Goal: Communication & Community: Answer question/provide support

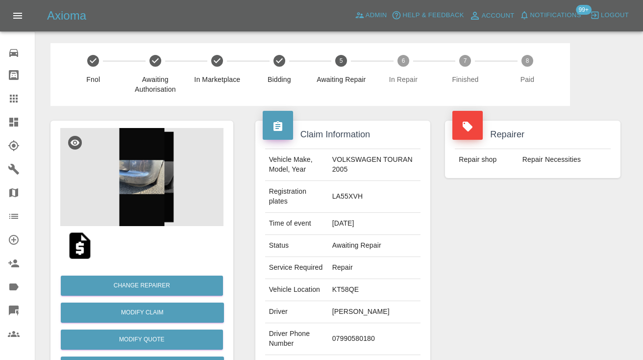
scroll to position [709, 0]
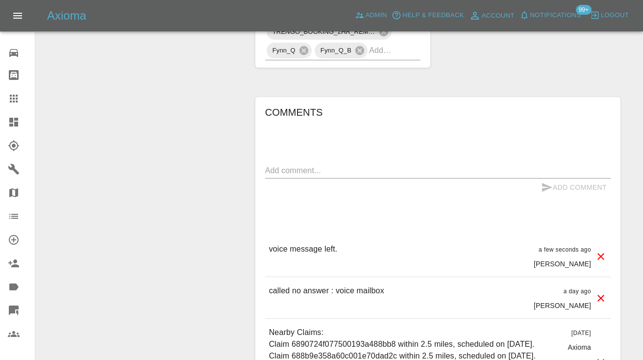
click at [26, 103] on div at bounding box center [21, 99] width 27 height 12
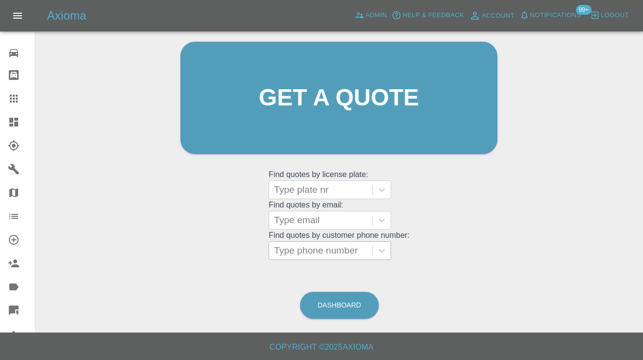
scroll to position [66, 0]
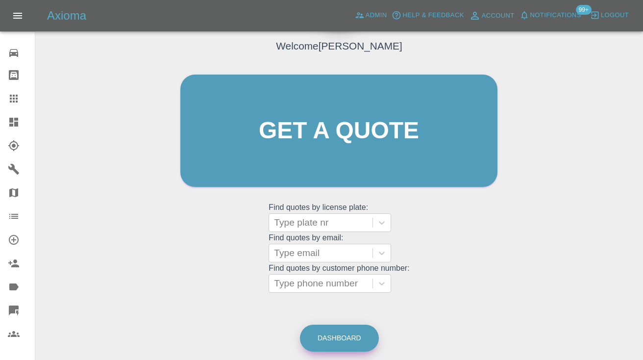
click at [351, 333] on link "Dashboard" at bounding box center [339, 337] width 79 height 27
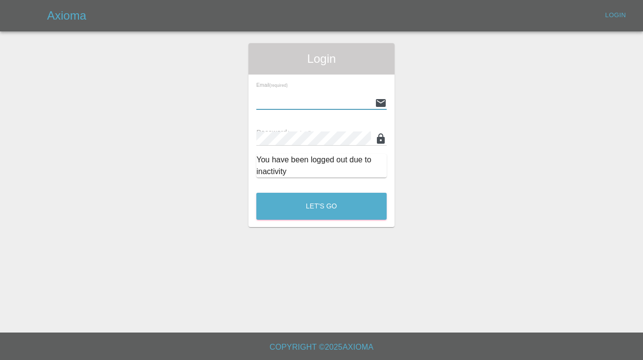
type input "Castrokhonqwana@gmail.com"
click at [321, 206] on button "Let's Go" at bounding box center [321, 206] width 130 height 27
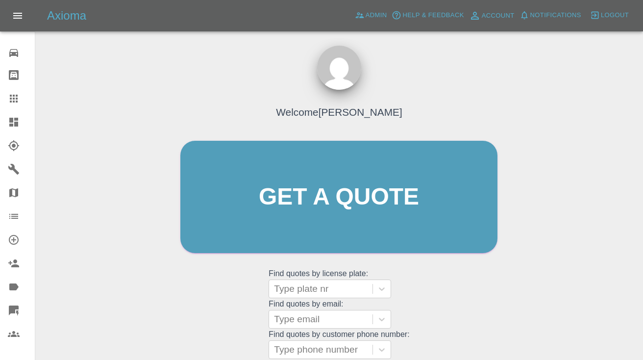
click at [435, 343] on div "Welcome Castro Get a quote Get a quote Find quotes by license plate: Type plate…" at bounding box center [339, 216] width 338 height 296
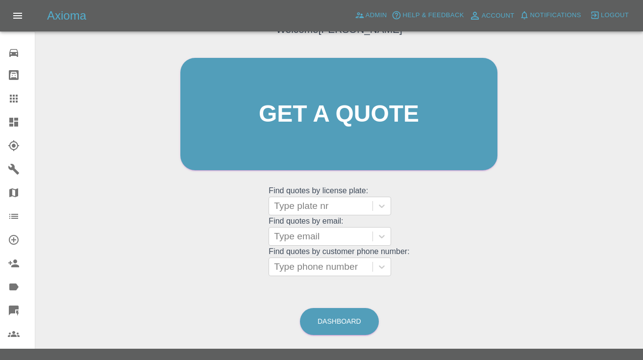
scroll to position [99, 0]
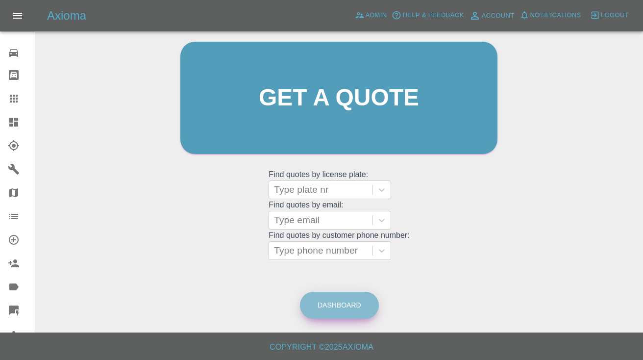
click at [357, 310] on link "Dashboard" at bounding box center [339, 305] width 79 height 27
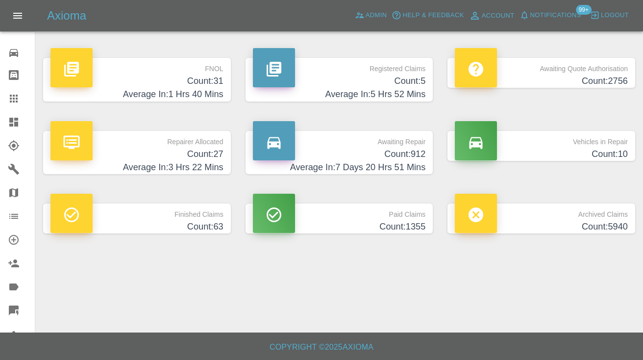
click at [413, 139] on p "Awaiting Repair" at bounding box center [339, 139] width 173 height 17
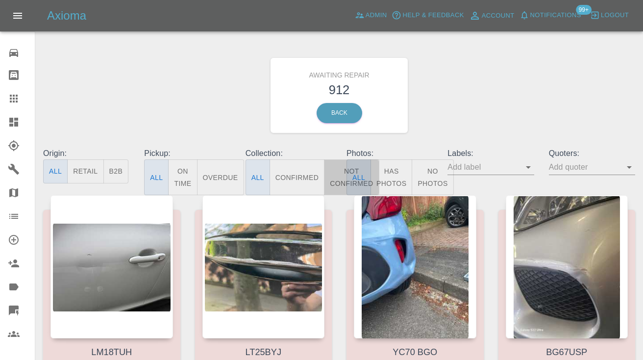
click at [335, 172] on button "Not Confirmed" at bounding box center [351, 177] width 55 height 36
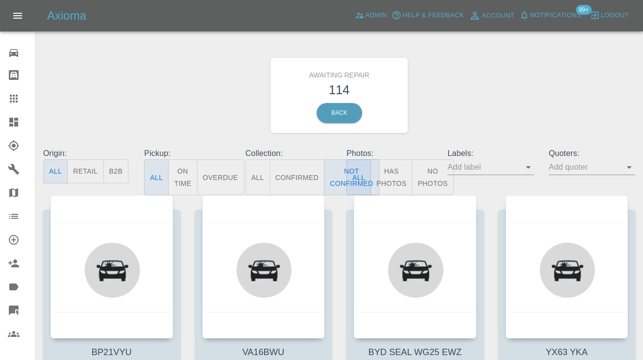
click at [432, 124] on div "Awaiting Repair 114 Back" at bounding box center [339, 95] width 607 height 104
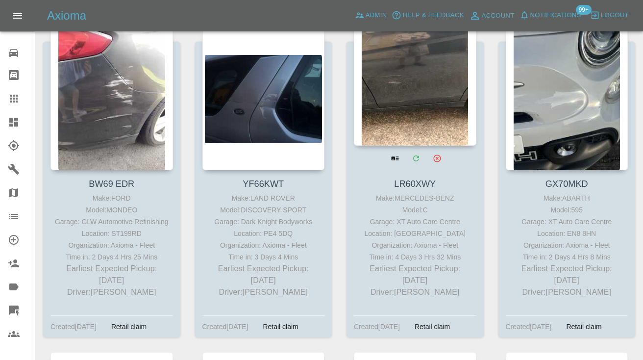
scroll to position [4175, 0]
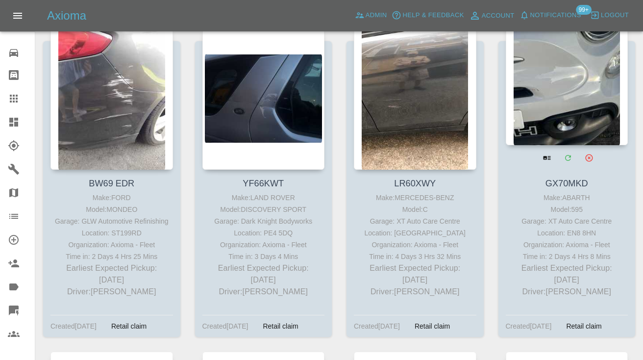
click at [552, 50] on div at bounding box center [567, 73] width 123 height 143
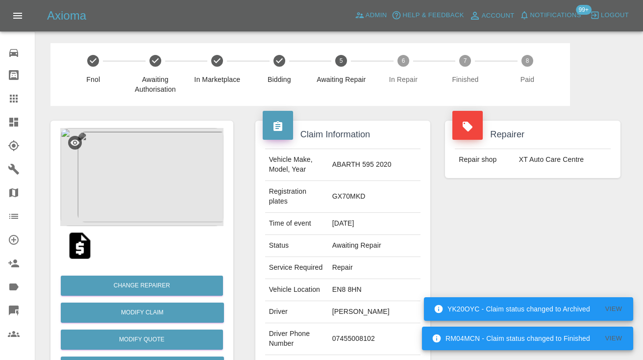
click at [366, 323] on td "07455008102" at bounding box center [374, 339] width 93 height 32
copy td "07455008102"
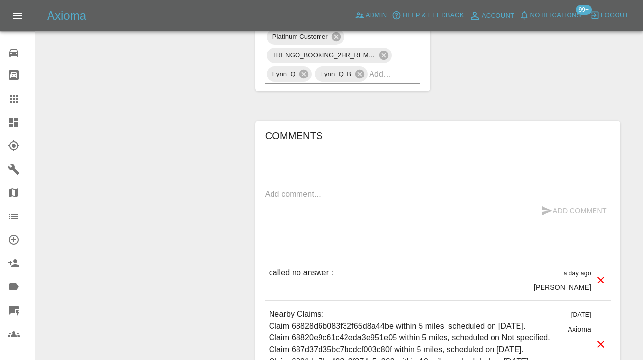
scroll to position [719, 0]
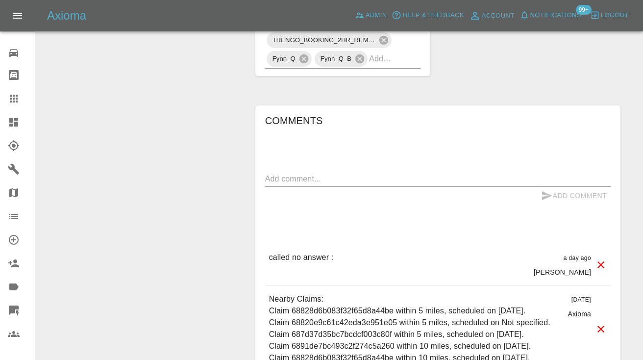
click at [297, 173] on textarea at bounding box center [437, 178] width 345 height 11
type textarea "called no answer : voice mailbox"
click at [546, 191] on icon "submit" at bounding box center [547, 195] width 10 height 9
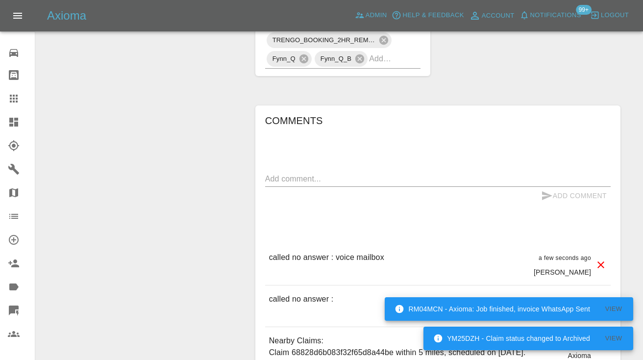
click at [9, 101] on icon at bounding box center [14, 99] width 12 height 12
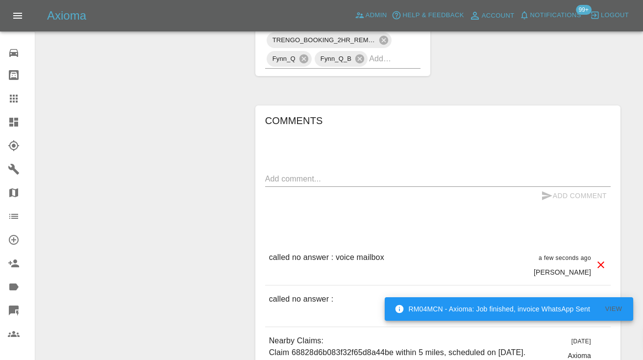
scroll to position [98, 0]
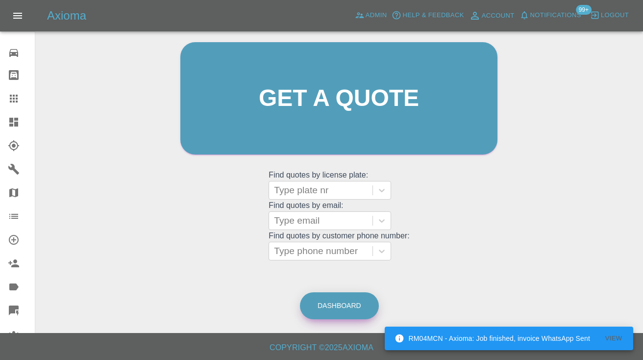
click at [329, 295] on link "Dashboard" at bounding box center [339, 305] width 79 height 27
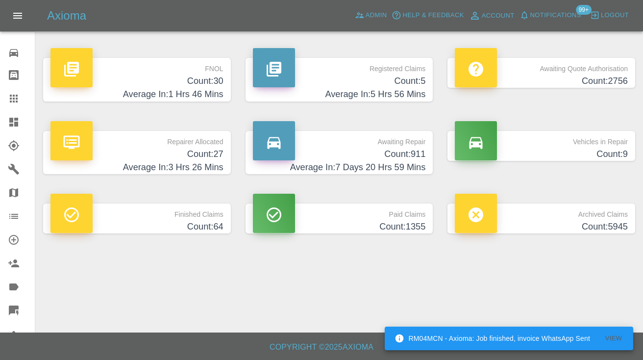
click at [407, 150] on h4 "Count: 911" at bounding box center [339, 153] width 173 height 13
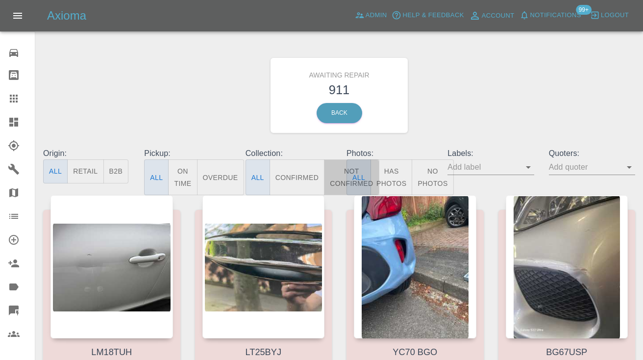
click at [330, 175] on button "Not Confirmed" at bounding box center [351, 177] width 55 height 36
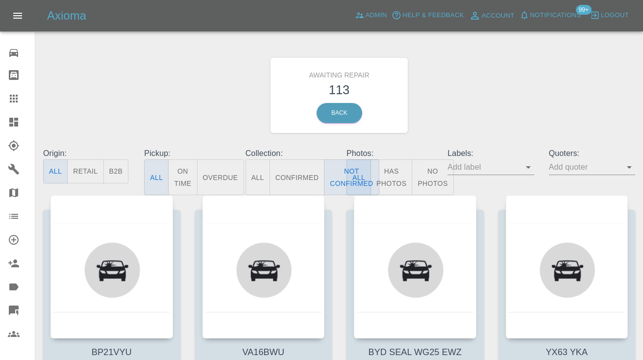
click at [483, 144] on div "Awaiting Repair 113 Back" at bounding box center [339, 95] width 607 height 104
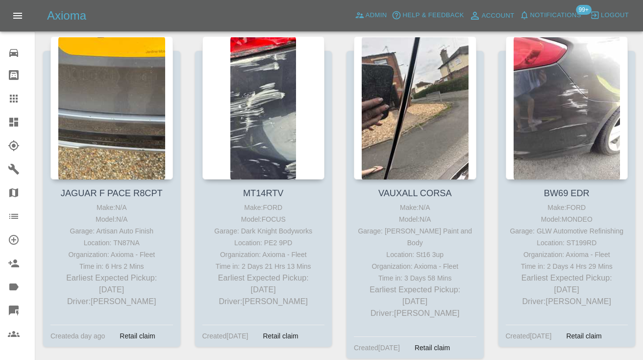
scroll to position [3829, 0]
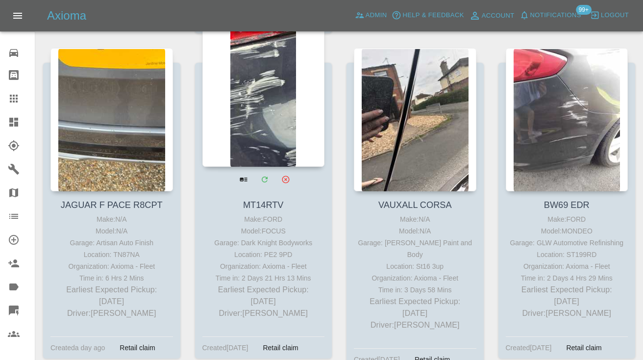
click at [269, 107] on div at bounding box center [263, 95] width 123 height 143
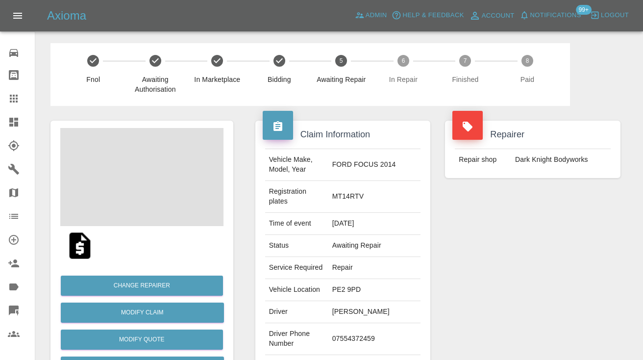
click at [375, 323] on td "07554372459" at bounding box center [374, 339] width 93 height 32
copy td "07554372459"
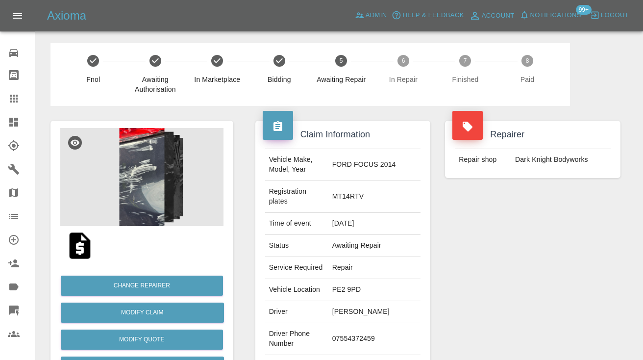
drag, startPoint x: 527, startPoint y: 270, endPoint x: 532, endPoint y: 266, distance: 7.3
click at [526, 270] on div "Repairer Repair shop Dark Knight Bodyworks" at bounding box center [533, 257] width 190 height 302
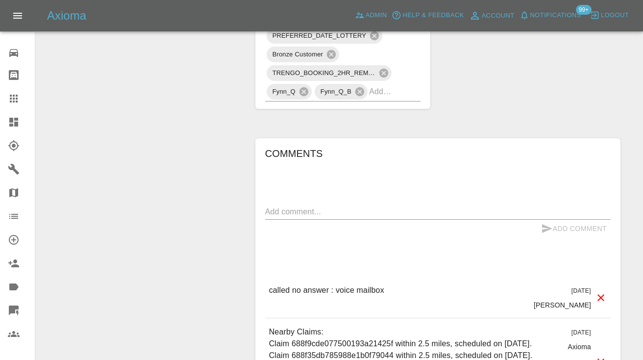
scroll to position [810, 0]
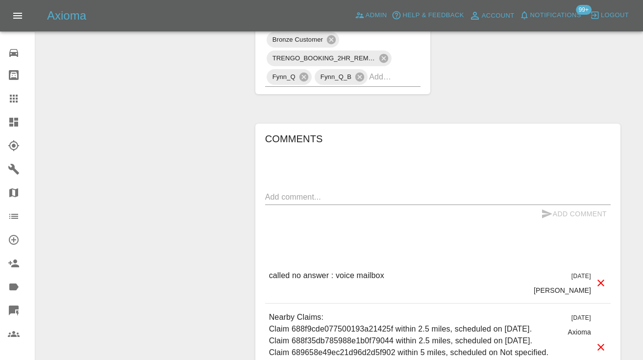
click at [314, 191] on textarea at bounding box center [437, 196] width 345 height 11
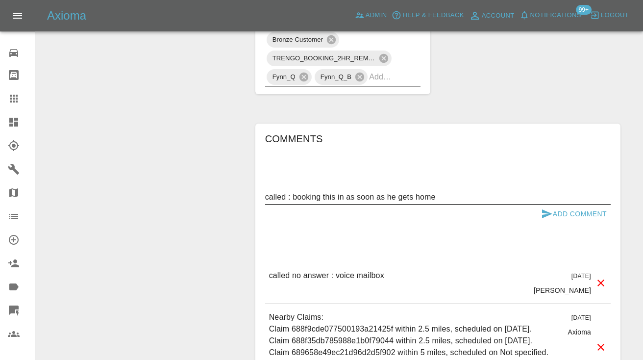
type textarea "called : booking this in as soon as he gets home"
click at [543, 209] on icon "submit" at bounding box center [547, 213] width 10 height 9
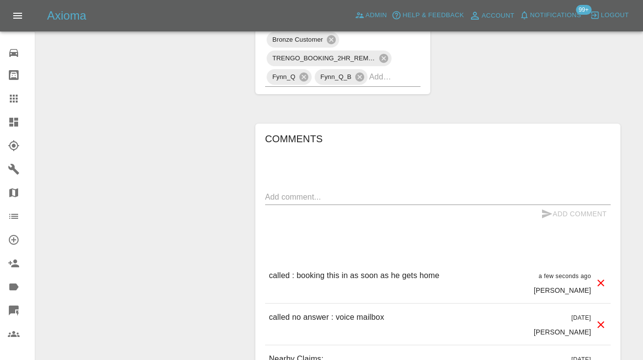
click at [393, 69] on input "text" at bounding box center [381, 76] width 24 height 15
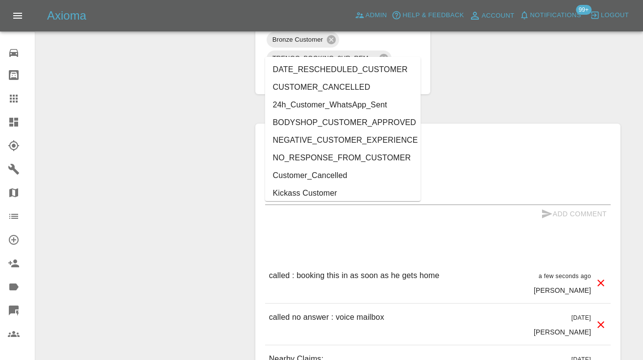
type input "cust"
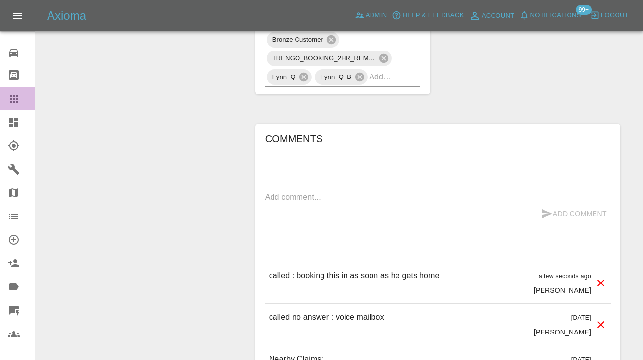
click at [14, 102] on icon at bounding box center [14, 99] width 8 height 8
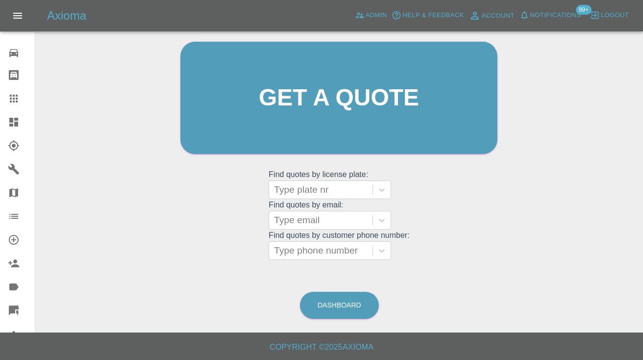
scroll to position [66, 0]
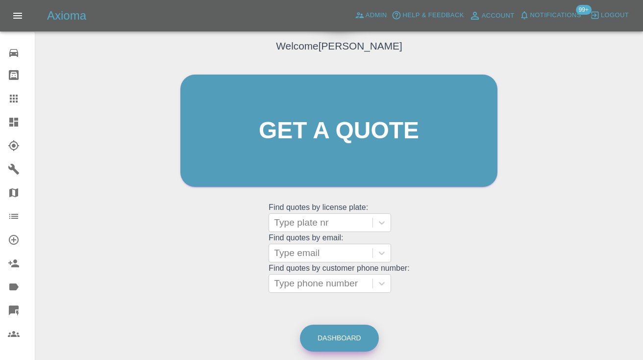
click at [325, 341] on link "Dashboard" at bounding box center [339, 337] width 79 height 27
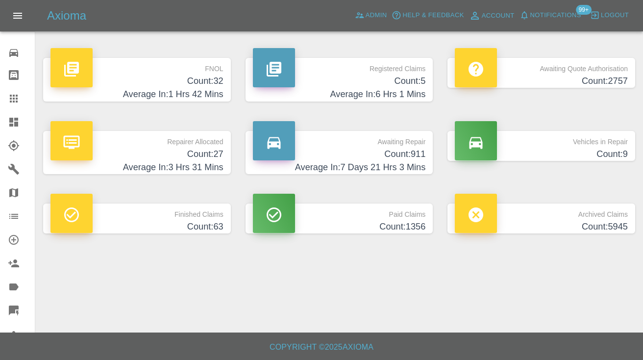
click at [400, 161] on h4 "Average In: 7 Days 21 Hrs 3 Mins" at bounding box center [339, 167] width 173 height 13
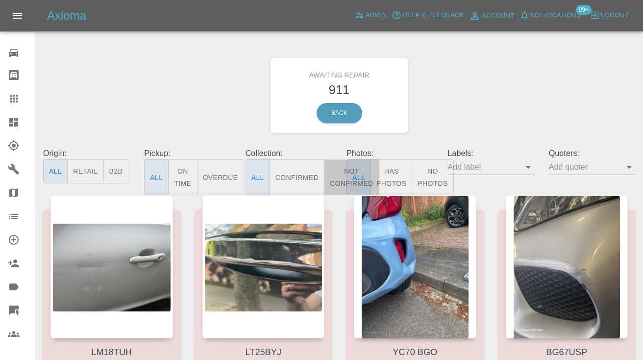
click at [340, 180] on button "Not Confirmed" at bounding box center [351, 177] width 55 height 36
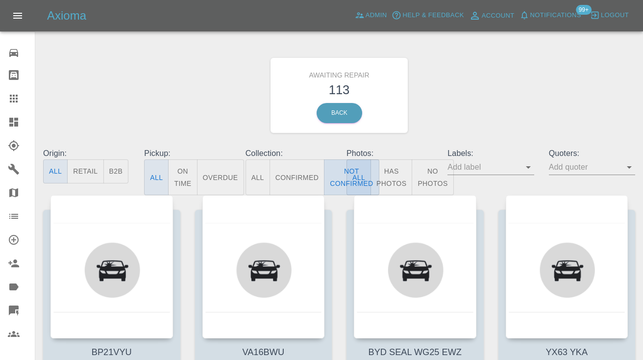
type button "false"
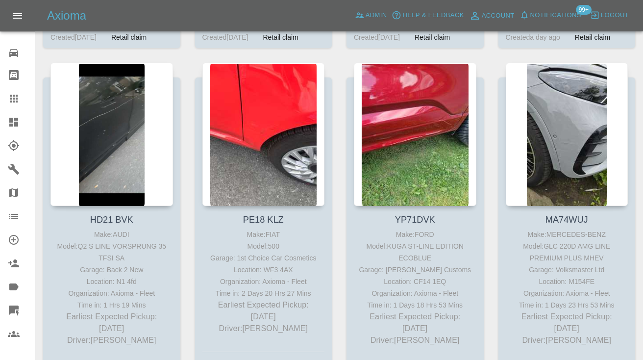
scroll to position [4499, 0]
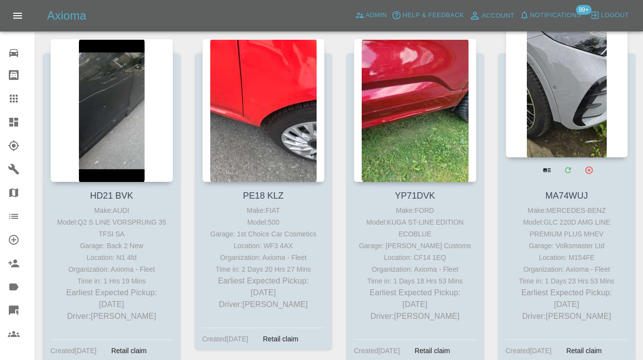
click at [573, 97] on div at bounding box center [567, 85] width 123 height 143
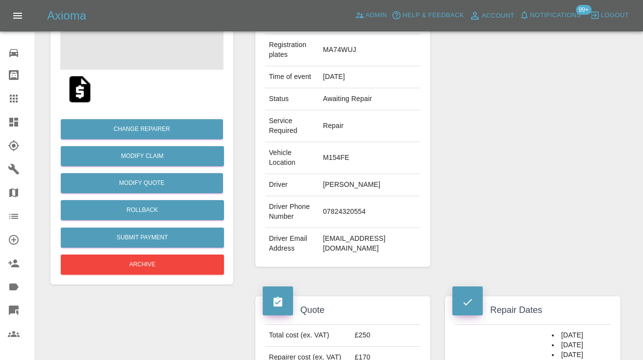
scroll to position [158, 0]
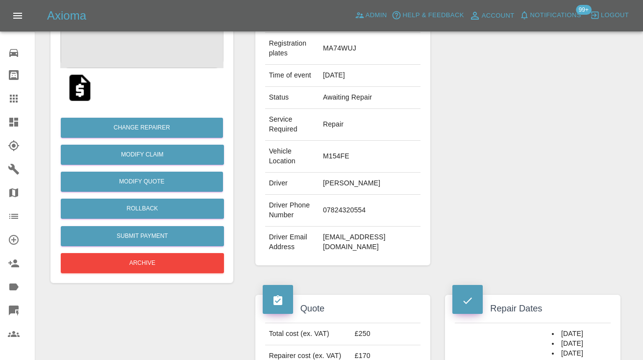
click at [343, 224] on td "07824320554" at bounding box center [369, 211] width 101 height 32
copy td "07824320554"
click at [492, 155] on div "Repairer Repair shop Volksmaster Ltd" at bounding box center [533, 114] width 190 height 332
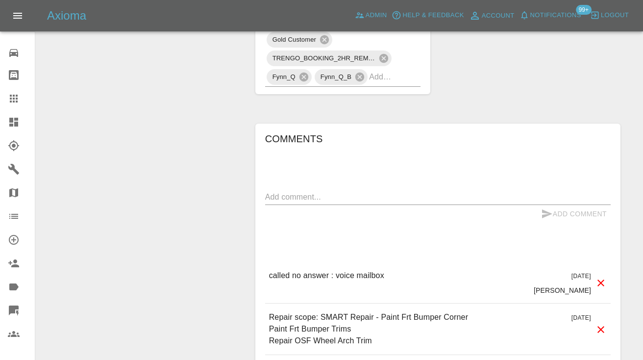
scroll to position [712, 0]
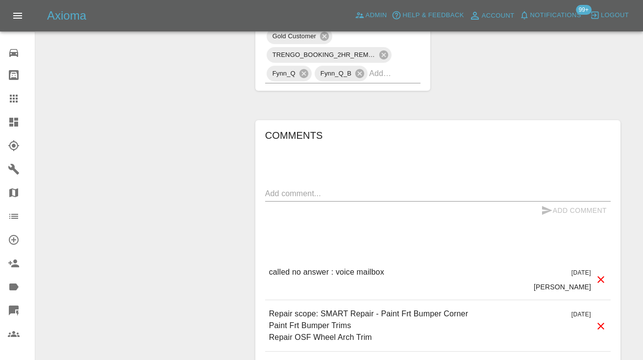
click at [310, 199] on textarea at bounding box center [437, 193] width 345 height 11
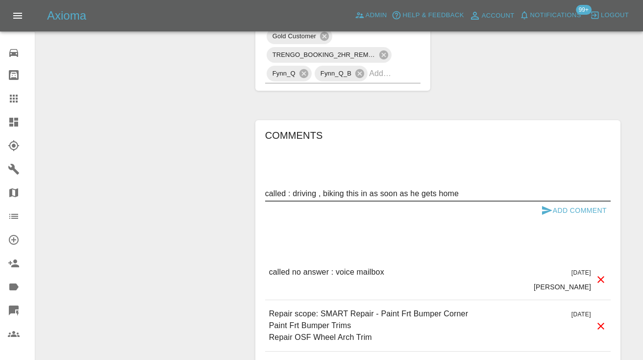
type textarea "called : driving , biking this in as soon as he gets home"
click at [558, 220] on button "Add Comment" at bounding box center [574, 210] width 74 height 18
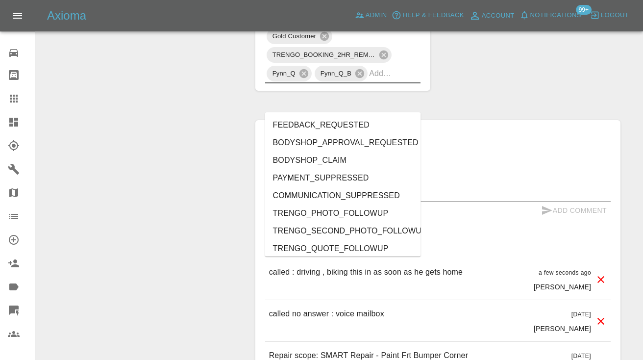
click at [381, 81] on input "text" at bounding box center [381, 73] width 24 height 15
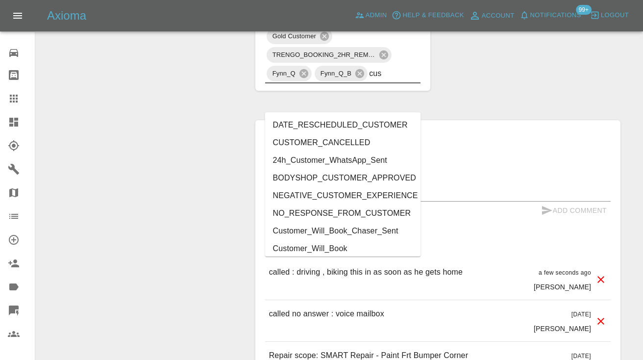
type input "cust"
click at [385, 249] on li "Customer_Will_Book" at bounding box center [343, 249] width 156 height 18
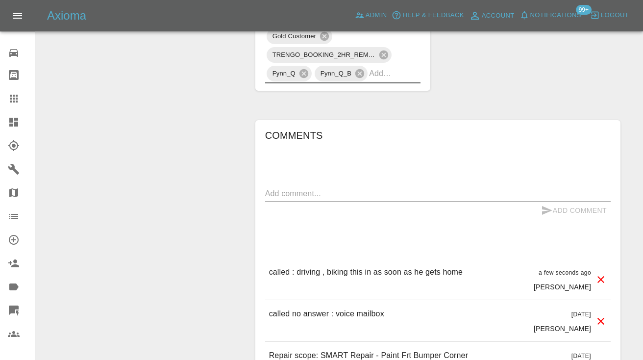
click at [23, 98] on div at bounding box center [21, 99] width 27 height 12
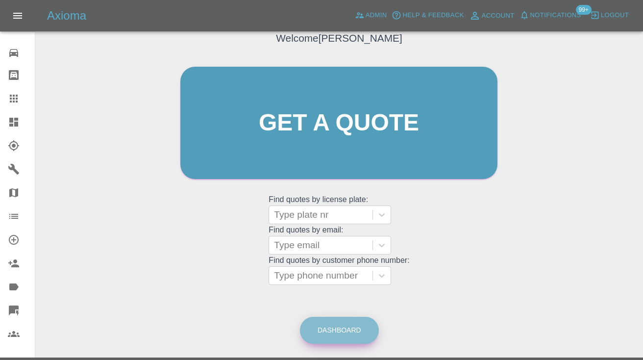
click at [339, 326] on link "Dashboard" at bounding box center [339, 330] width 79 height 27
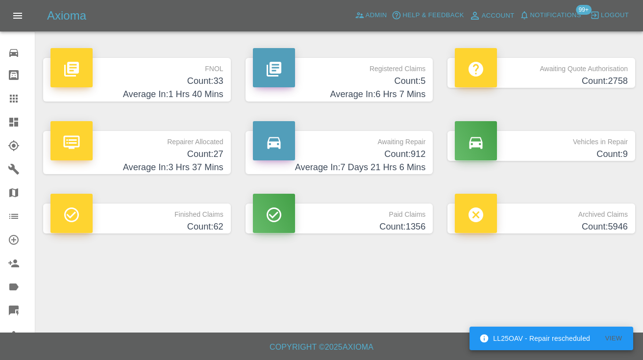
click at [404, 157] on h4 "Count: 912" at bounding box center [339, 153] width 173 height 13
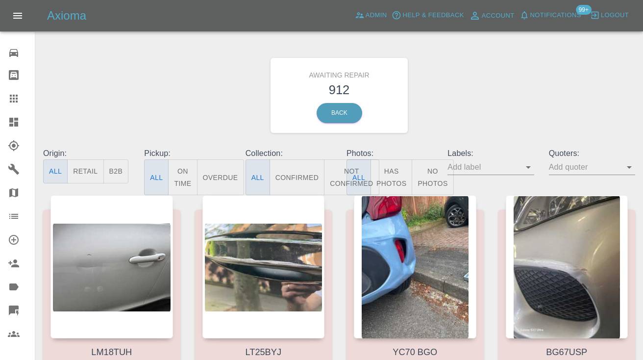
click at [337, 179] on button "Not Confirmed" at bounding box center [351, 177] width 55 height 36
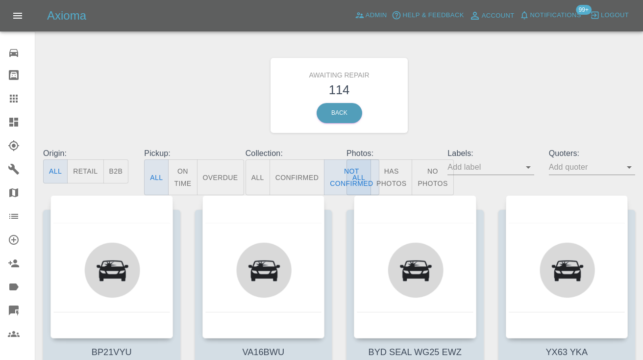
click at [464, 106] on div "Awaiting Repair 114 Back" at bounding box center [339, 95] width 607 height 104
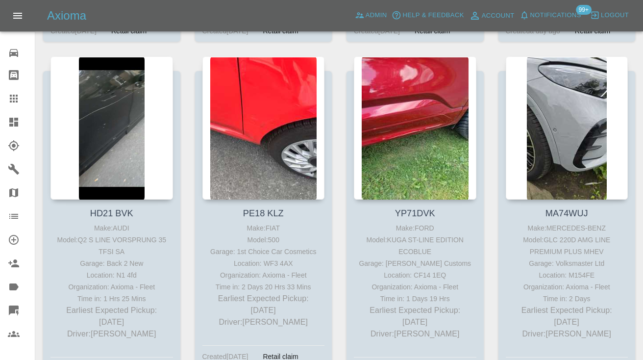
scroll to position [4485, 0]
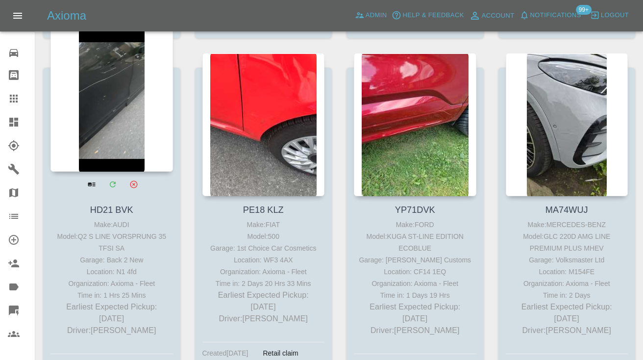
click at [112, 92] on div at bounding box center [111, 99] width 123 height 143
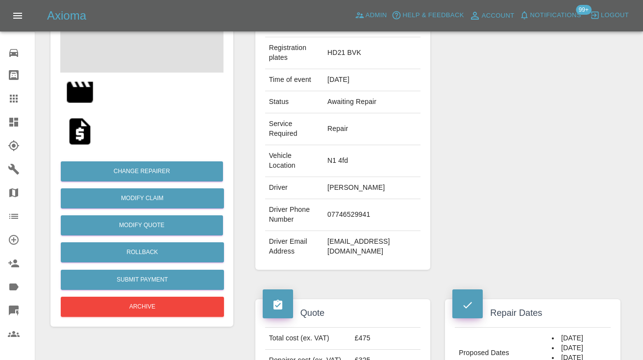
scroll to position [155, 0]
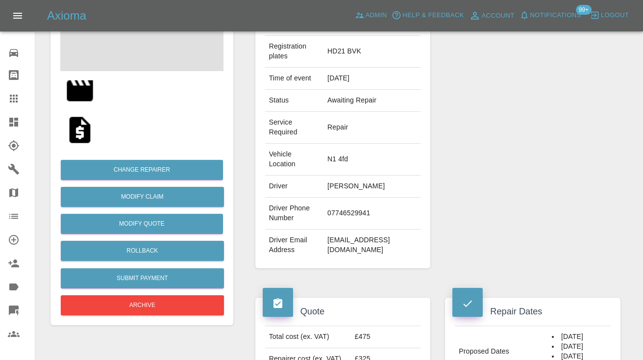
click at [358, 212] on td "07746529941" at bounding box center [371, 213] width 97 height 32
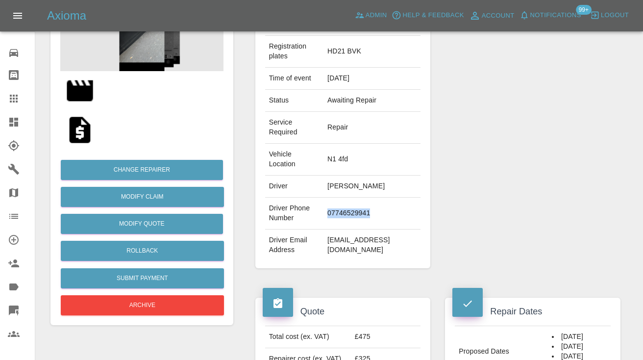
copy td "07746529941"
click at [515, 165] on div "Repairer Repair shop Back 2 New" at bounding box center [533, 117] width 190 height 332
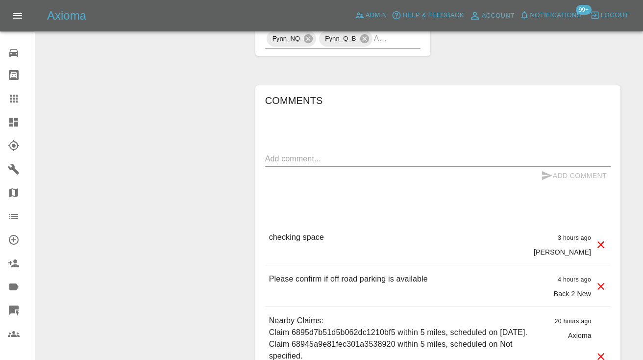
scroll to position [693, 0]
click at [323, 165] on div "x" at bounding box center [437, 159] width 345 height 16
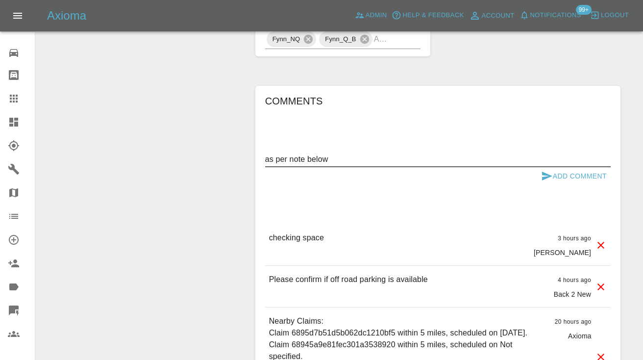
type textarea "as per note below"
click at [544, 174] on icon "submit" at bounding box center [547, 176] width 10 height 9
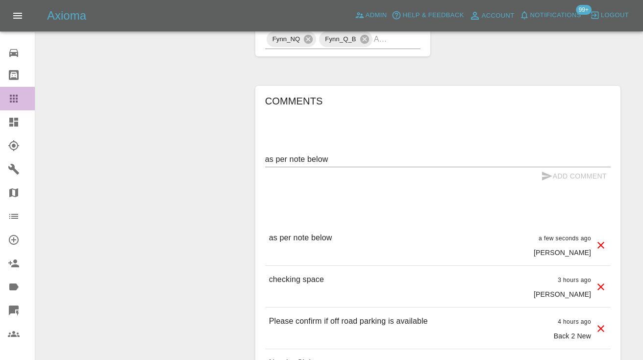
click at [25, 94] on div at bounding box center [21, 99] width 27 height 12
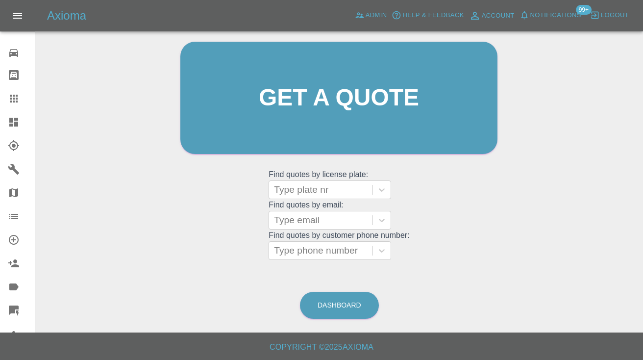
scroll to position [98, 0]
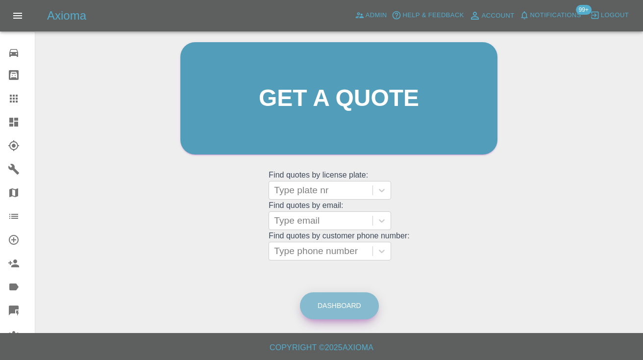
click at [338, 300] on link "Dashboard" at bounding box center [339, 305] width 79 height 27
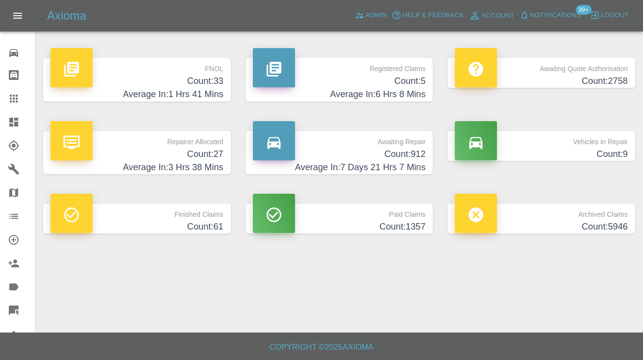
click at [406, 164] on h4 "Average In: 7 Days 21 Hrs 7 Mins" at bounding box center [339, 167] width 173 height 13
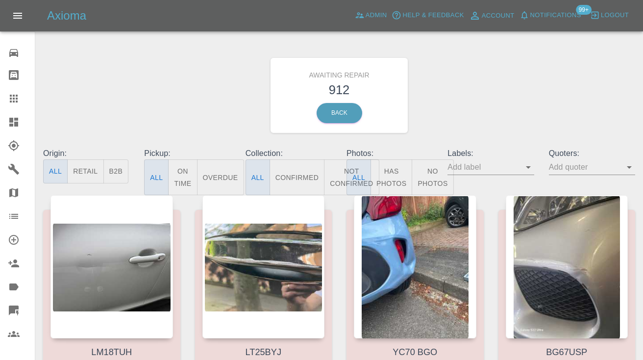
click at [333, 182] on button "Not Confirmed" at bounding box center [351, 177] width 55 height 36
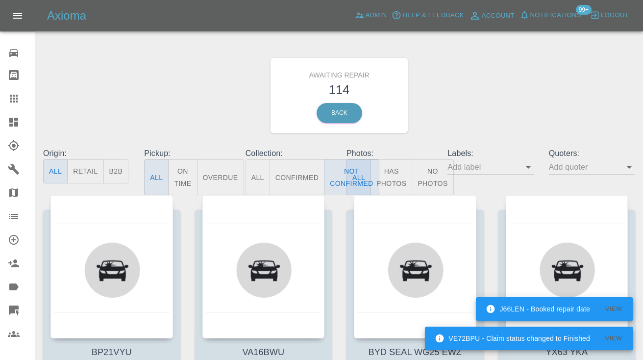
click at [500, 100] on div "Awaiting Repair 114 Back" at bounding box center [339, 95] width 607 height 104
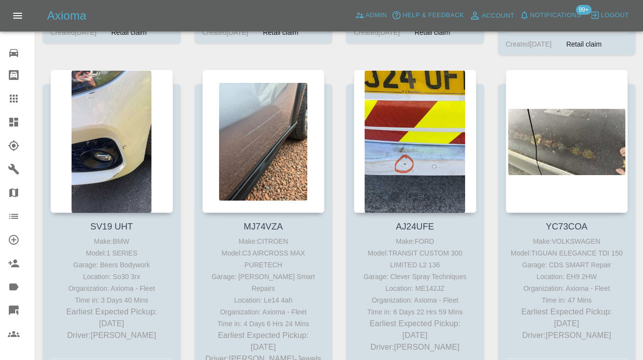
scroll to position [3459, 0]
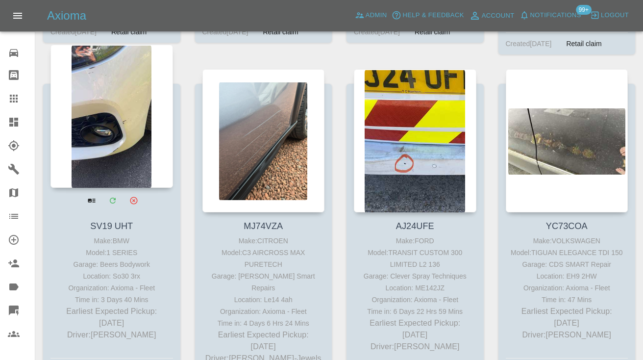
click at [134, 133] on div at bounding box center [111, 116] width 123 height 143
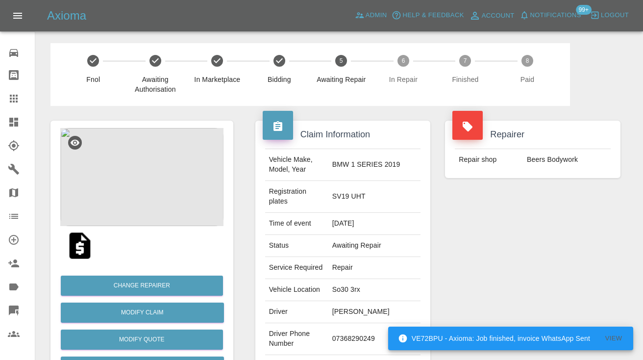
click at [460, 277] on div "Repairer Repair shop Beers Bodywork" at bounding box center [533, 257] width 190 height 302
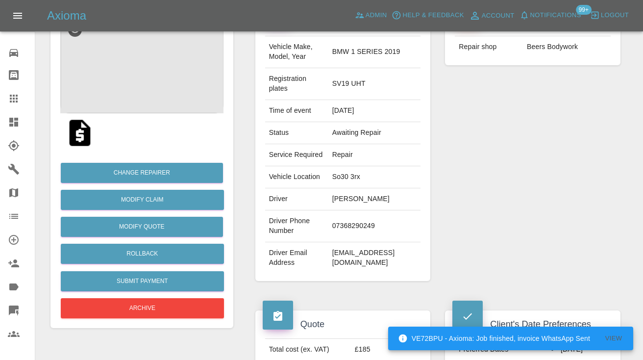
scroll to position [127, 0]
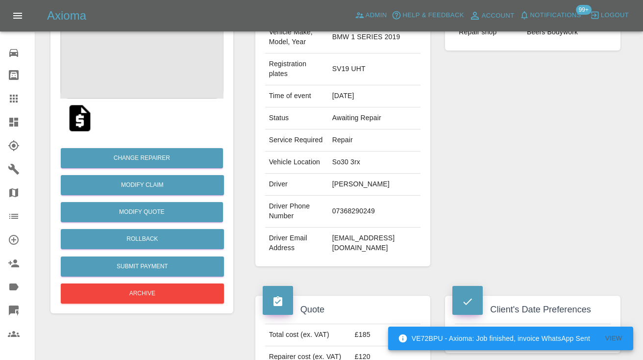
click at [365, 200] on td "07368290249" at bounding box center [374, 212] width 93 height 32
copy td "07368290249"
click at [577, 144] on div "Repairer Repair shop Beers Bodywork" at bounding box center [533, 129] width 190 height 302
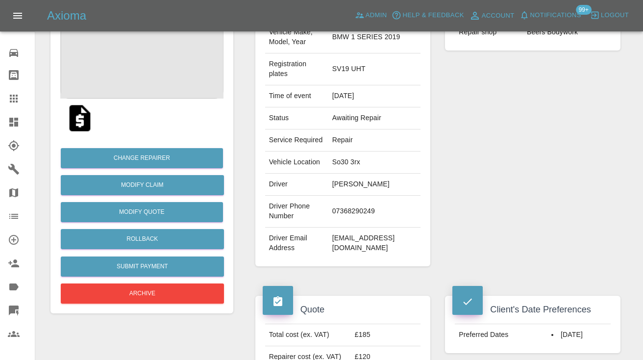
drag, startPoint x: 597, startPoint y: 97, endPoint x: 356, endPoint y: 202, distance: 263.1
click at [356, 202] on td "07368290249" at bounding box center [374, 212] width 93 height 32
copy td "07368290249"
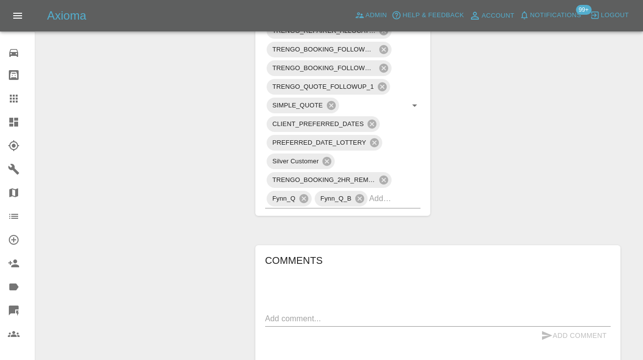
scroll to position [637, 0]
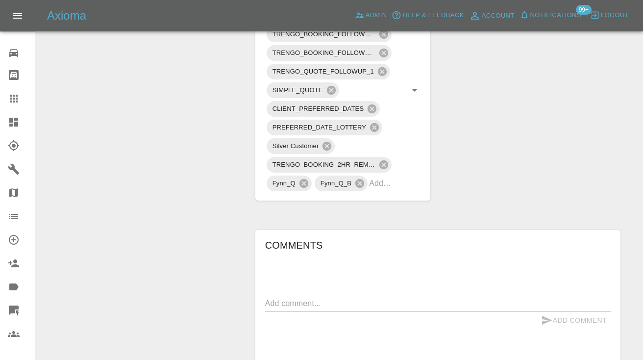
click at [318, 297] on textarea at bounding box center [437, 302] width 345 height 11
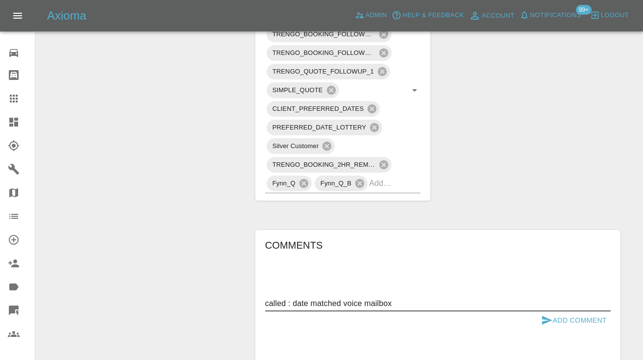
type textarea "called : date matched voice mailbox"
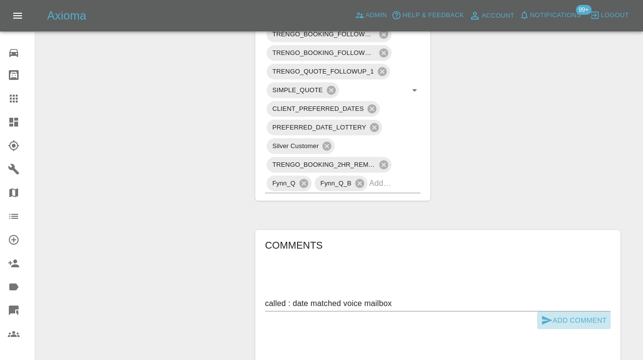
click at [549, 316] on icon "submit" at bounding box center [547, 320] width 10 height 9
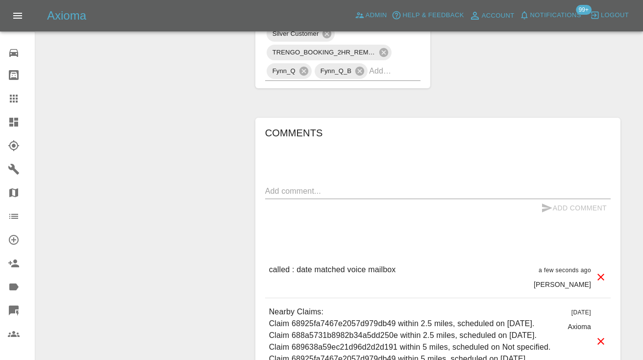
scroll to position [757, 0]
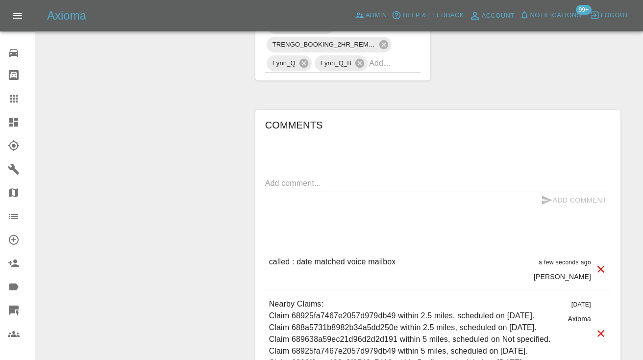
click at [14, 97] on icon at bounding box center [14, 99] width 12 height 12
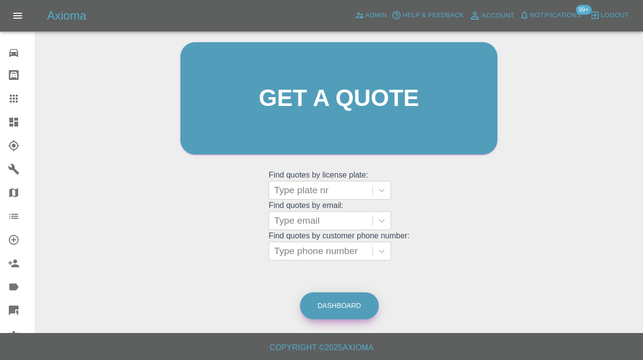
click at [359, 299] on link "Dashboard" at bounding box center [339, 305] width 79 height 27
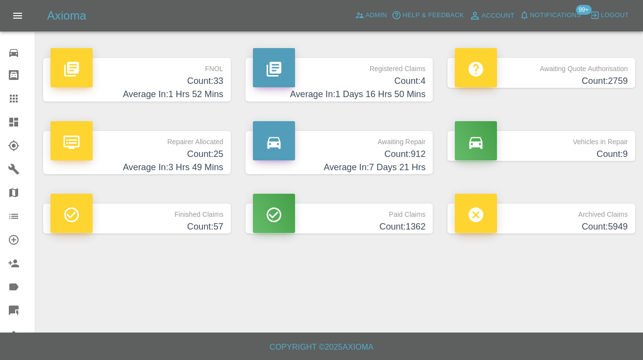
click at [381, 146] on p "Awaiting Repair" at bounding box center [339, 139] width 173 height 17
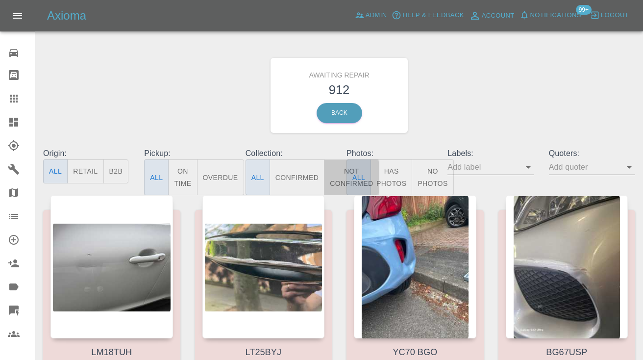
click at [334, 175] on button "Not Confirmed" at bounding box center [351, 177] width 55 height 36
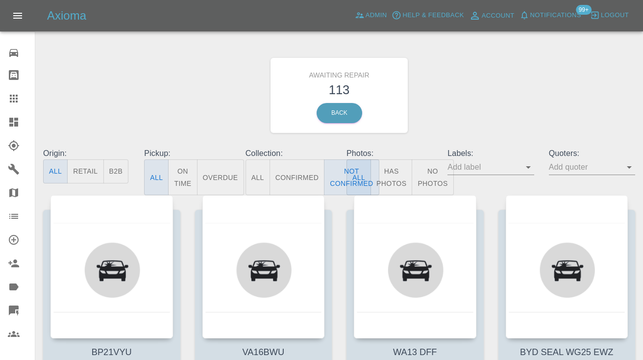
click at [491, 88] on div "Awaiting Repair 113 Back" at bounding box center [339, 95] width 607 height 104
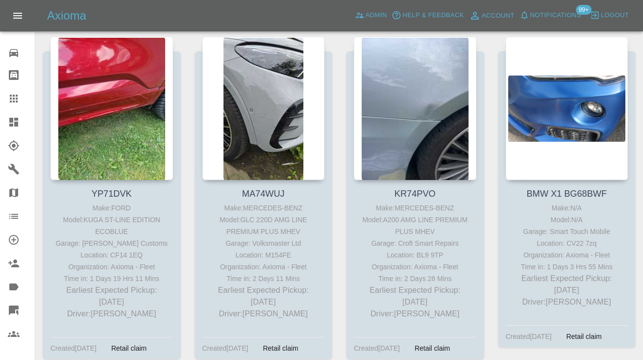
scroll to position [4850, 0]
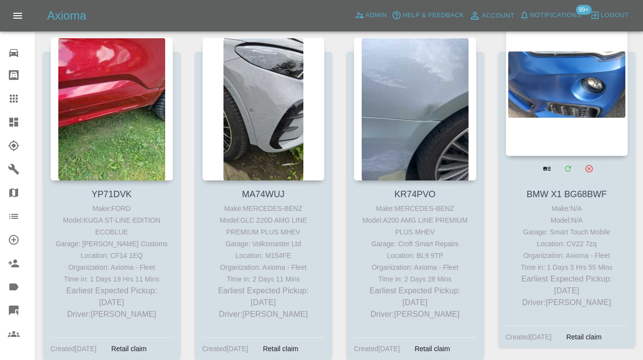
click at [548, 97] on div at bounding box center [567, 84] width 123 height 143
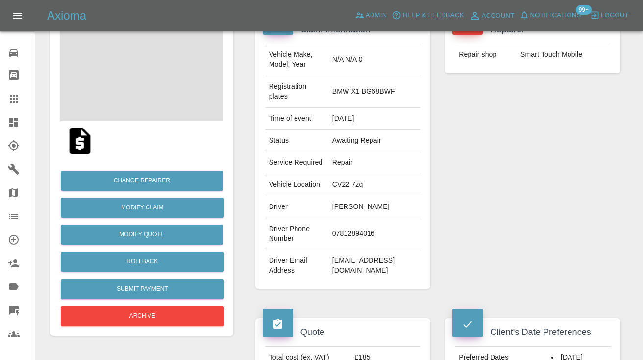
scroll to position [119, 0]
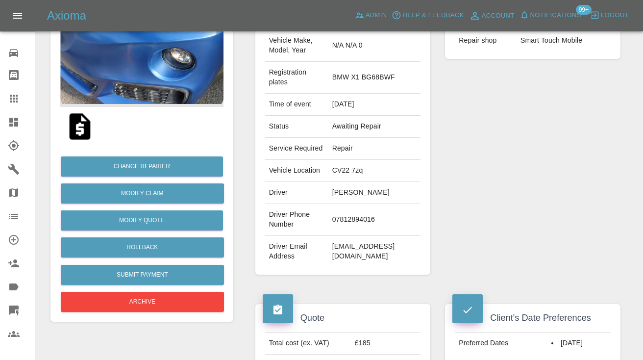
click at [345, 236] on td "07812894016" at bounding box center [374, 220] width 93 height 32
copy td "07812894016"
click at [494, 188] on div "Repairer Repair shop Smart Touch Mobile" at bounding box center [533, 138] width 190 height 302
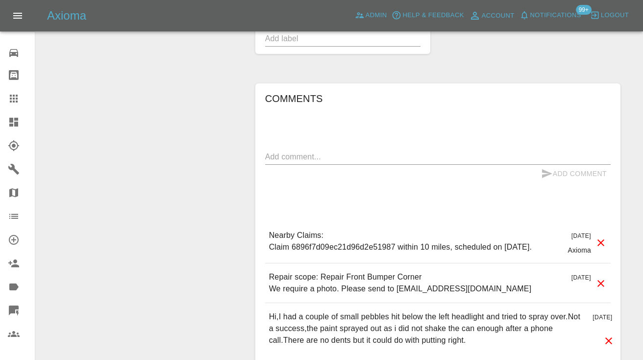
scroll to position [803, 0]
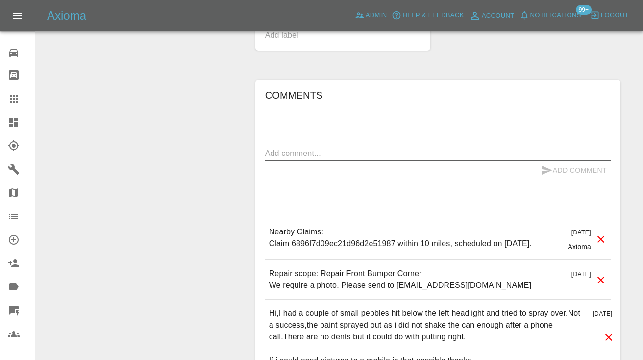
click at [290, 159] on textarea at bounding box center [437, 152] width 345 height 11
type textarea "straight to voice mail"
click at [539, 179] on button "Add Comment" at bounding box center [574, 170] width 74 height 18
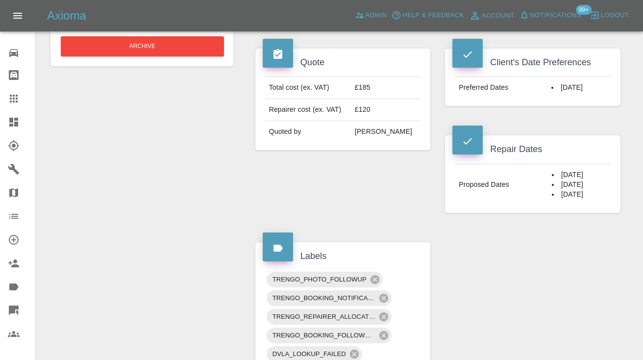
scroll to position [348, 0]
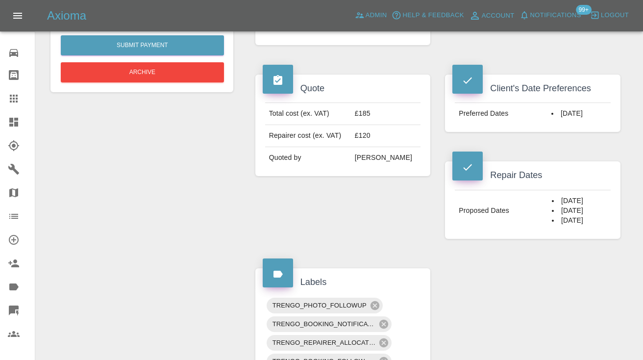
click at [13, 98] on icon at bounding box center [14, 99] width 8 height 8
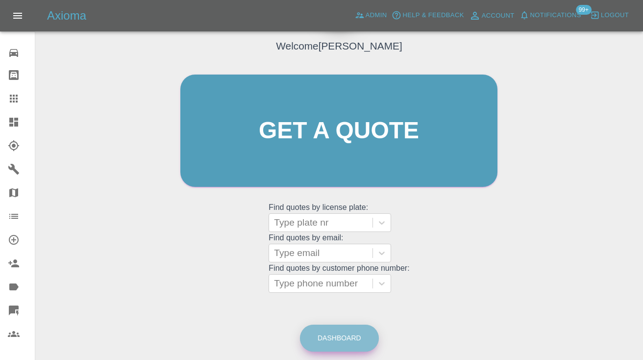
click at [350, 339] on link "Dashboard" at bounding box center [339, 337] width 79 height 27
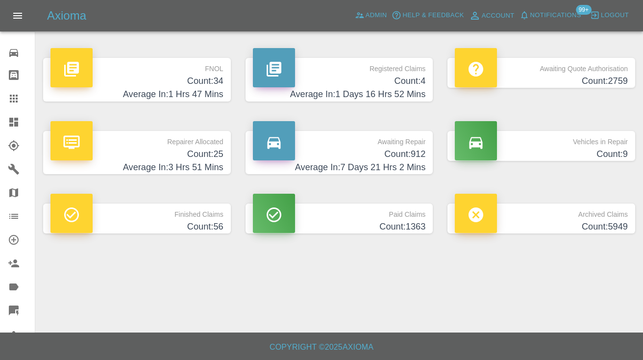
click at [404, 159] on h4 "Count: 912" at bounding box center [339, 153] width 173 height 13
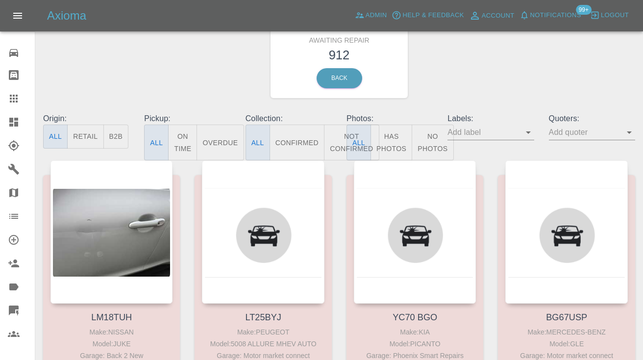
scroll to position [35, 0]
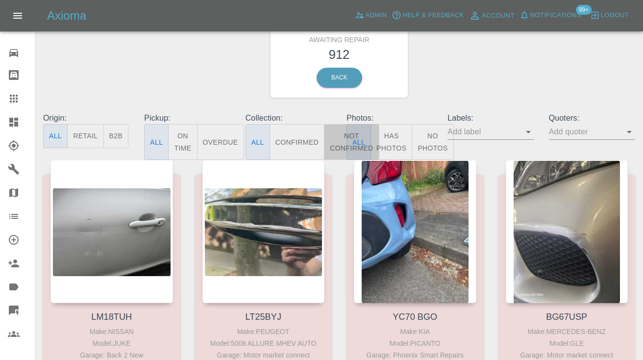
click at [335, 134] on button "Not Confirmed" at bounding box center [351, 142] width 55 height 36
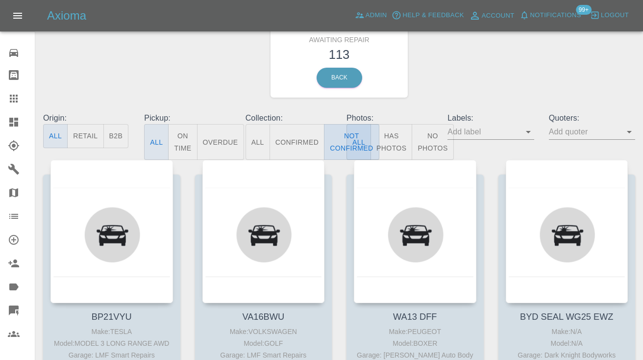
type button "false"
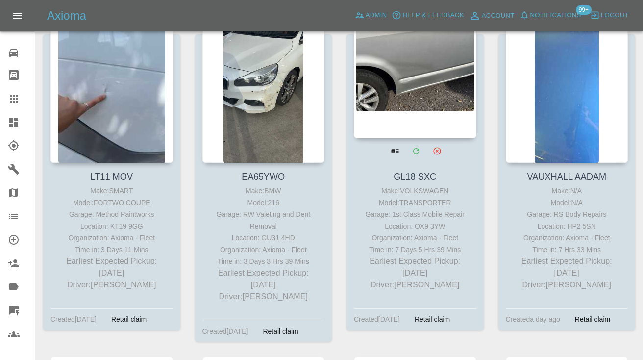
scroll to position [5196, 0]
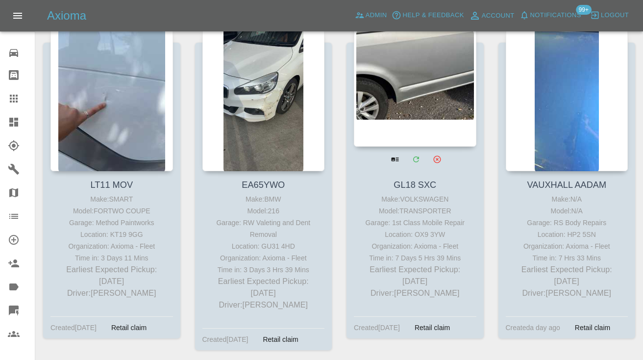
click at [422, 74] on div at bounding box center [415, 74] width 123 height 143
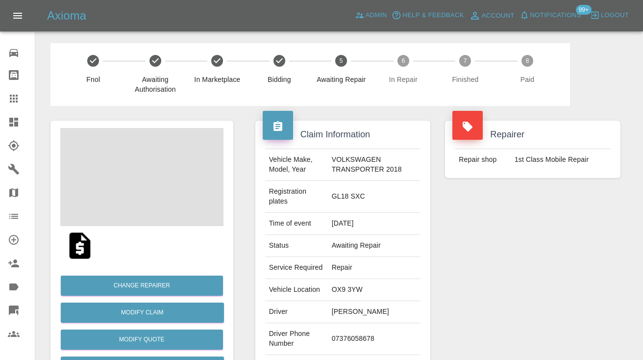
click at [348, 340] on td "07376058678" at bounding box center [374, 339] width 93 height 32
copy td "07376058678"
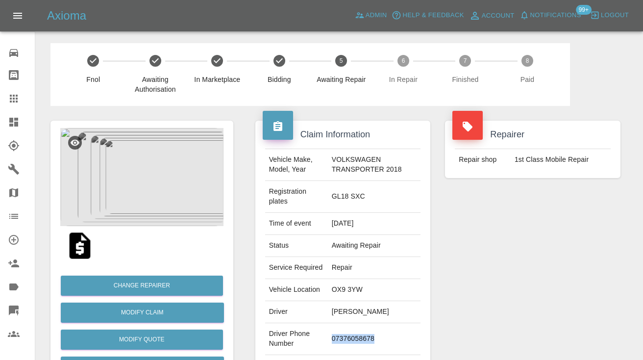
click at [565, 228] on div "Repairer Repair shop 1st Class Mobile Repair" at bounding box center [533, 257] width 190 height 302
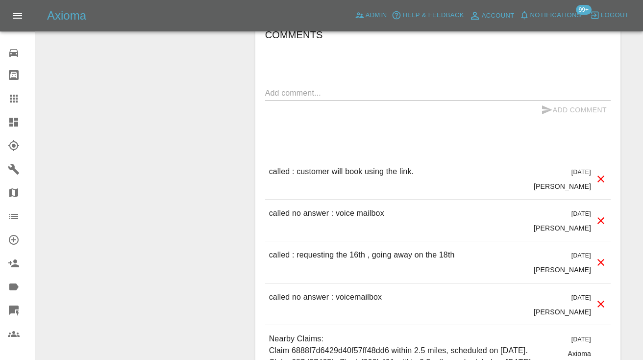
scroll to position [945, 0]
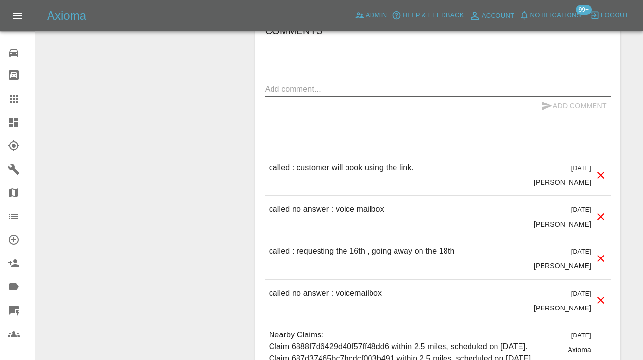
click at [305, 92] on textarea at bounding box center [437, 88] width 345 height 11
type textarea "called no answer : voice mailbox"
click at [552, 107] on icon "submit" at bounding box center [547, 106] width 12 height 12
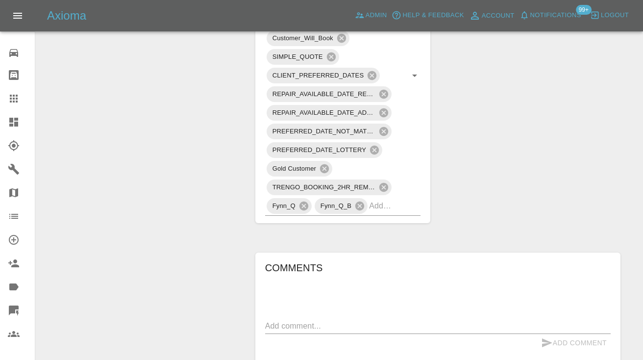
scroll to position [700, 0]
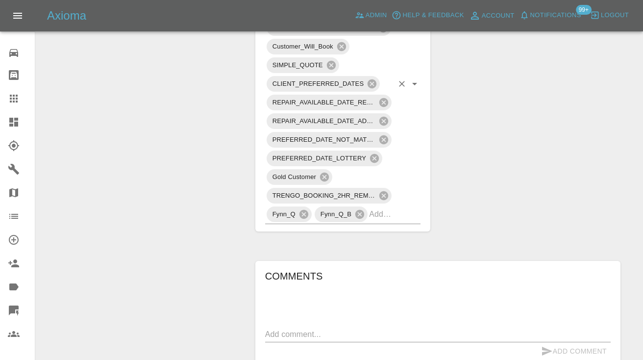
click at [388, 220] on input "text" at bounding box center [381, 213] width 24 height 15
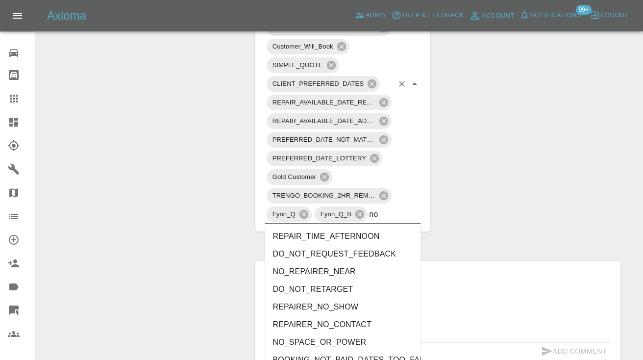
type input "no_"
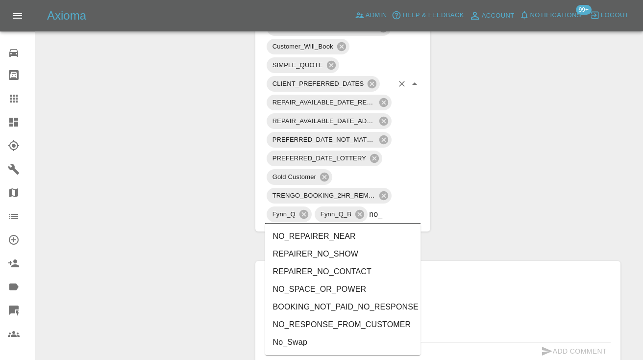
click at [347, 325] on li "NO_RESPONSE_FROM_CUSTOMER" at bounding box center [343, 325] width 156 height 18
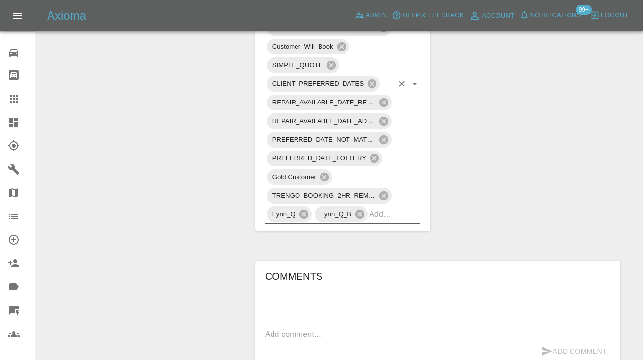
click at [188, 161] on div "Change Repairer Modify Claim Modify Quote Rollback Submit Payment Archive" at bounding box center [141, 89] width 197 height 1367
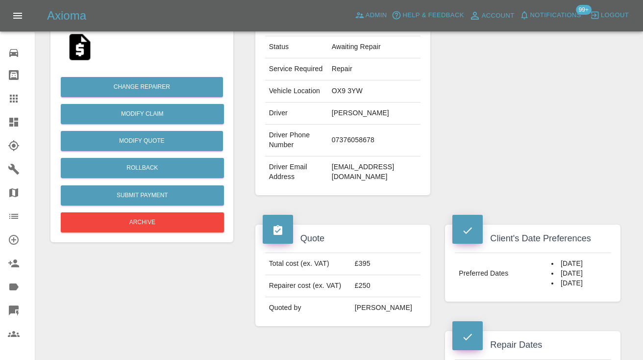
scroll to position [173, 0]
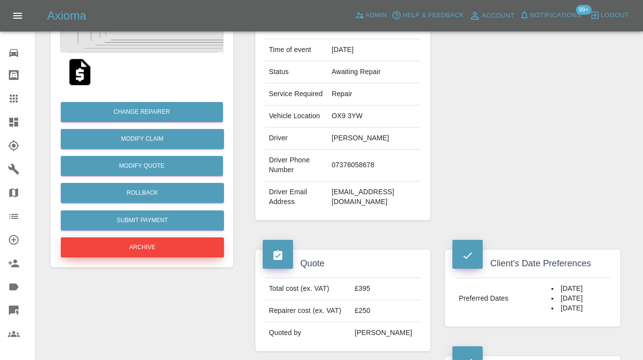
click at [125, 247] on button "Archive" at bounding box center [142, 247] width 163 height 20
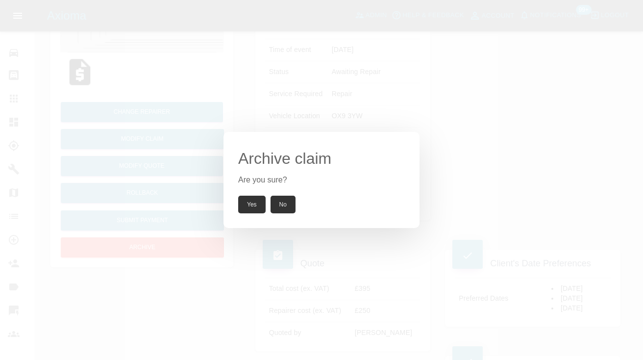
click at [256, 202] on button "Yes" at bounding box center [251, 205] width 27 height 18
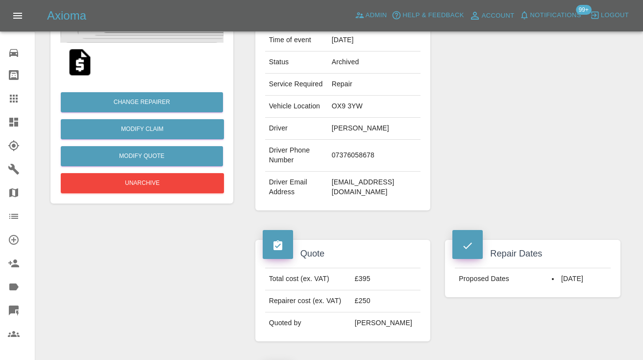
click at [19, 97] on icon at bounding box center [14, 99] width 12 height 12
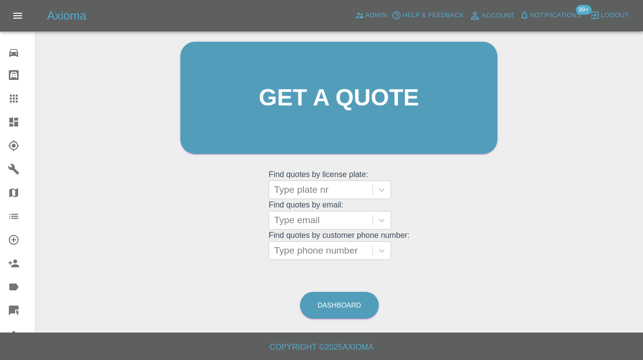
scroll to position [98, 0]
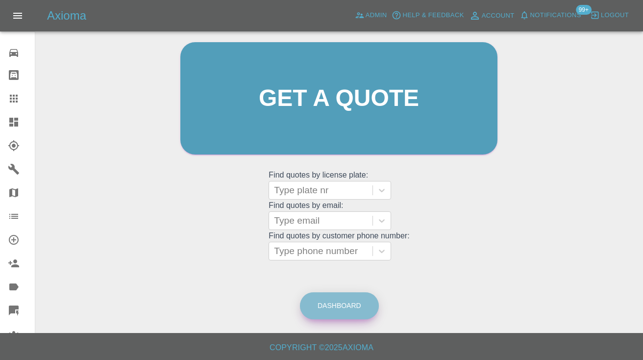
click at [368, 307] on link "Dashboard" at bounding box center [339, 305] width 79 height 27
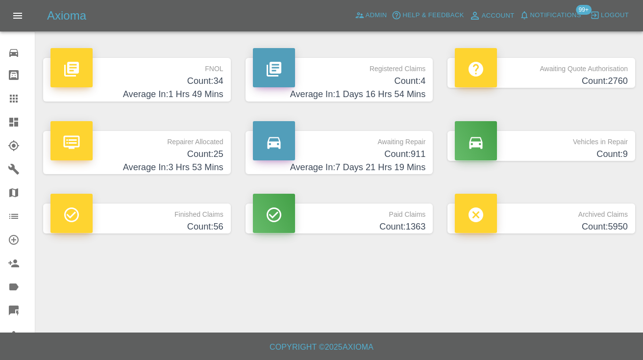
click at [400, 147] on h4 "Count: 911" at bounding box center [339, 153] width 173 height 13
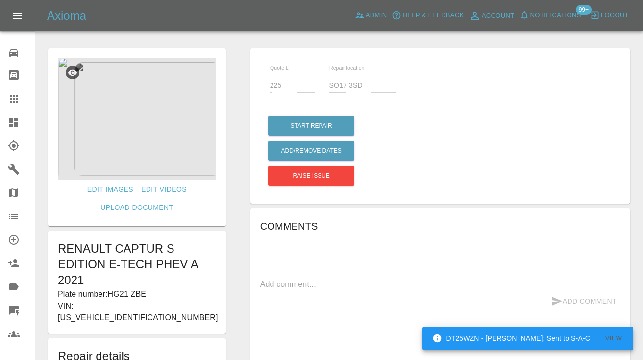
click at [186, 348] on h5 "Repair details" at bounding box center [137, 356] width 158 height 16
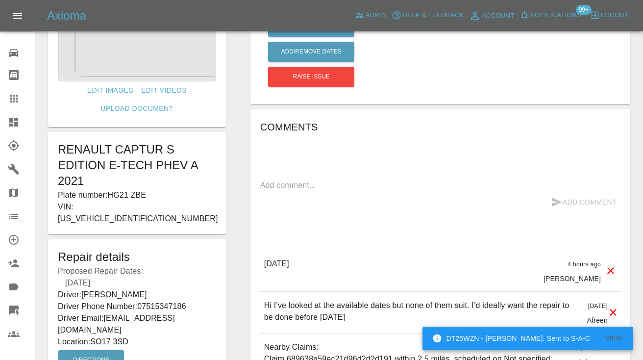
scroll to position [107, 0]
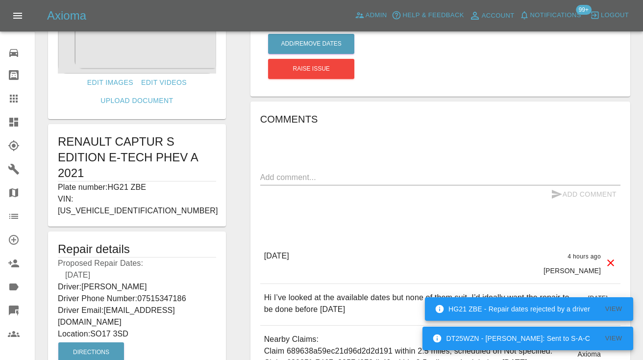
click at [182, 293] on p "Driver Phone Number: [PHONE_NUMBER]" at bounding box center [137, 299] width 158 height 12
click at [182, 293] on p "Driver Phone Number: 07515347186" at bounding box center [137, 299] width 158 height 12
copy p "07515347186"
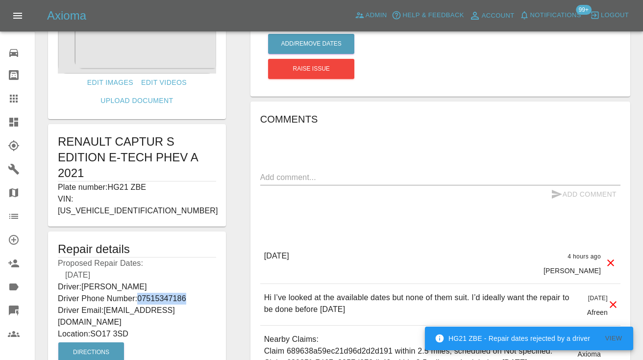
click at [14, 98] on icon at bounding box center [14, 99] width 8 height 8
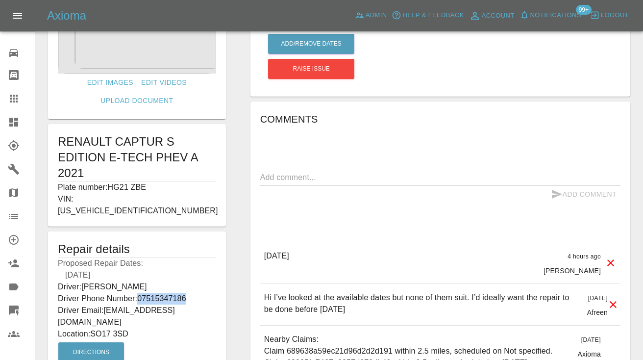
scroll to position [66, 0]
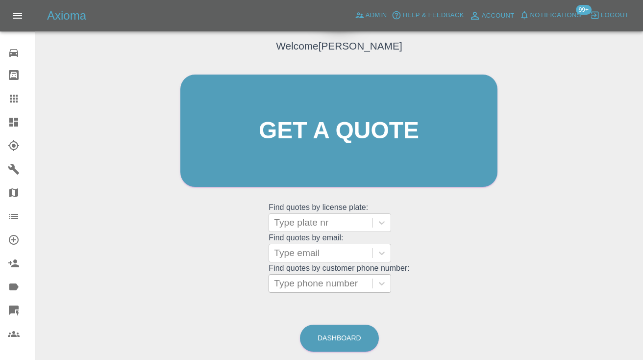
click at [309, 284] on div "Type phone number" at bounding box center [321, 283] width 94 height 12
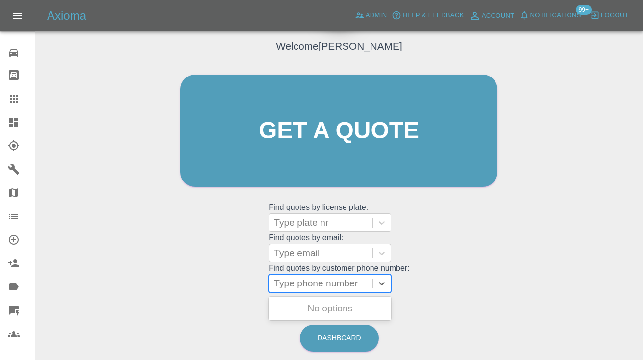
paste input "07515347186"
type input "07515347186"
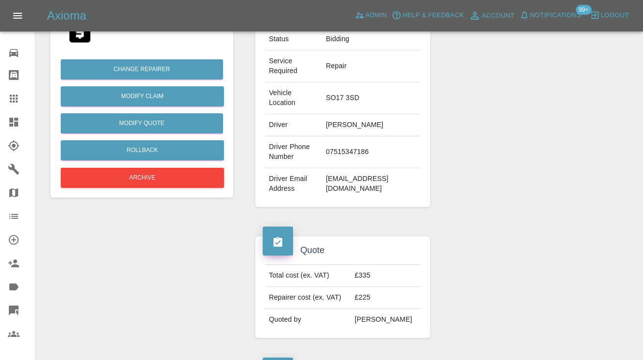
scroll to position [217, 0]
click at [583, 138] on div "Repairer Repair shop Blend BodyRepair" at bounding box center [533, 55] width 190 height 332
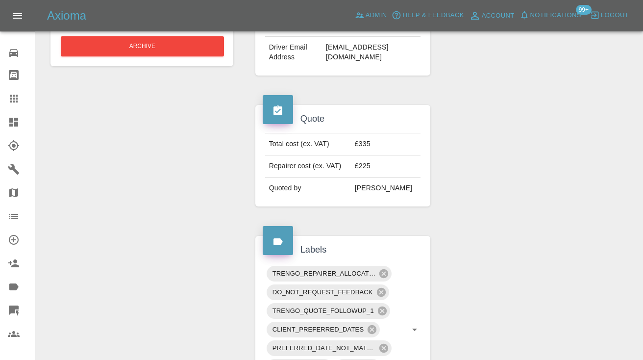
scroll to position [340, 0]
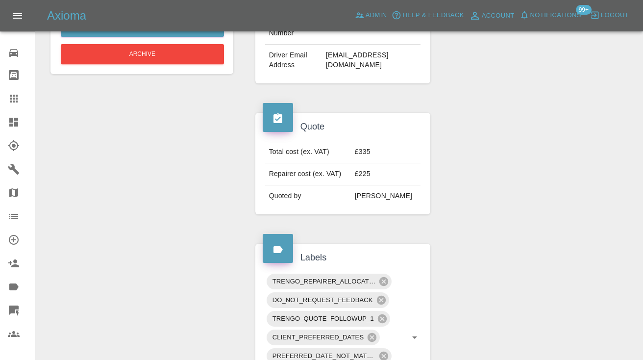
click at [526, 133] on div at bounding box center [533, 163] width 190 height 131
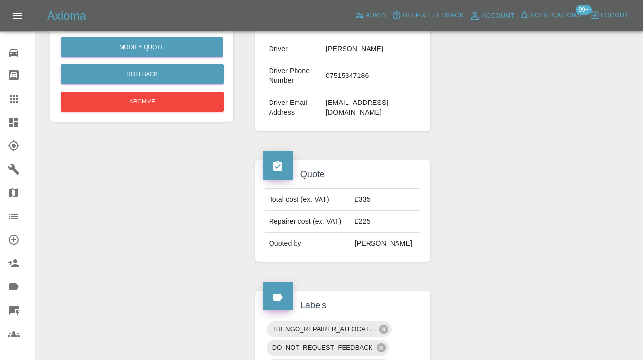
scroll to position [288, 0]
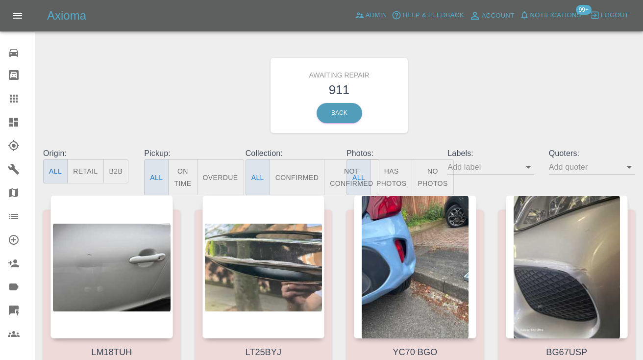
drag, startPoint x: 541, startPoint y: 40, endPoint x: 212, endPoint y: 86, distance: 332.5
click at [212, 86] on div "Awaiting Repair 911 Back" at bounding box center [339, 95] width 607 height 104
click at [333, 181] on button "Not Confirmed" at bounding box center [351, 177] width 55 height 36
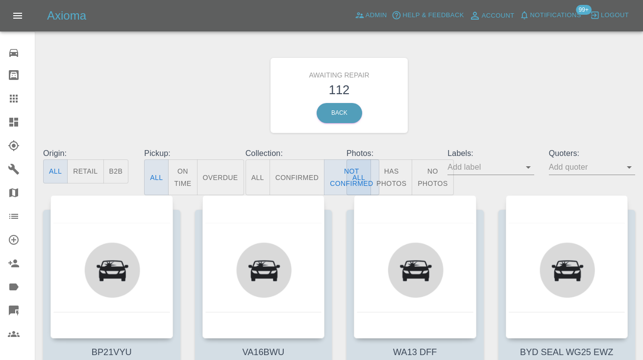
click at [452, 100] on div "Awaiting Repair 112 Back" at bounding box center [339, 95] width 607 height 104
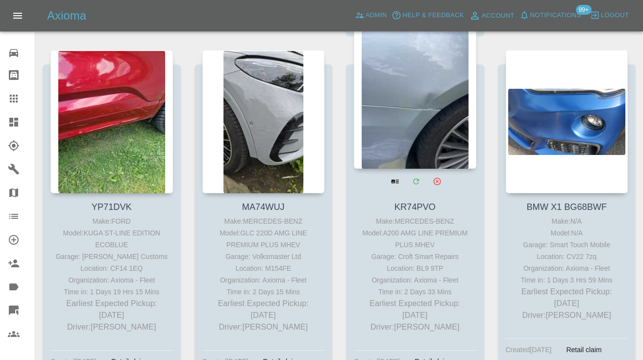
scroll to position [4838, 0]
click at [418, 87] on div at bounding box center [415, 96] width 123 height 143
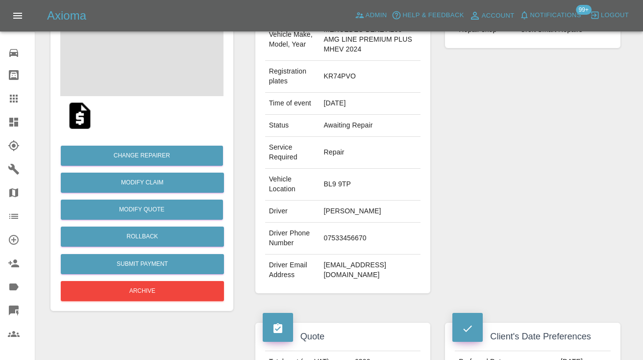
scroll to position [138, 0]
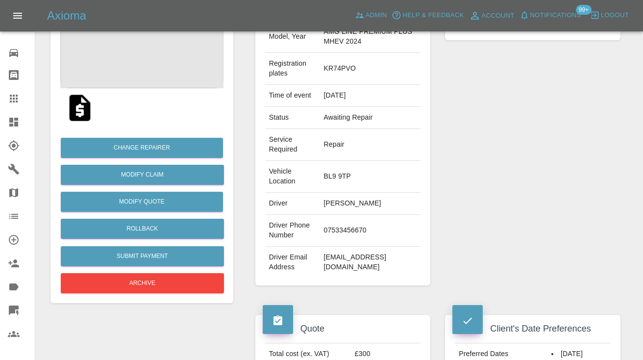
click at [345, 244] on td "07533456670" at bounding box center [370, 231] width 101 height 32
copy td "07533456670"
click at [499, 182] on div "Repairer Repair shop Croft Smart Repairs" at bounding box center [533, 134] width 190 height 332
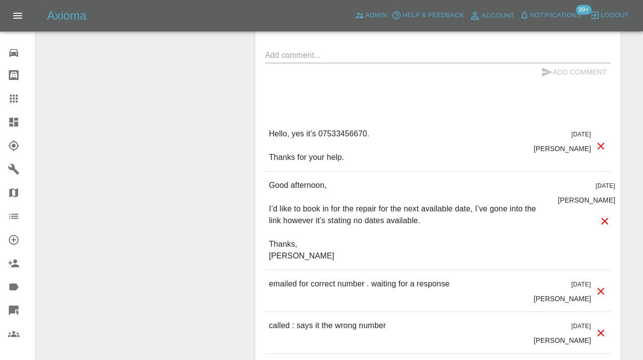
scroll to position [977, 0]
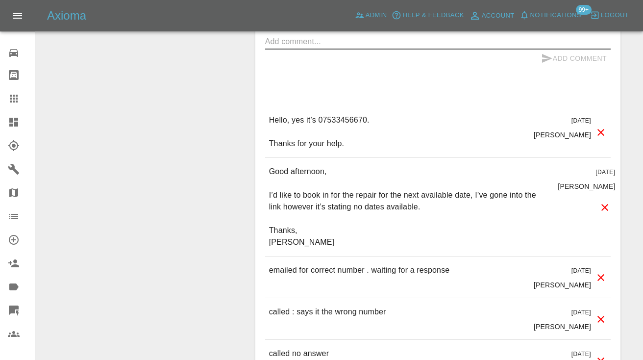
click at [277, 47] on textarea at bounding box center [437, 41] width 345 height 11
type textarea "called no answer"
click at [540, 68] on button "Add Comment" at bounding box center [574, 58] width 74 height 18
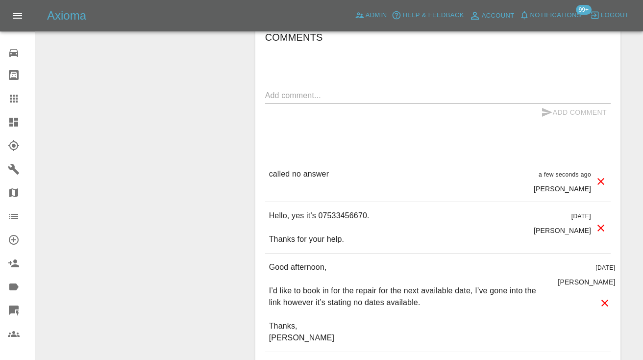
scroll to position [931, 0]
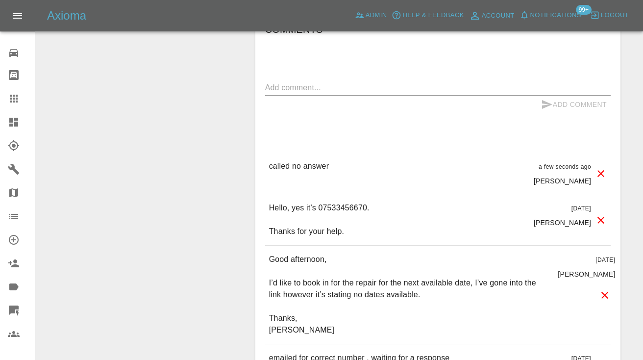
click at [291, 96] on div "x" at bounding box center [437, 88] width 345 height 16
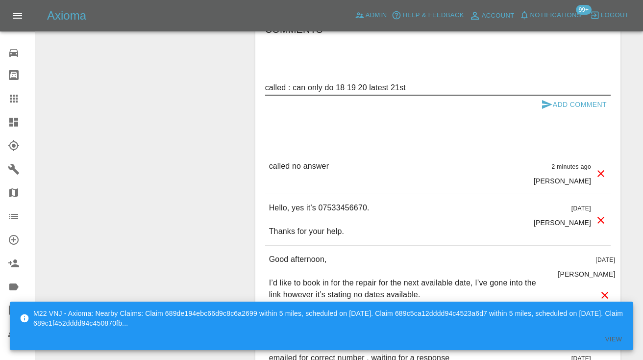
type textarea "called : can only do 18 19 20 latest 21st"
click at [550, 110] on icon "submit" at bounding box center [547, 104] width 12 height 12
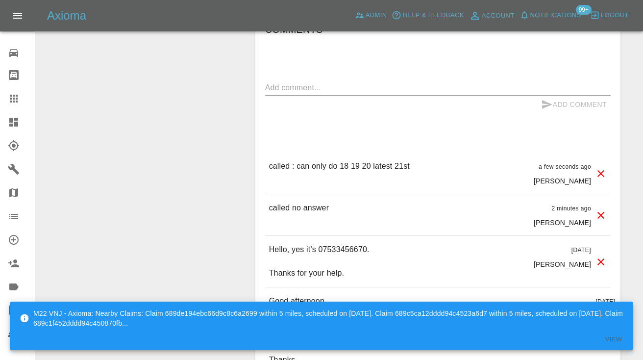
click at [522, 93] on textarea at bounding box center [437, 87] width 345 height 11
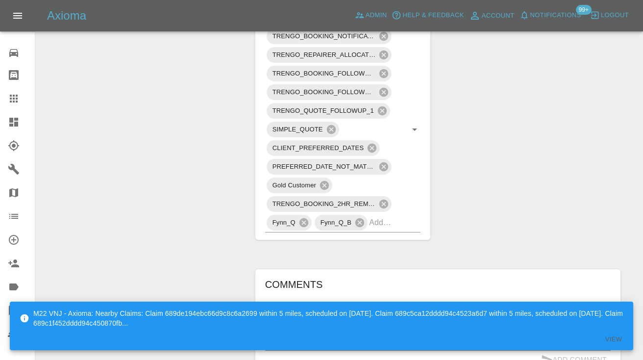
scroll to position [661, 0]
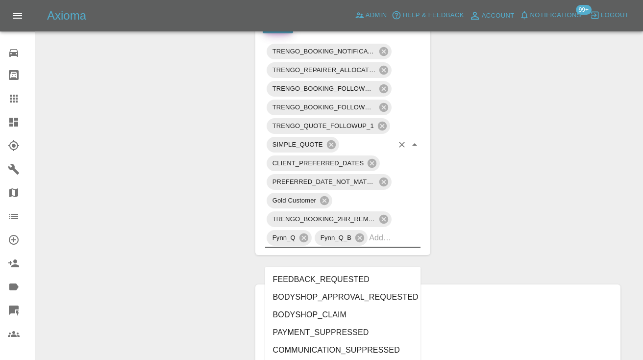
click at [377, 245] on input "text" at bounding box center [381, 237] width 24 height 15
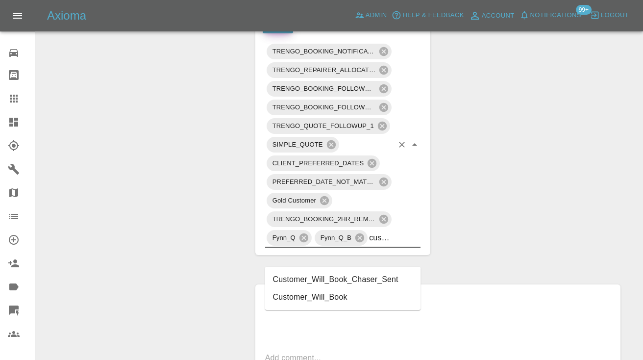
type input "customer_will"
click at [388, 295] on li "Customer_Will_Book" at bounding box center [343, 297] width 156 height 18
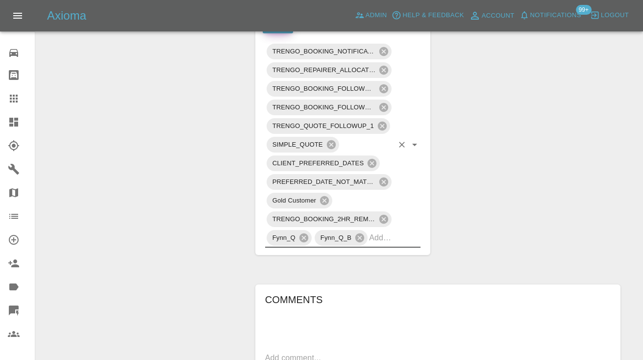
click at [515, 257] on div "Claim Information Vehicle Make, Model, Year MERCEDES-BENZ A200 AMG LINE PREMIUM…" at bounding box center [438, 248] width 380 height 1606
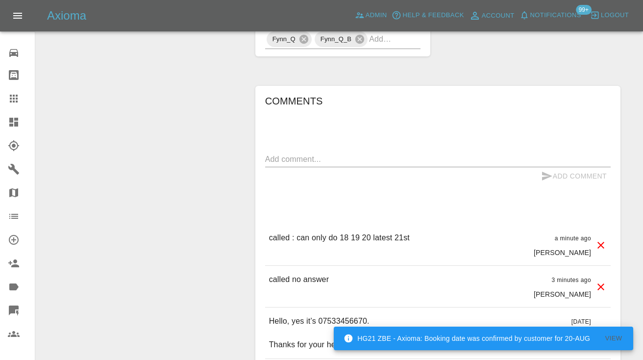
scroll to position [871, 0]
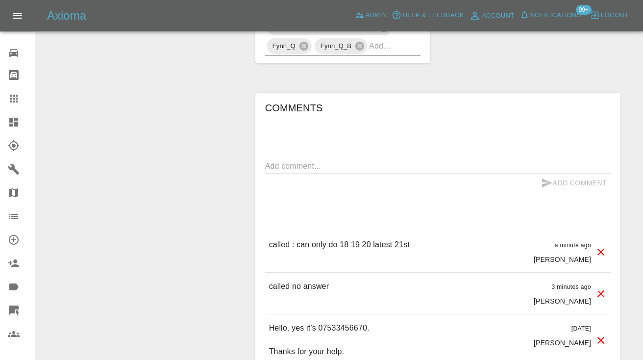
click at [9, 98] on icon at bounding box center [14, 99] width 12 height 12
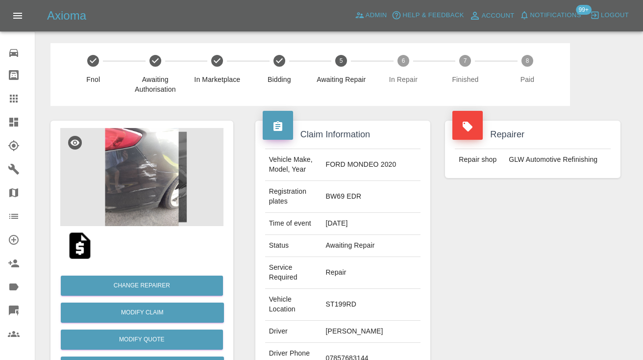
scroll to position [819, 0]
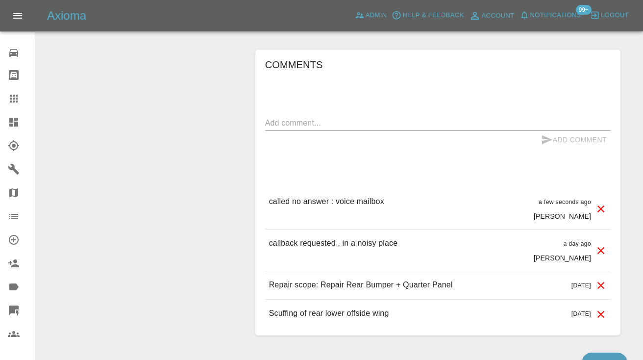
click at [25, 101] on div at bounding box center [21, 99] width 27 height 12
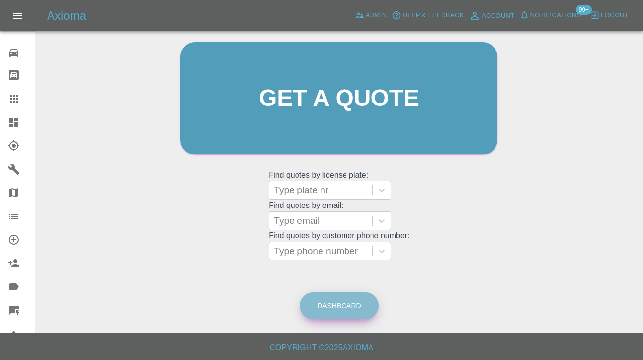
click at [347, 298] on link "Dashboard" at bounding box center [339, 305] width 79 height 27
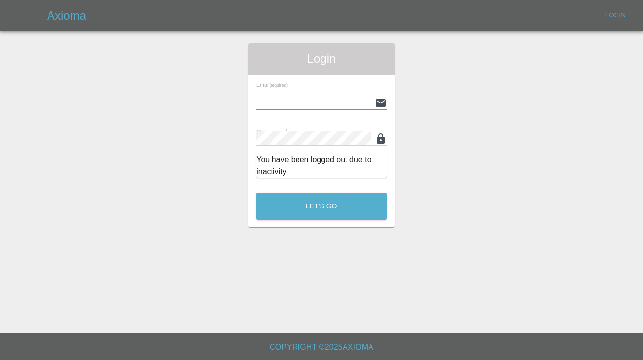
type input "[EMAIL_ADDRESS][DOMAIN_NAME]"
click at [321, 206] on button "Let's Go" at bounding box center [321, 206] width 130 height 27
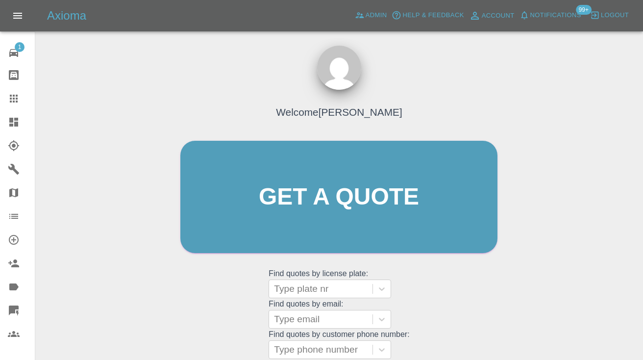
click at [402, 276] on grid "Find quotes by license plate: Type plate nr Find quotes by email: Type email Fi…" at bounding box center [339, 313] width 141 height 91
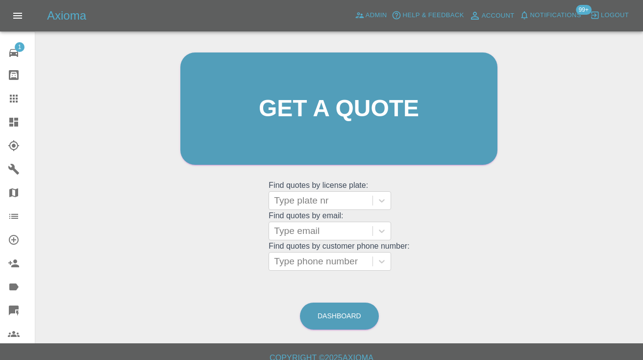
scroll to position [99, 0]
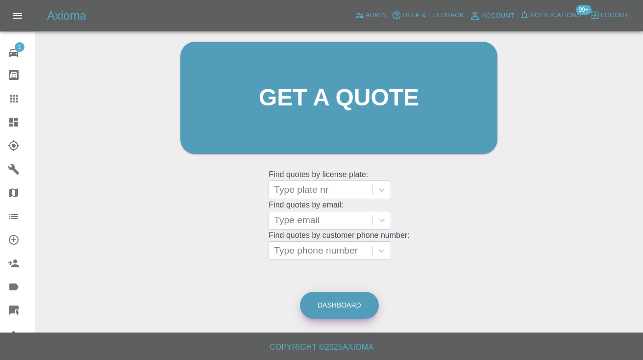
click at [323, 304] on link "Dashboard" at bounding box center [339, 305] width 79 height 27
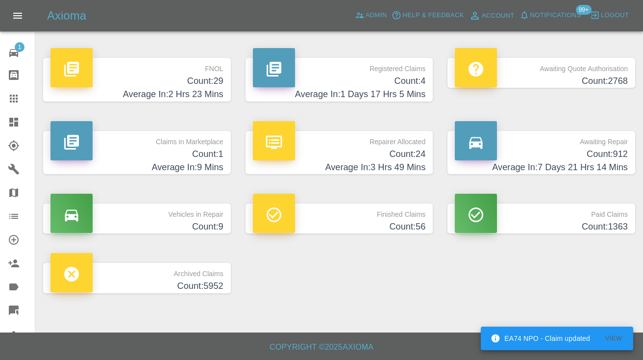
click at [605, 151] on h4 "Count: 912" at bounding box center [541, 153] width 173 height 13
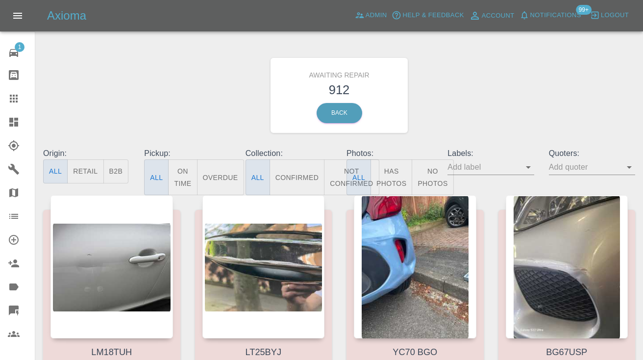
click at [341, 169] on button "Not Confirmed" at bounding box center [351, 177] width 55 height 36
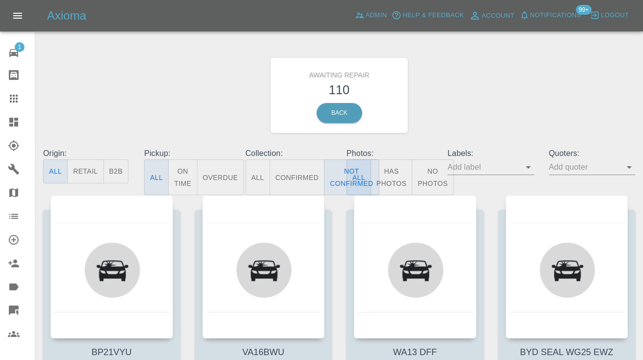
click at [477, 103] on div "Awaiting Repair 110 Back" at bounding box center [339, 95] width 607 height 104
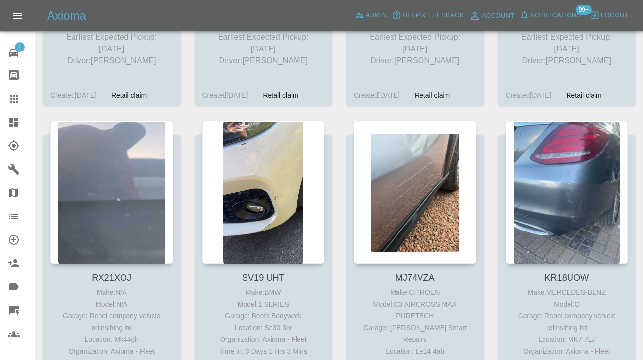
scroll to position [3479, 0]
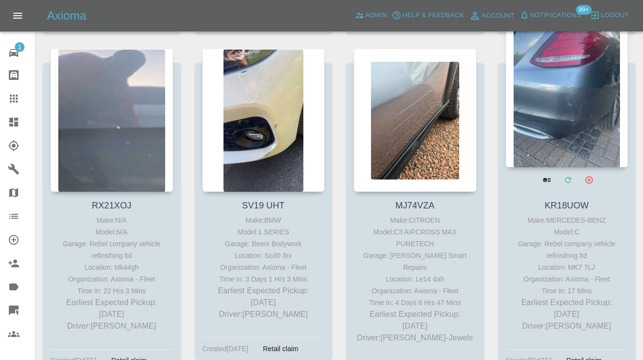
click at [573, 143] on div at bounding box center [567, 95] width 123 height 143
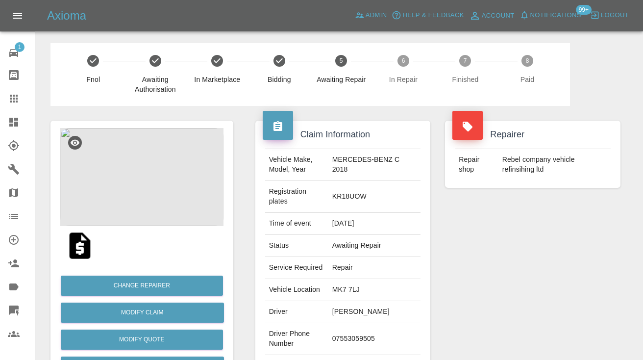
click at [360, 323] on td "07553059505" at bounding box center [374, 339] width 93 height 32
copy td "07553059505"
click at [516, 248] on div "Repairer Repair shop Rebel company vehicle refinsihing ltd" at bounding box center [533, 257] width 190 height 302
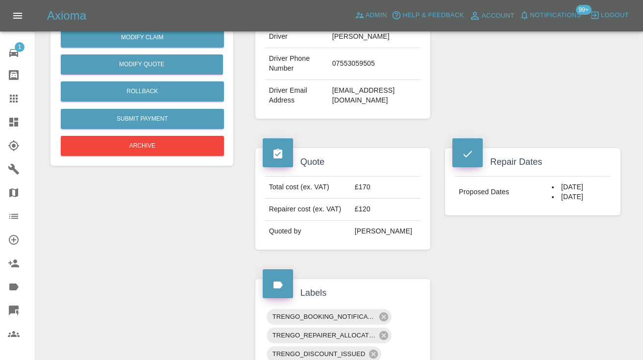
scroll to position [267, 0]
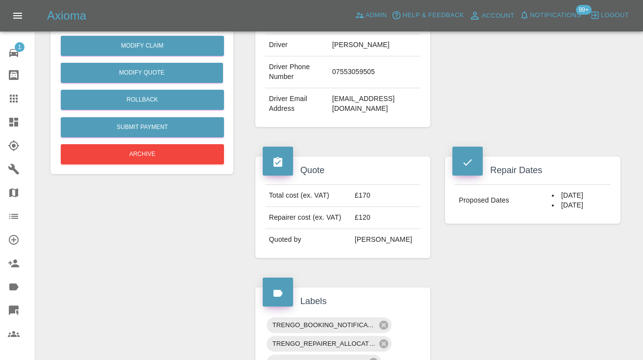
click at [587, 280] on div "Claim Information Vehicle Make, Model, Year MERCEDES-BENZ C 2018 Registration p…" at bounding box center [438, 309] width 380 height 940
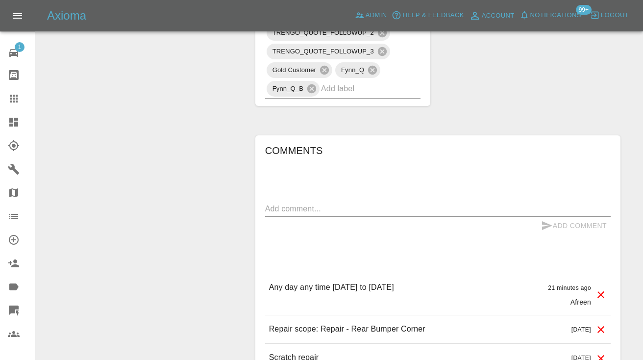
scroll to position [666, 0]
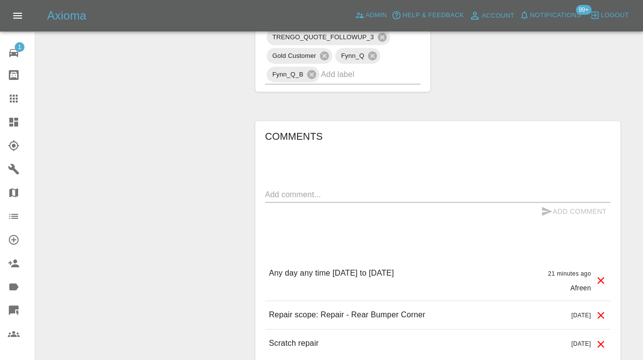
click at [292, 189] on textarea at bounding box center [437, 194] width 345 height 11
type textarea "as per note below"
click at [544, 207] on icon "submit" at bounding box center [547, 211] width 10 height 9
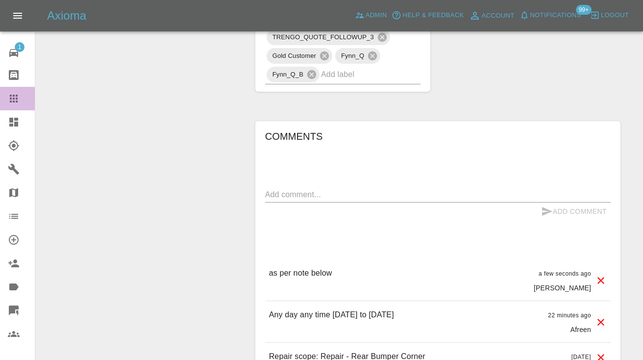
click at [15, 95] on icon at bounding box center [14, 99] width 12 height 12
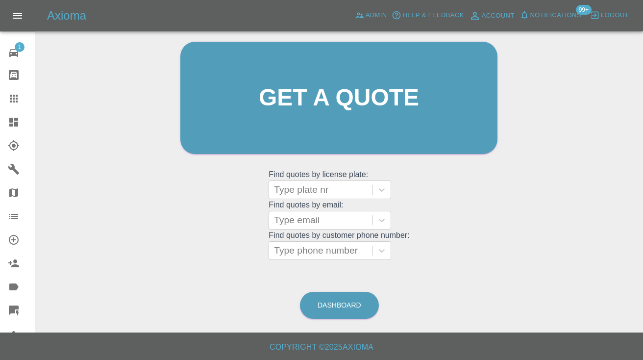
scroll to position [98, 0]
click at [335, 305] on link "Dashboard" at bounding box center [339, 305] width 79 height 27
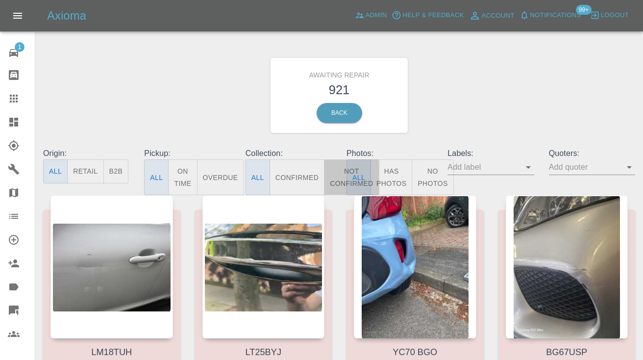
click at [334, 166] on button "Not Confirmed" at bounding box center [351, 177] width 55 height 36
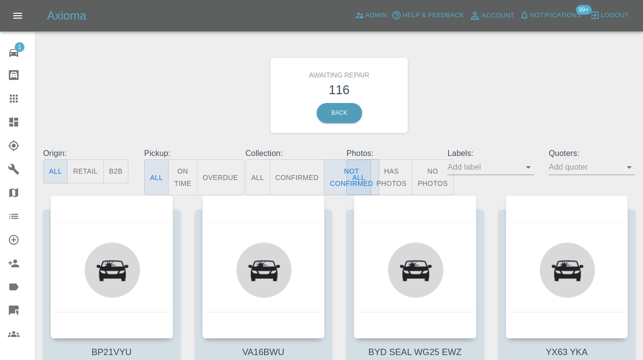
click at [442, 95] on div "Awaiting Repair 116 Back" at bounding box center [339, 95] width 607 height 104
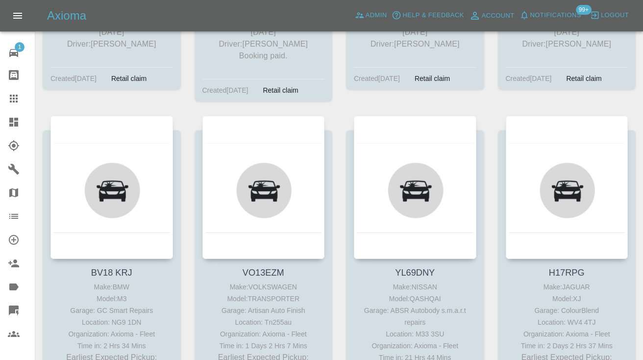
scroll to position [791, 0]
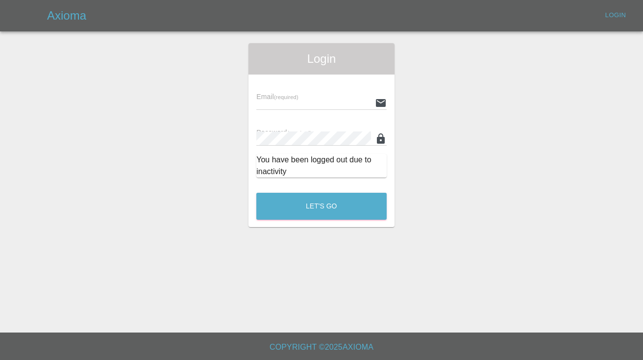
scroll to position [1561, 0]
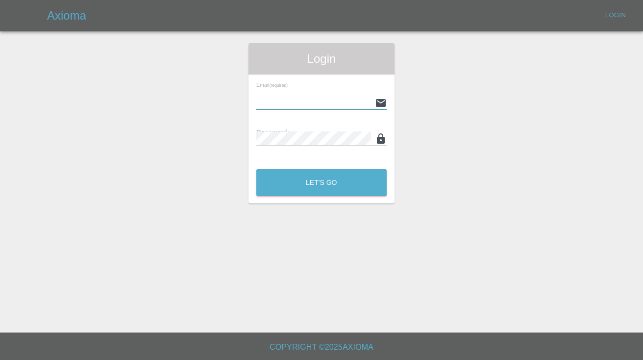
type input "[EMAIL_ADDRESS][DOMAIN_NAME]"
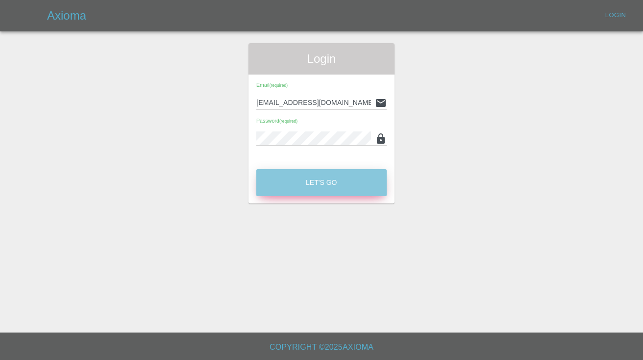
click at [321, 182] on button "Let's Go" at bounding box center [321, 182] width 130 height 27
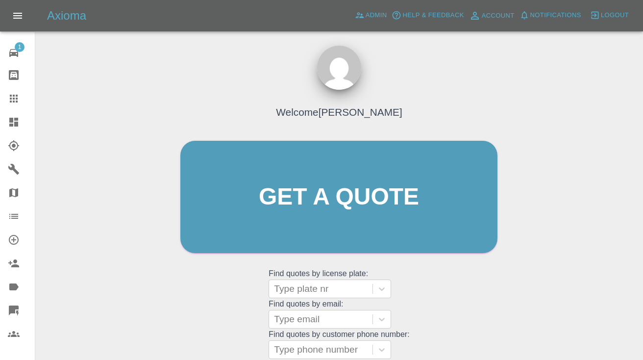
click at [481, 292] on div "Welcome [PERSON_NAME] Get a quote Get a quote Find quotes by license plate: Typ…" at bounding box center [339, 216] width 338 height 296
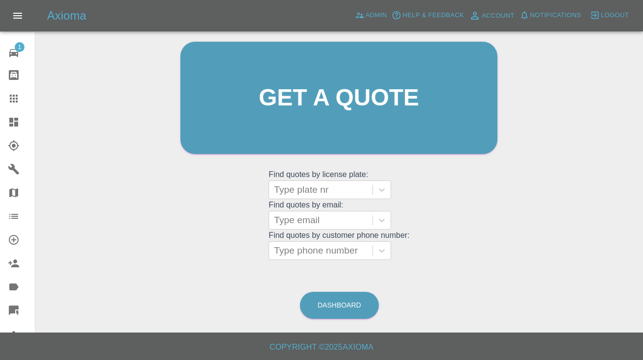
scroll to position [98, 0]
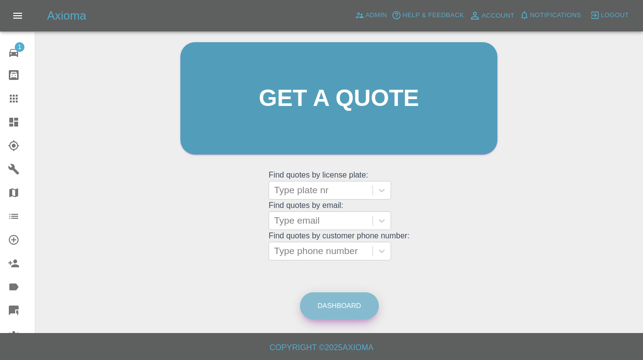
click at [355, 303] on link "Dashboard" at bounding box center [339, 305] width 79 height 27
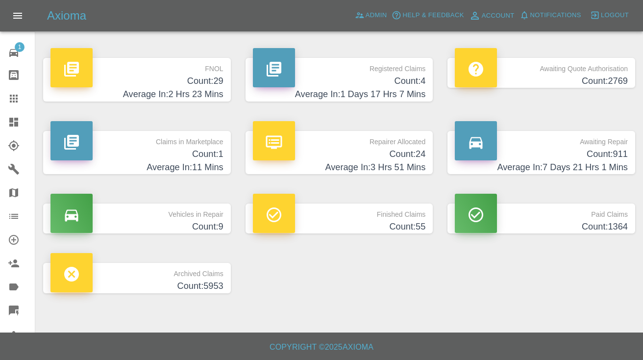
click at [611, 152] on h4 "Count: 911" at bounding box center [541, 153] width 173 height 13
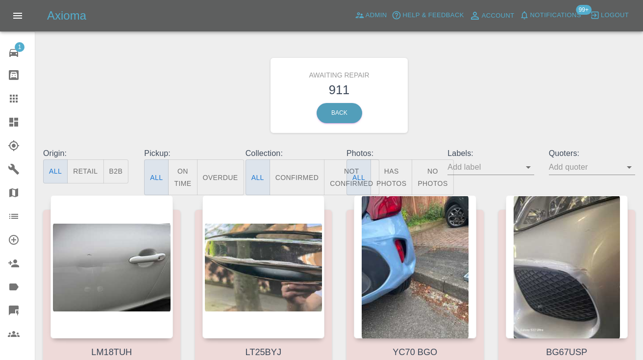
click at [342, 182] on button "Not Confirmed" at bounding box center [351, 177] width 55 height 36
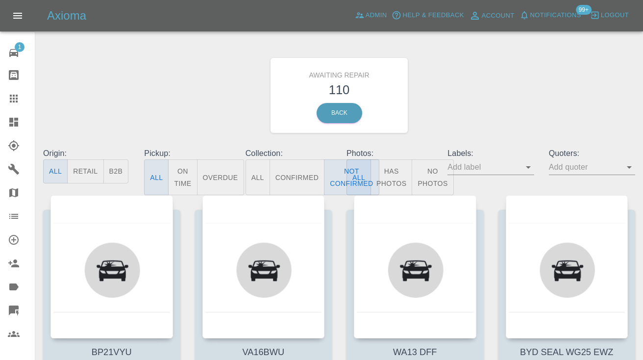
click at [514, 97] on div "Awaiting Repair 110 Back" at bounding box center [339, 95] width 607 height 104
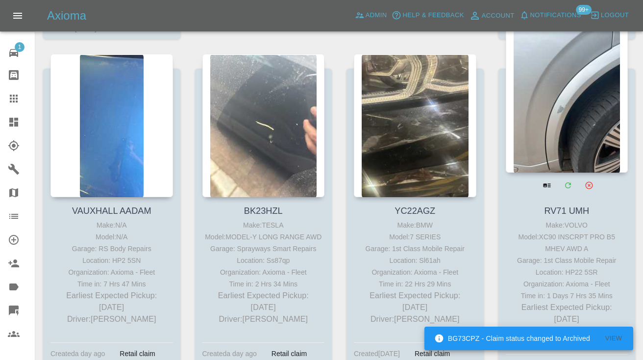
scroll to position [5158, 0]
click at [590, 107] on div at bounding box center [567, 101] width 123 height 143
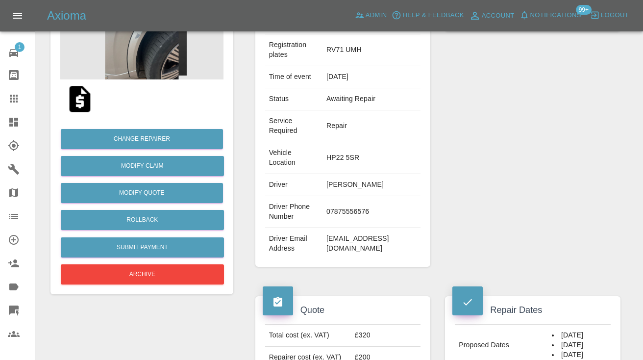
scroll to position [148, 0]
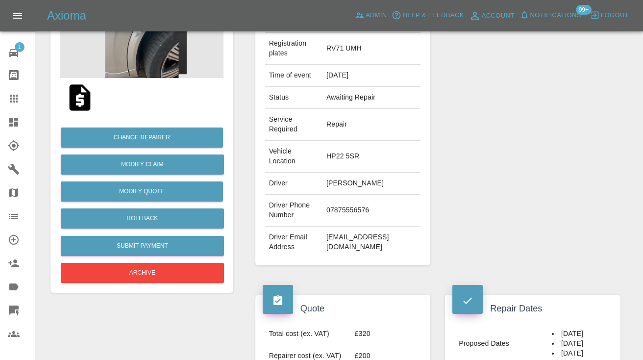
click at [343, 211] on td "07875556576" at bounding box center [371, 211] width 98 height 32
copy td "07875556576"
click at [541, 159] on div "Repairer Repair shop 1st Class Mobile Repair" at bounding box center [533, 119] width 190 height 322
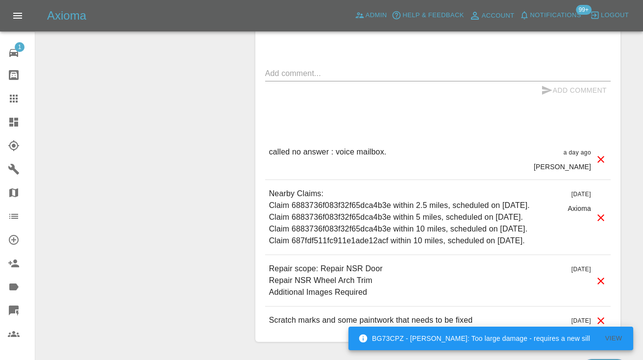
scroll to position [772, 0]
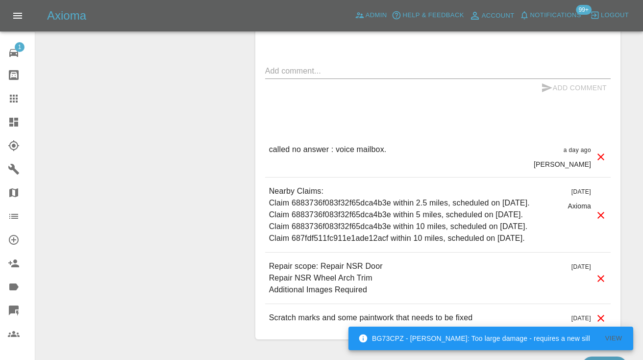
click at [287, 69] on textarea at bounding box center [437, 70] width 345 height 11
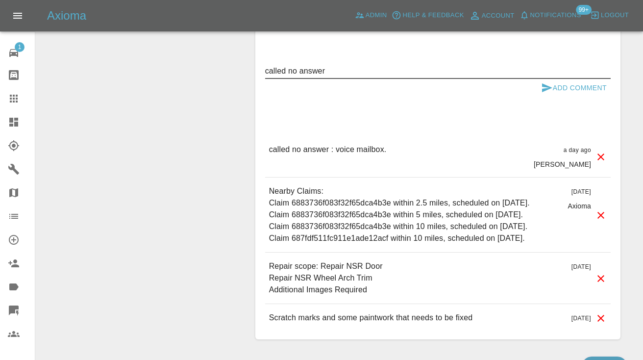
type textarea "called no answer"
click at [549, 83] on icon "submit" at bounding box center [547, 88] width 12 height 12
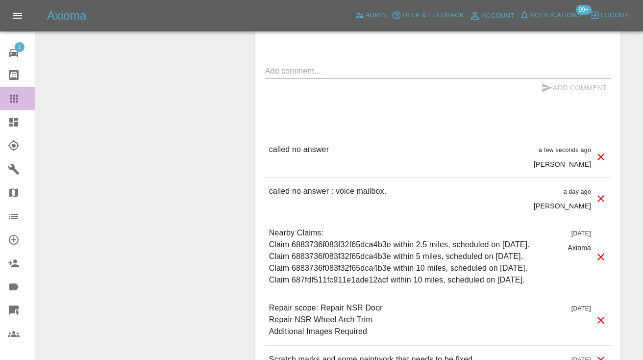
click at [18, 103] on icon at bounding box center [14, 99] width 12 height 12
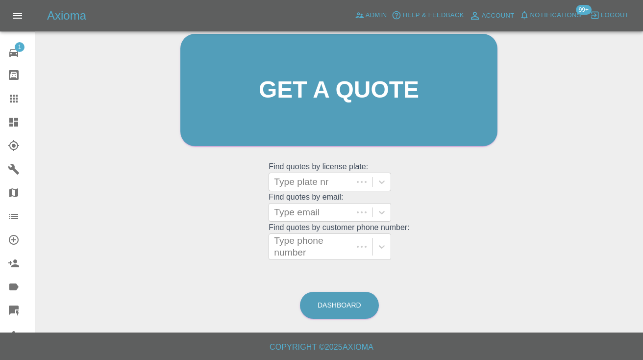
scroll to position [66, 0]
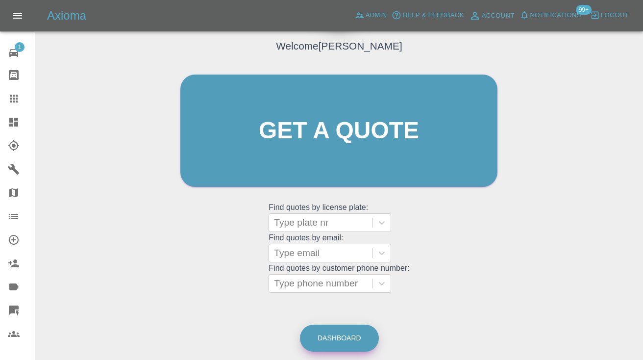
click at [330, 336] on link "Dashboard" at bounding box center [339, 337] width 79 height 27
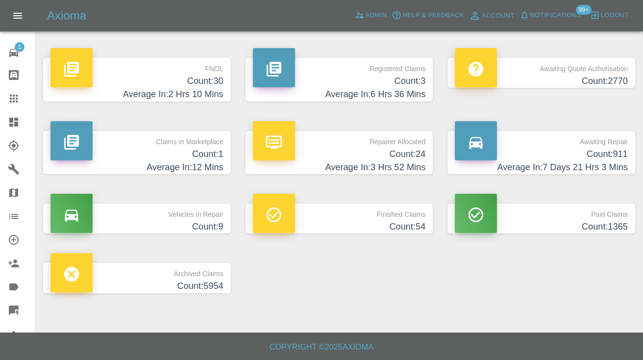
click at [606, 154] on h4 "Count: 911" at bounding box center [541, 153] width 173 height 13
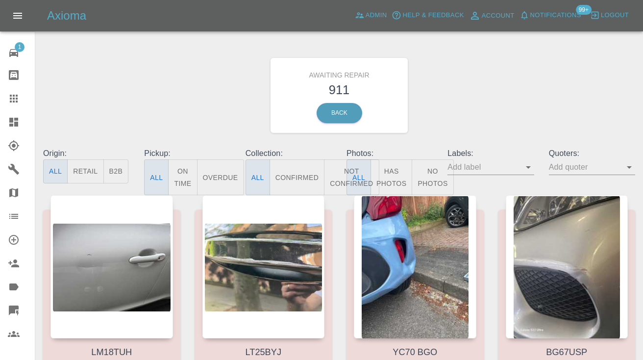
click at [339, 175] on button "Not Confirmed" at bounding box center [351, 177] width 55 height 36
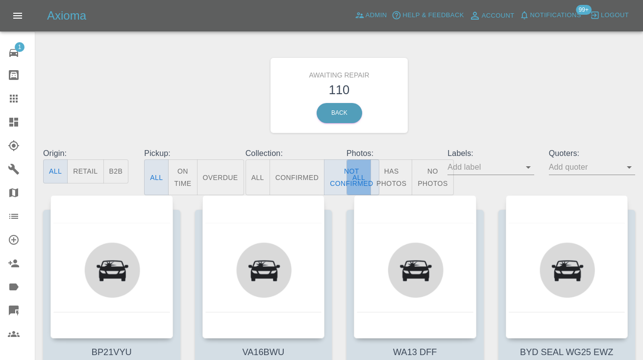
click at [348, 166] on button "All" at bounding box center [358, 177] width 25 height 36
click at [333, 174] on button "Not Confirmed" at bounding box center [351, 177] width 55 height 36
click at [447, 78] on div "Awaiting Repair 110 Back" at bounding box center [339, 95] width 607 height 104
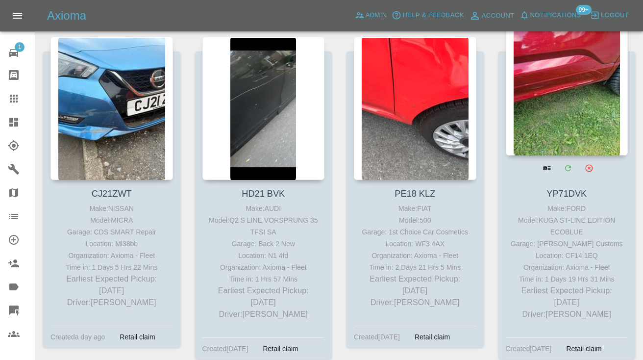
scroll to position [4496, 0]
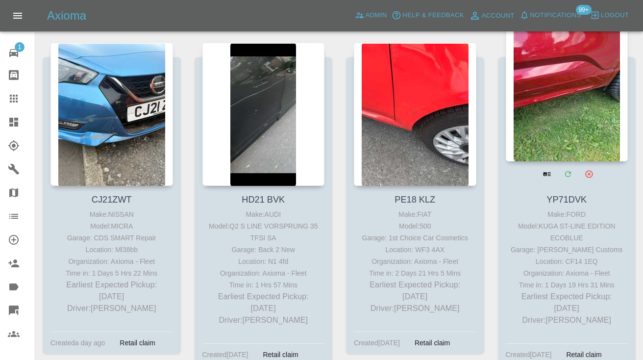
click at [561, 59] on div at bounding box center [567, 89] width 123 height 143
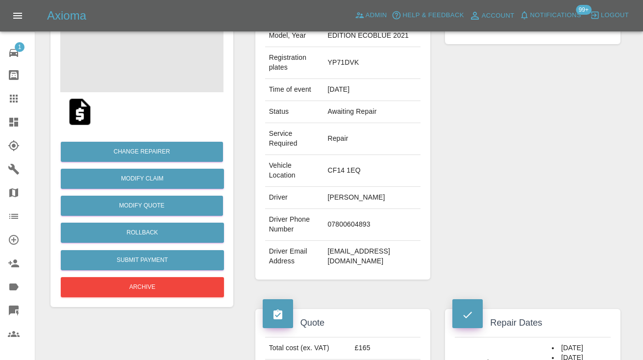
scroll to position [148, 0]
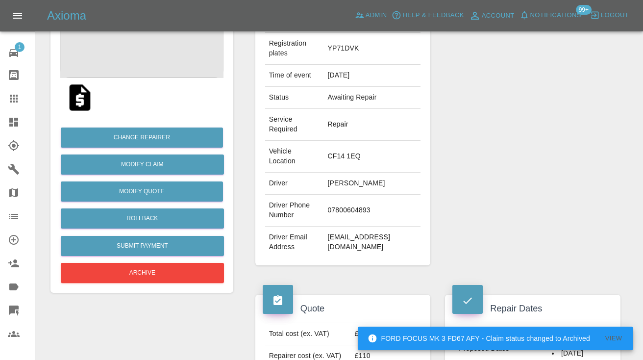
click at [341, 208] on td "07800604893" at bounding box center [371, 211] width 97 height 32
copy td "07800604893"
click at [495, 138] on div "Repairer Repair shop Carvallo Customs" at bounding box center [533, 119] width 190 height 322
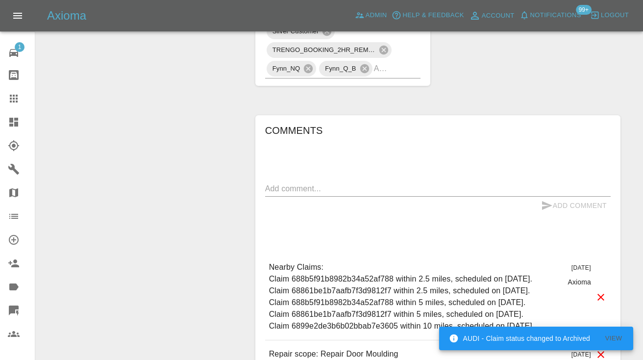
scroll to position [693, 0]
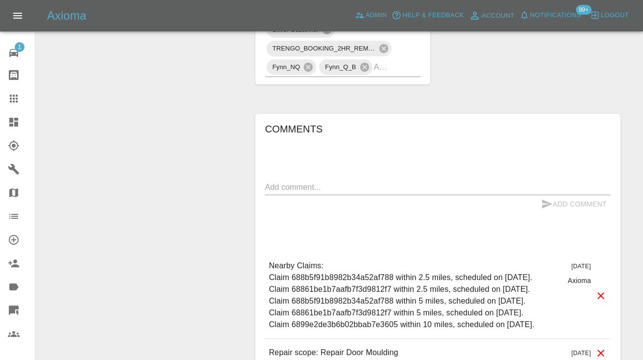
click at [282, 188] on textarea at bounding box center [437, 186] width 345 height 11
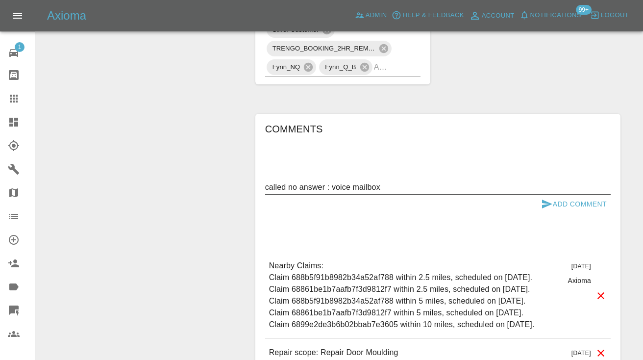
type textarea "called no answer : voice mailbox"
click at [545, 205] on icon "submit" at bounding box center [547, 203] width 10 height 9
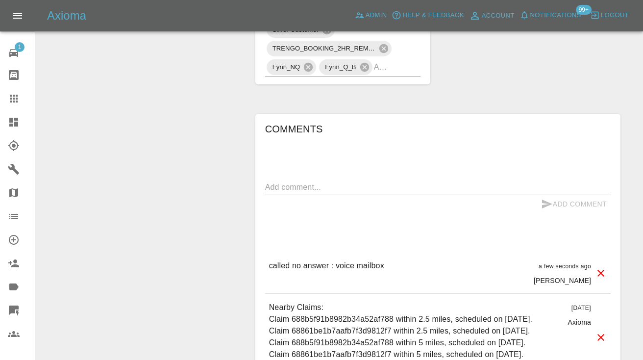
click at [21, 100] on div at bounding box center [21, 99] width 27 height 12
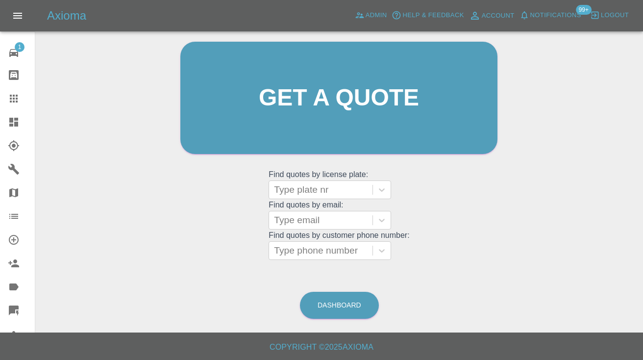
scroll to position [98, 0]
click at [334, 299] on link "Dashboard" at bounding box center [339, 305] width 79 height 27
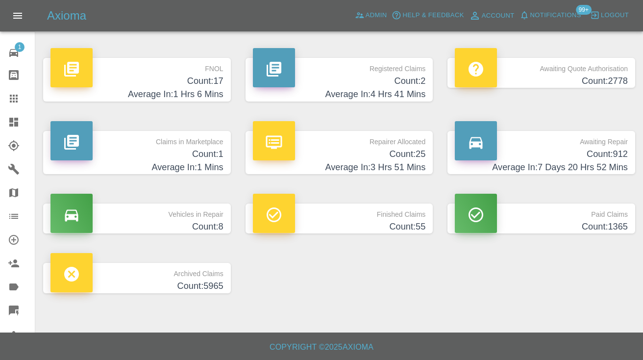
click at [584, 159] on h4 "Count: 912" at bounding box center [541, 153] width 173 height 13
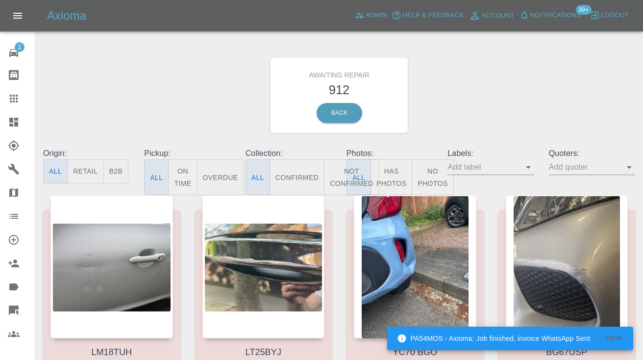
drag, startPoint x: 336, startPoint y: 169, endPoint x: 344, endPoint y: 165, distance: 8.3
click at [336, 169] on button "Not Confirmed" at bounding box center [351, 177] width 55 height 36
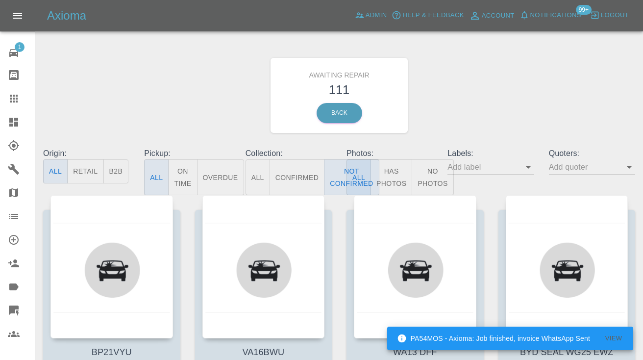
click at [514, 74] on div "Awaiting Repair 111 Back" at bounding box center [339, 95] width 607 height 104
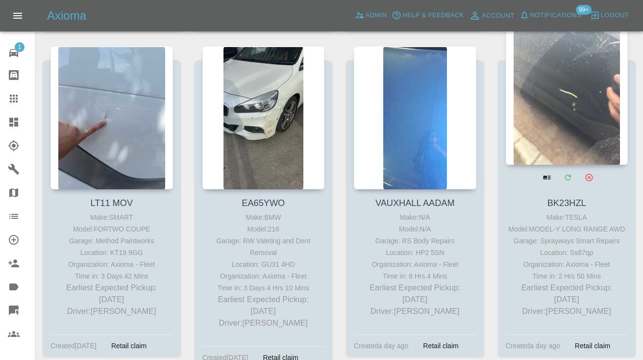
scroll to position [5180, 0]
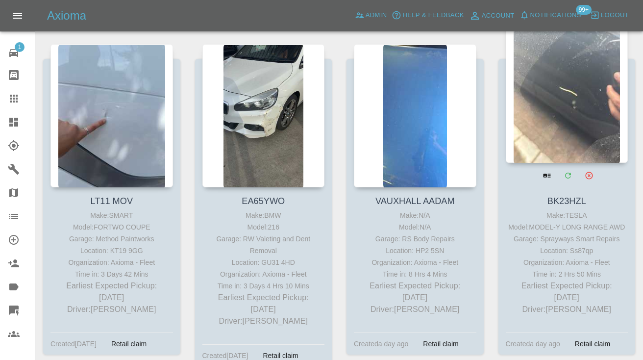
click at [573, 82] on div at bounding box center [567, 91] width 123 height 143
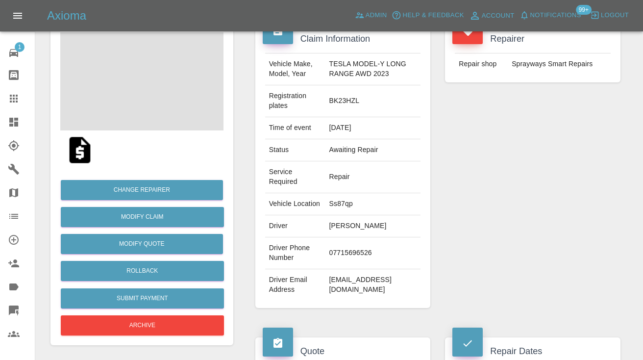
scroll to position [110, 0]
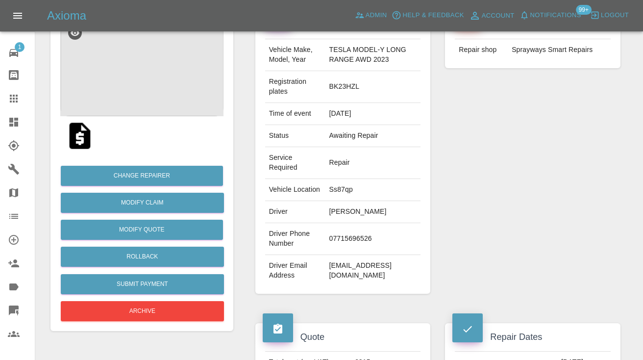
click at [362, 237] on td "07715696526" at bounding box center [373, 239] width 96 height 32
copy td "07715696526"
click at [547, 158] on div "Repairer Repair shop Sprayways Smart Repairs" at bounding box center [533, 152] width 190 height 312
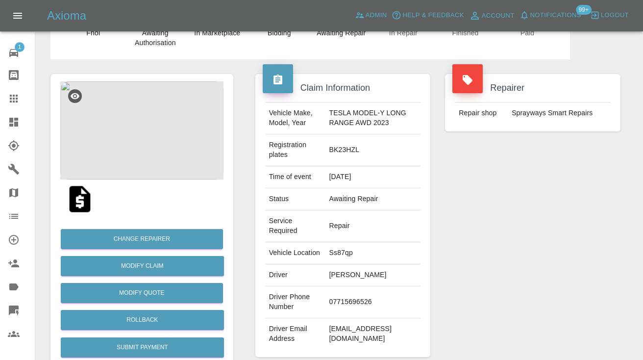
scroll to position [21, 0]
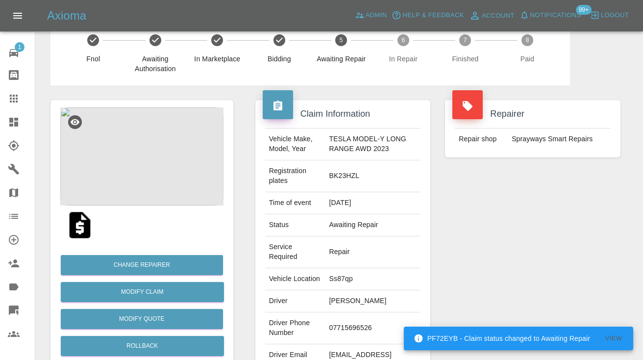
click at [600, 200] on div "Repairer Repair shop Sprayways Smart Repairs" at bounding box center [533, 241] width 190 height 312
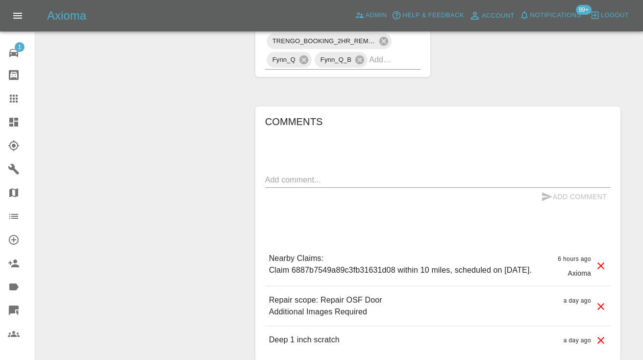
scroll to position [635, 0]
click at [296, 182] on textarea at bounding box center [437, 178] width 345 height 11
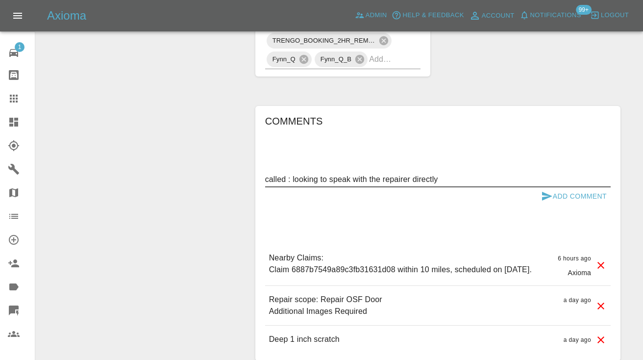
type textarea "called : looking to speak with the repairer directly"
click at [548, 192] on icon "submit" at bounding box center [547, 196] width 12 height 12
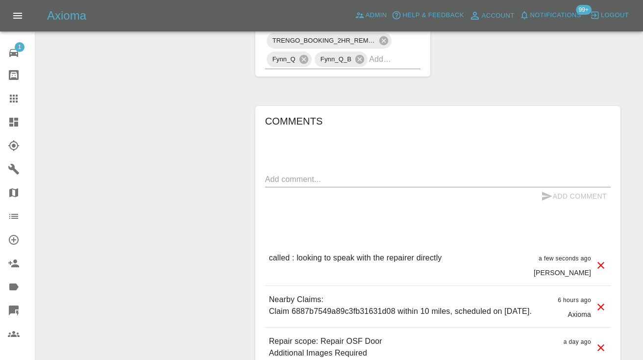
click at [19, 99] on icon at bounding box center [14, 99] width 12 height 12
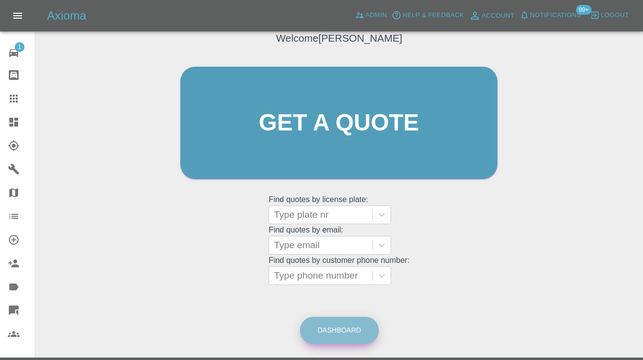
click at [331, 326] on link "Dashboard" at bounding box center [339, 330] width 79 height 27
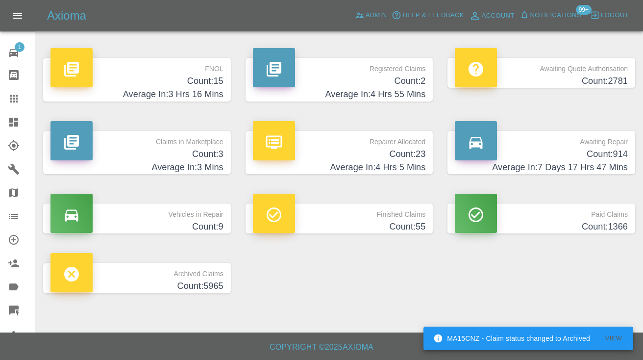
click at [603, 162] on h4 "Average In: 7 Days 17 Hrs 47 Mins" at bounding box center [541, 167] width 173 height 13
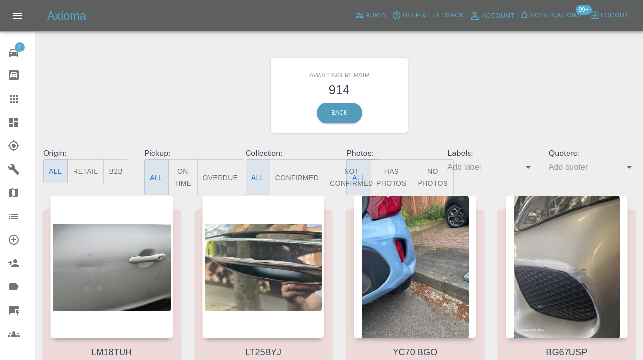
click at [332, 187] on button "Not Confirmed" at bounding box center [351, 177] width 55 height 36
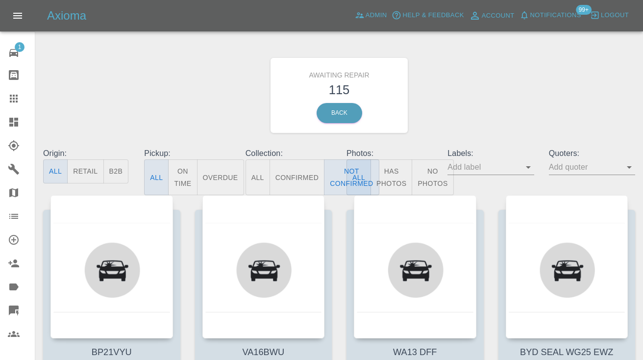
click at [462, 88] on div "Awaiting Repair 115 Back" at bounding box center [339, 95] width 607 height 104
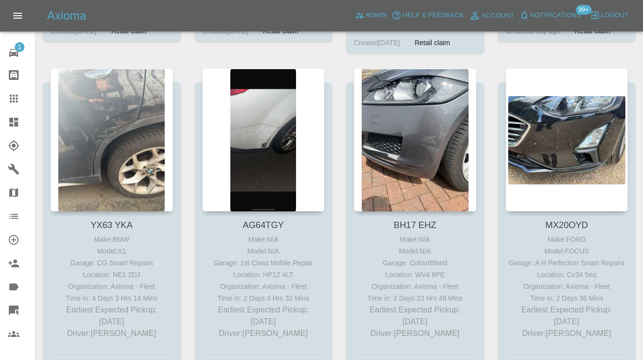
scroll to position [472, 0]
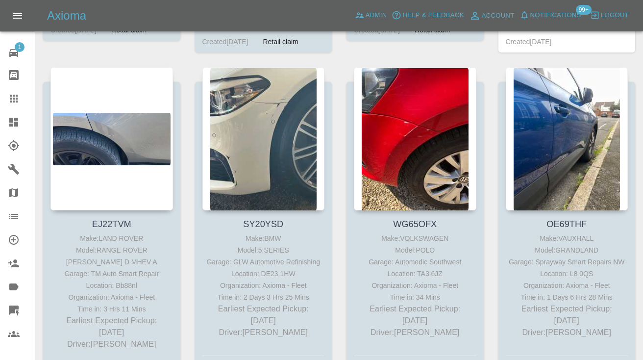
scroll to position [2478, 0]
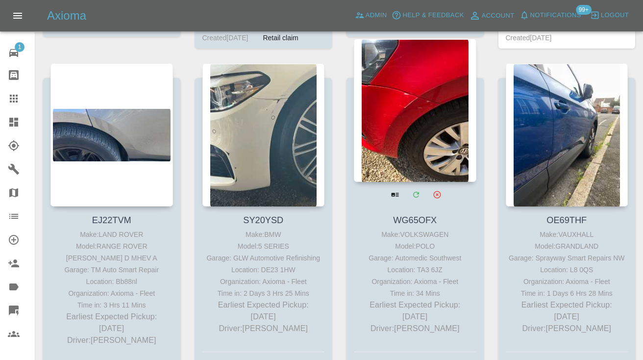
click at [387, 65] on div at bounding box center [415, 110] width 123 height 143
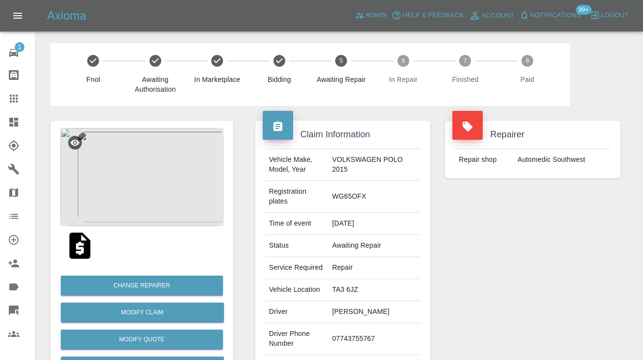
click at [360, 334] on td "07743755767" at bounding box center [374, 339] width 93 height 32
copy td "07743755767"
click at [475, 291] on div "Repairer Repair shop Automedic Southwest" at bounding box center [533, 257] width 190 height 302
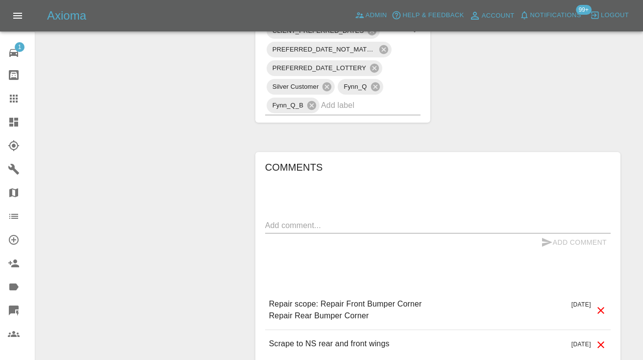
scroll to position [685, 0]
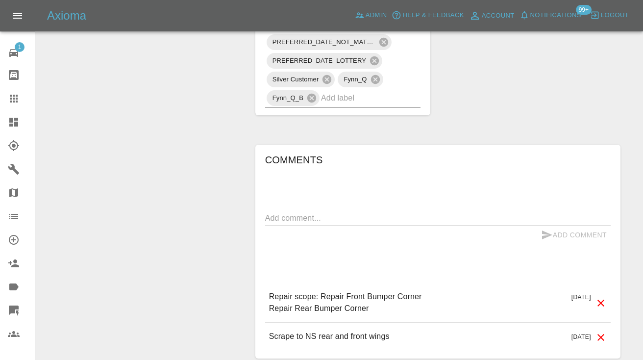
click at [282, 215] on textarea at bounding box center [437, 217] width 345 height 11
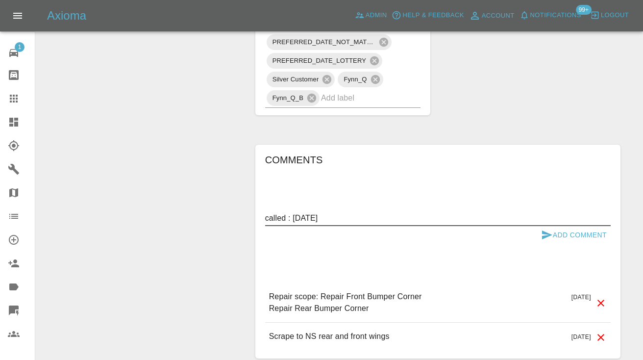
type textarea "called : [DATE]"
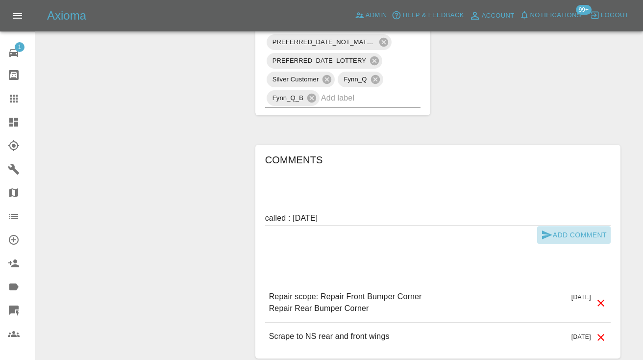
click at [542, 235] on icon "submit" at bounding box center [547, 234] width 10 height 9
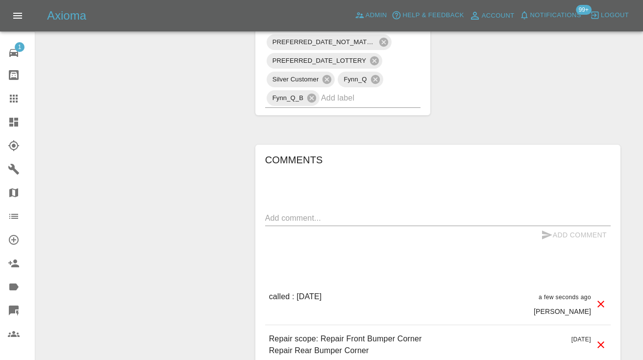
click at [352, 102] on input "text" at bounding box center [357, 97] width 72 height 15
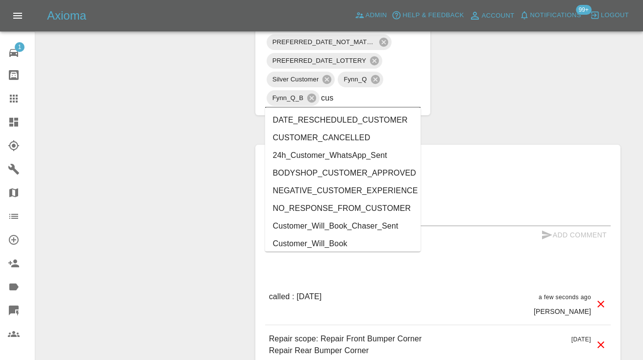
type input "cust"
click at [352, 241] on li "Customer_Will_Book" at bounding box center [343, 244] width 156 height 18
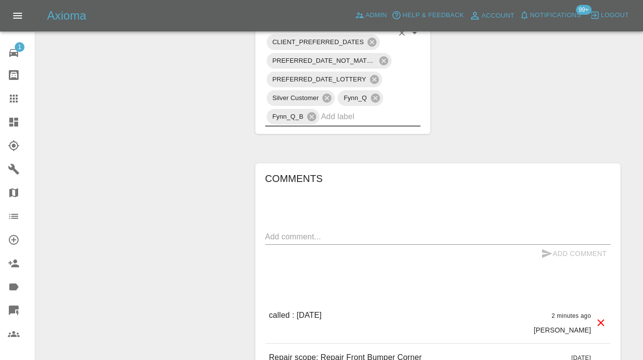
click at [16, 98] on icon at bounding box center [14, 99] width 8 height 8
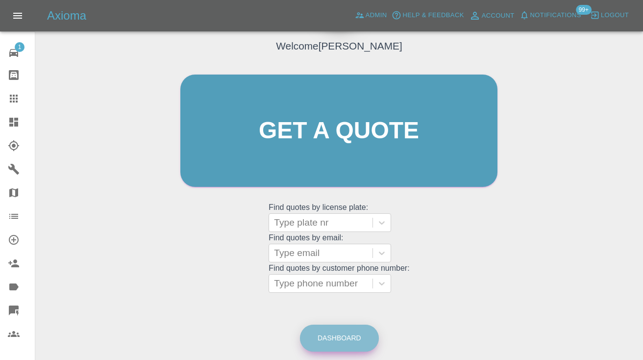
click at [323, 338] on link "Dashboard" at bounding box center [339, 337] width 79 height 27
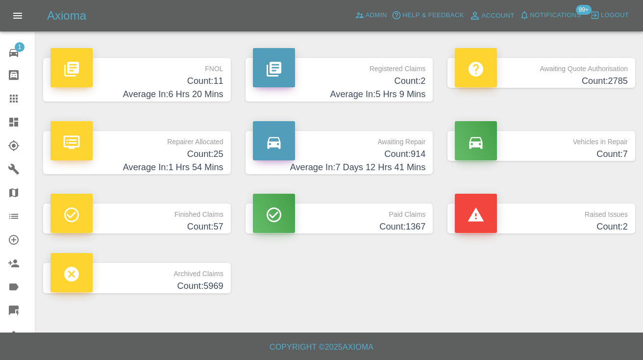
click at [393, 166] on h4 "Average In: 7 Days 12 Hrs 41 Mins" at bounding box center [339, 167] width 173 height 13
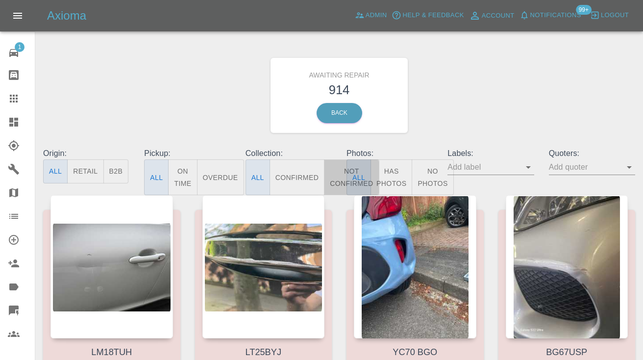
click at [328, 165] on button "Not Confirmed" at bounding box center [351, 177] width 55 height 36
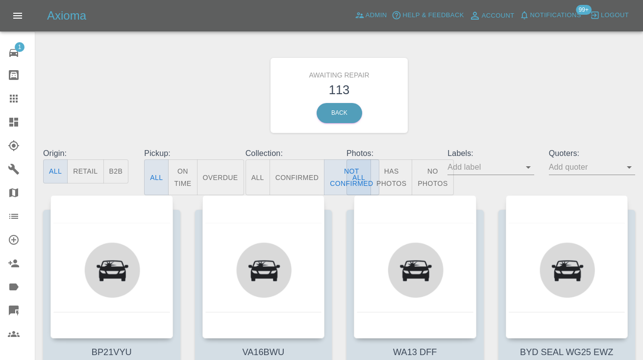
click at [510, 121] on div "Awaiting Repair 113 Back" at bounding box center [339, 95] width 607 height 104
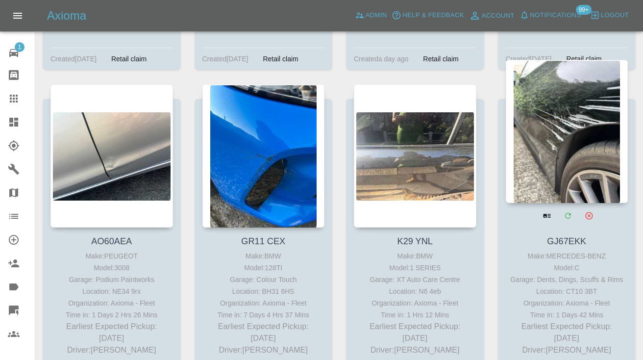
scroll to position [7829, 0]
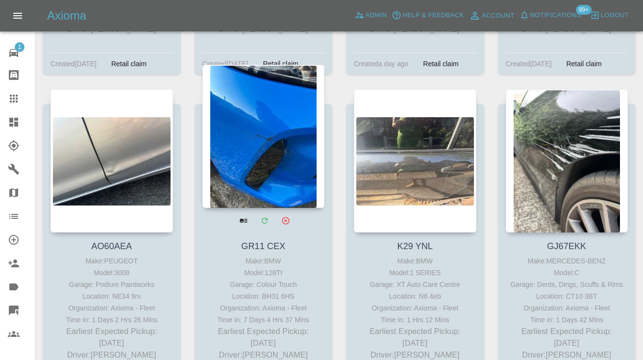
click at [273, 130] on div at bounding box center [263, 136] width 123 height 143
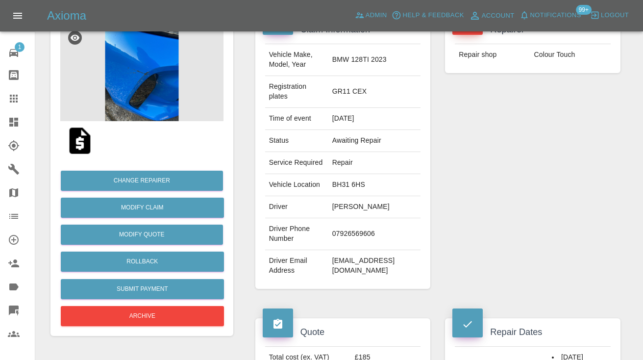
scroll to position [129, 0]
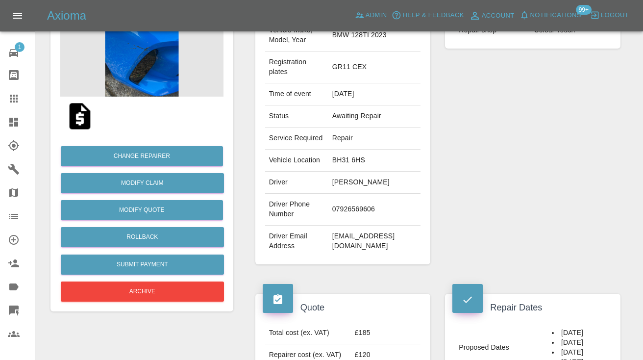
click at [366, 199] on td "07926569606" at bounding box center [374, 210] width 93 height 32
copy td "07926569606"
click at [520, 193] on div "Repairer Repair shop Colour Touch" at bounding box center [533, 127] width 190 height 302
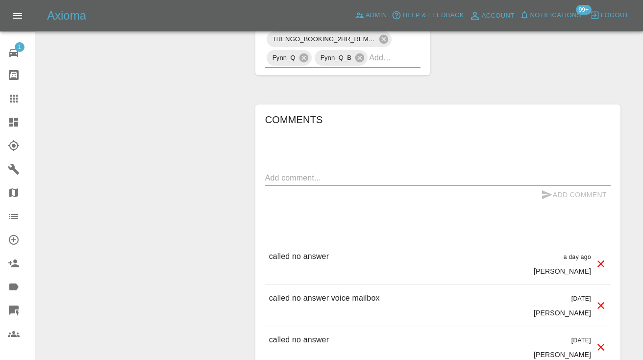
scroll to position [714, 0]
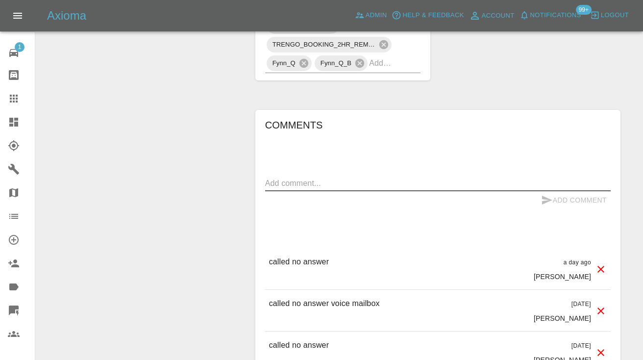
click at [305, 177] on textarea at bounding box center [437, 182] width 345 height 11
type textarea "called no answer"
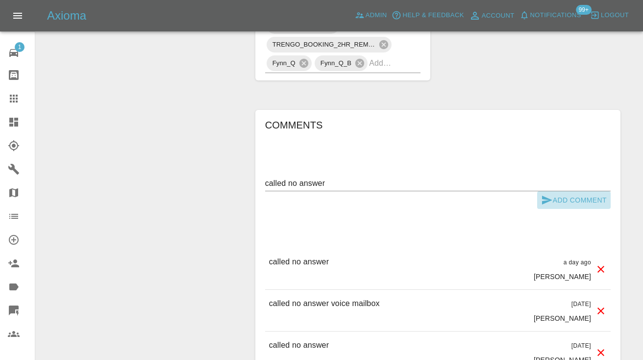
click at [546, 194] on icon "submit" at bounding box center [547, 200] width 12 height 12
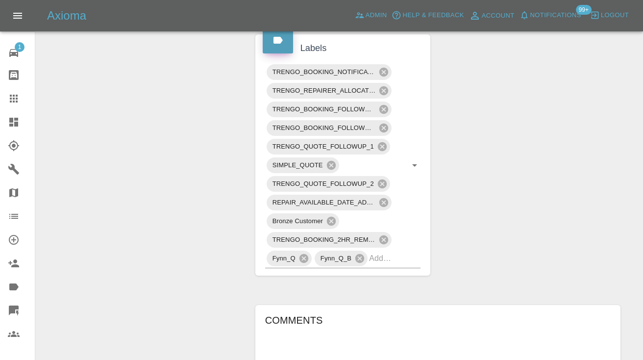
scroll to position [516, 0]
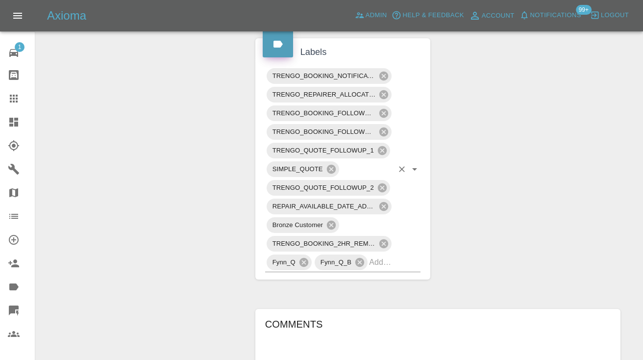
click at [384, 254] on input "text" at bounding box center [381, 261] width 24 height 15
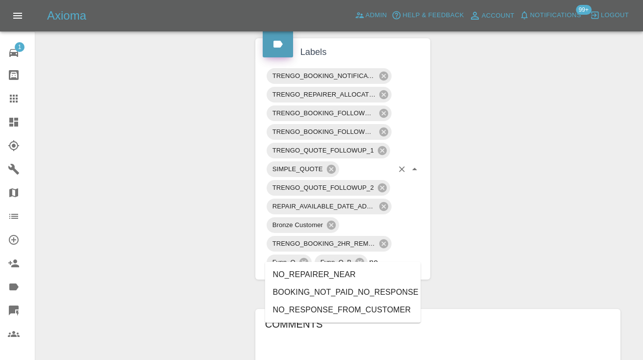
type input "no_resp"
click at [328, 269] on li "BOOKING_NOT_PAID_NO_RESPONSE" at bounding box center [343, 275] width 156 height 18
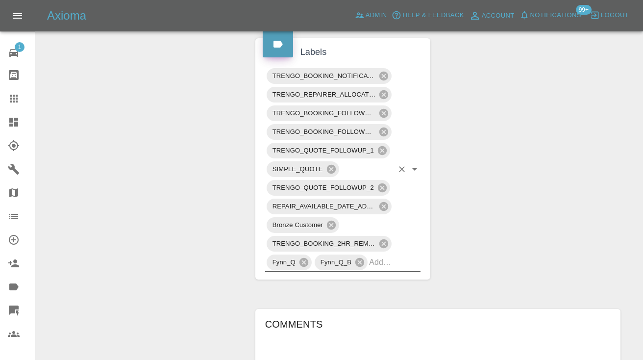
click at [221, 133] on div "Change Repairer Modify Claim Modify Quote Rollback Submit Payment Archive" at bounding box center [141, 141] width 197 height 1102
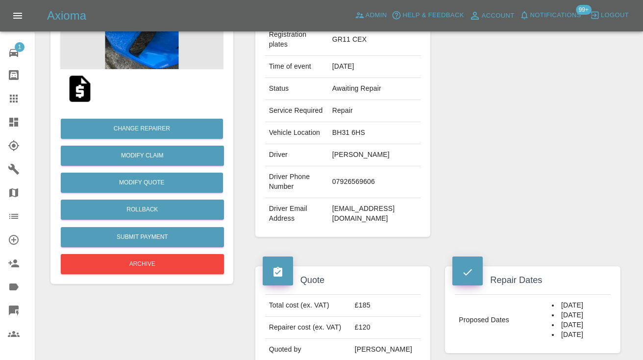
scroll to position [155, 0]
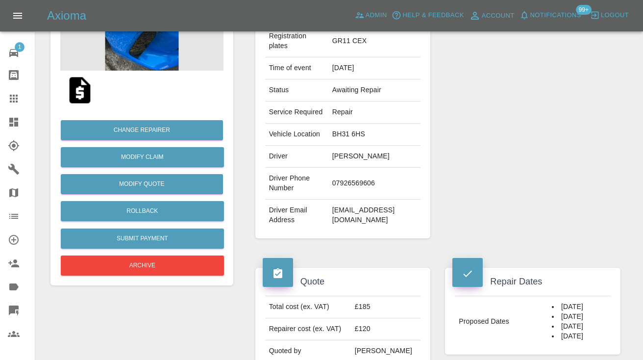
click at [142, 254] on div "Change Repairer Modify Claim Modify Quote Rollback Submit Payment Archive" at bounding box center [141, 194] width 163 height 168
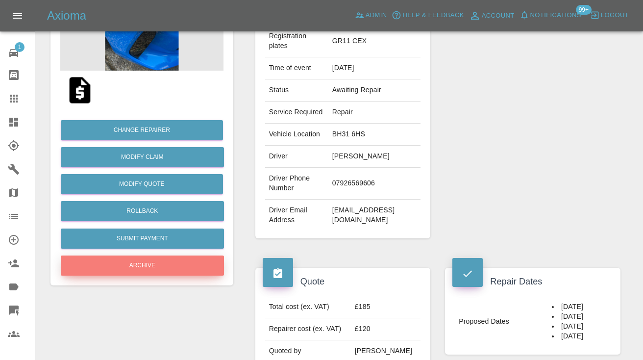
click at [142, 262] on button "Archive" at bounding box center [142, 265] width 163 height 20
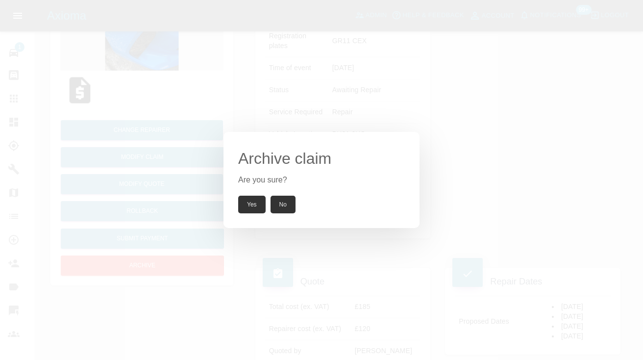
click at [255, 203] on button "Yes" at bounding box center [251, 205] width 27 height 18
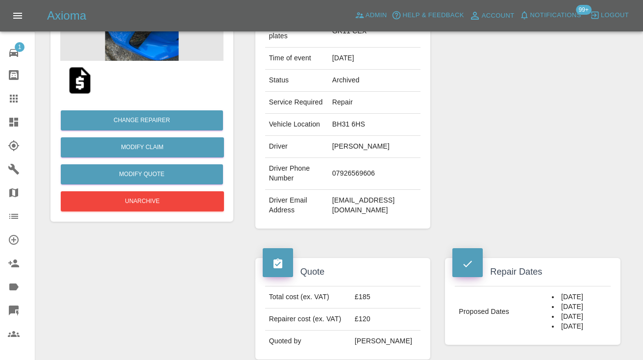
click at [14, 105] on link "Claims" at bounding box center [17, 99] width 35 height 24
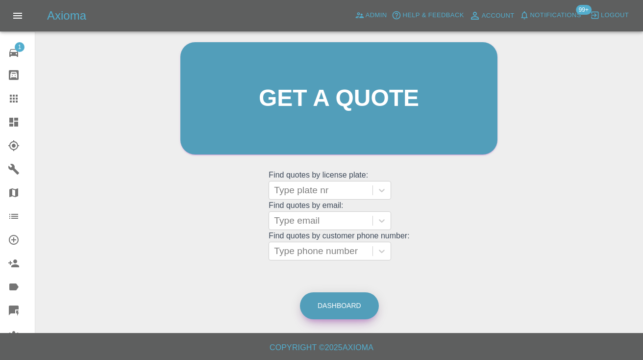
click at [350, 305] on link "Dashboard" at bounding box center [339, 305] width 79 height 27
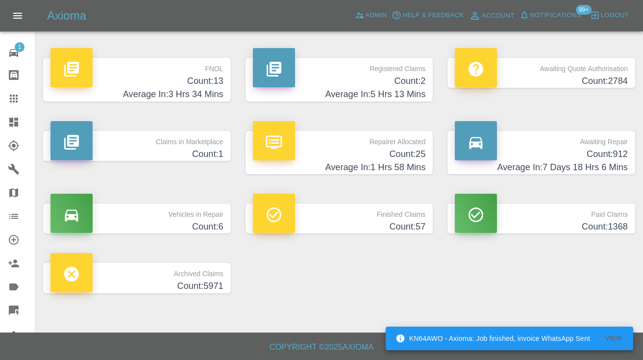
click at [604, 158] on h4 "Count: 912" at bounding box center [541, 153] width 173 height 13
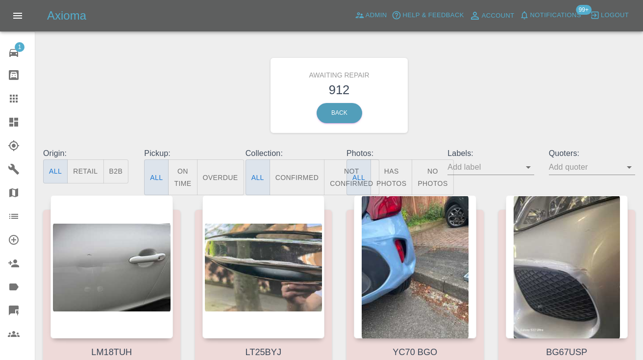
click at [339, 172] on button "Not Confirmed" at bounding box center [351, 177] width 55 height 36
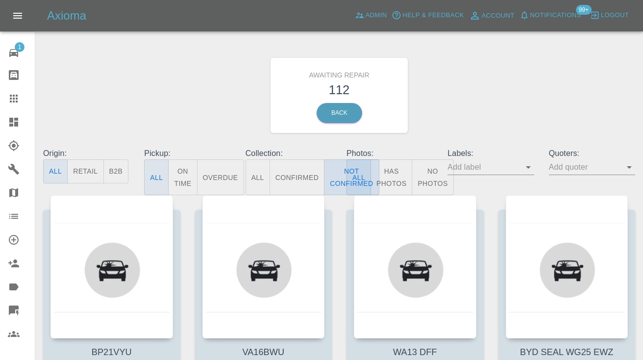
click at [339, 172] on button "Not Confirmed" at bounding box center [351, 177] width 55 height 36
click at [485, 88] on div "Awaiting Repair 112 Back" at bounding box center [339, 95] width 607 height 104
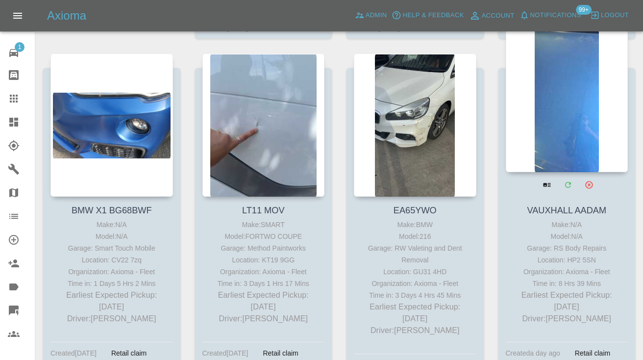
scroll to position [5181, 0]
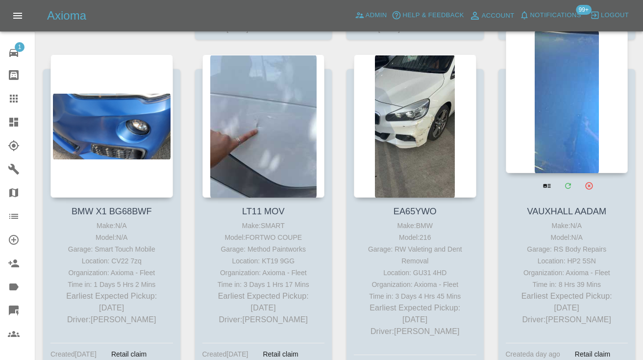
click at [569, 120] on div at bounding box center [567, 101] width 123 height 143
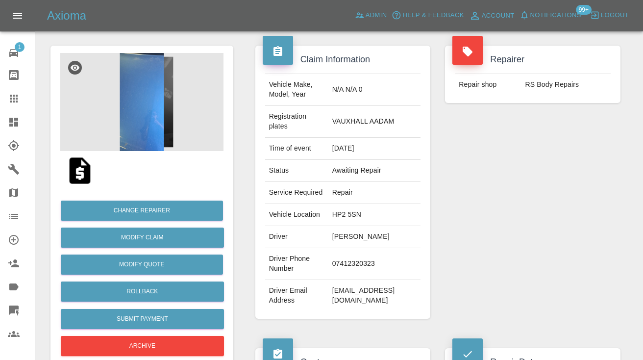
scroll to position [78, 0]
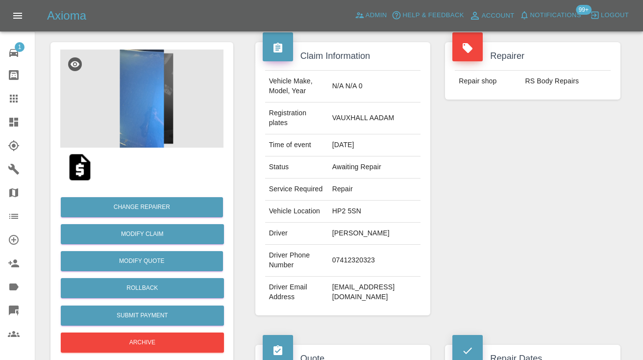
click at [336, 276] on td "07412320323" at bounding box center [374, 261] width 93 height 32
copy td "07412320323"
click at [477, 223] on div "Repairer Repair shop RS Body Repairs" at bounding box center [533, 178] width 190 height 302
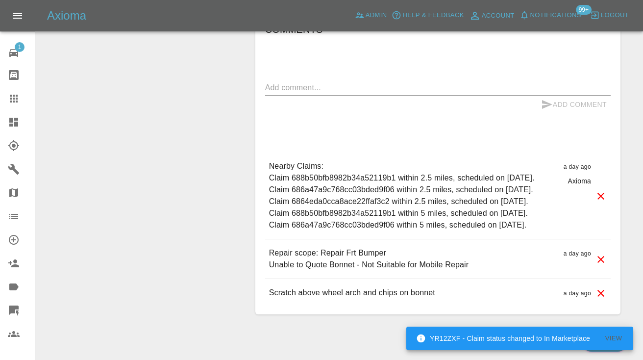
scroll to position [742, 0]
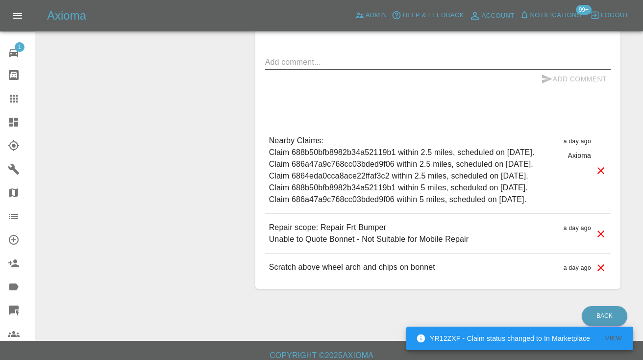
click at [325, 68] on textarea at bounding box center [437, 61] width 345 height 11
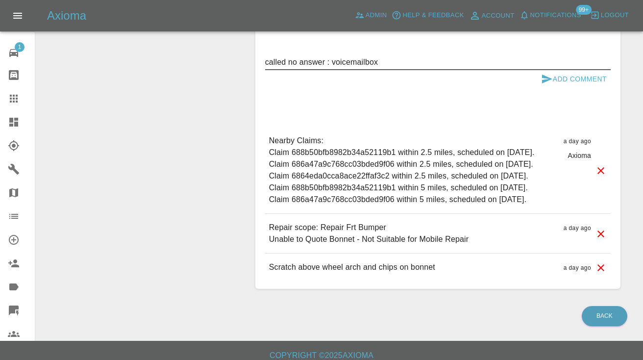
type textarea "called no answer : voicemailbox"
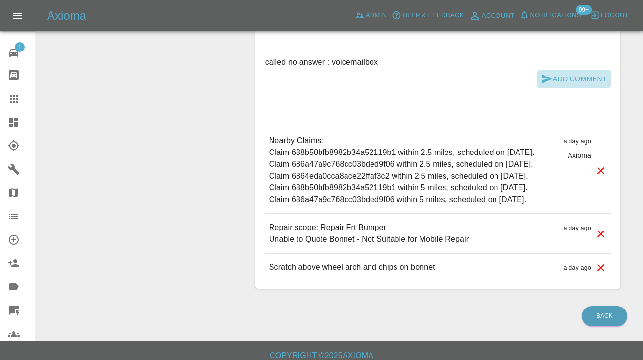
click at [546, 83] on icon "submit" at bounding box center [547, 78] width 10 height 9
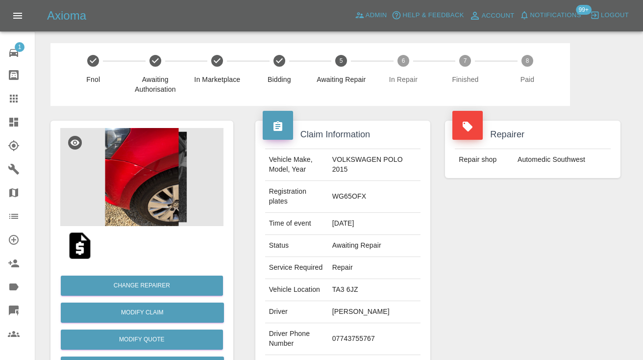
click at [359, 339] on td "07743755767" at bounding box center [374, 339] width 93 height 32
copy td "07743755767"
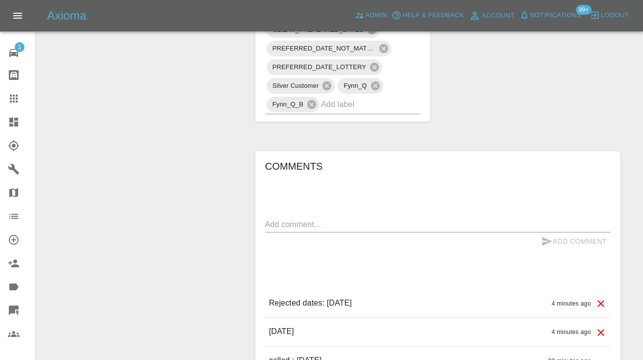
scroll to position [662, 0]
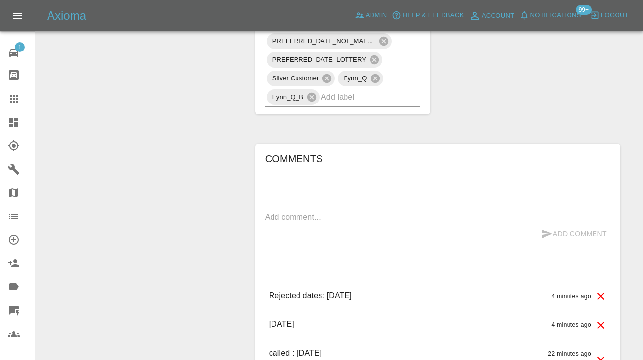
click at [282, 234] on div "Add Comment" at bounding box center [437, 234] width 345 height 18
click at [283, 215] on textarea at bounding box center [437, 216] width 345 height 11
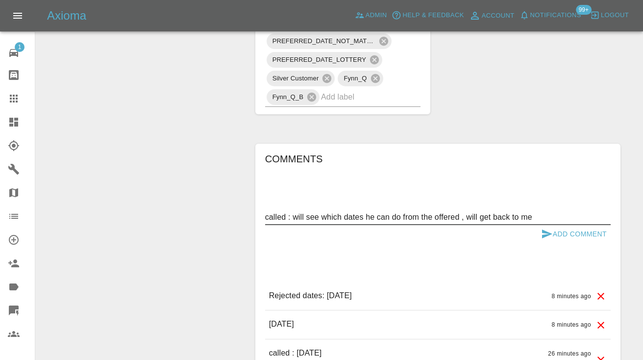
type textarea "called : will see which dates he can do from the offered , will get back to me"
click at [548, 234] on icon "submit" at bounding box center [547, 233] width 10 height 9
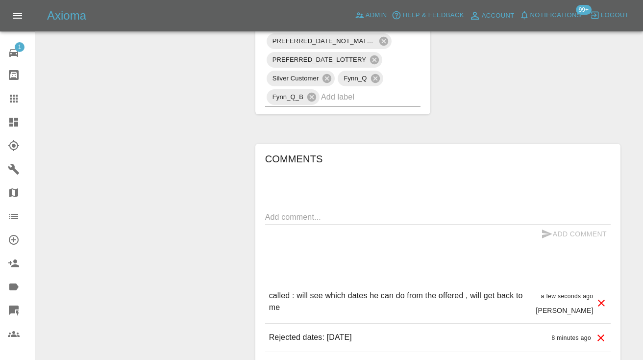
click at [21, 97] on div at bounding box center [21, 99] width 27 height 12
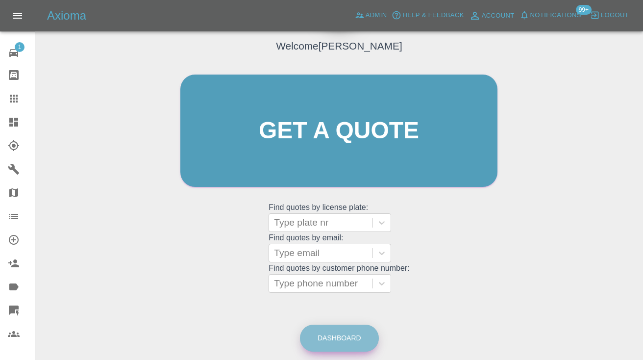
click at [359, 332] on link "Dashboard" at bounding box center [339, 337] width 79 height 27
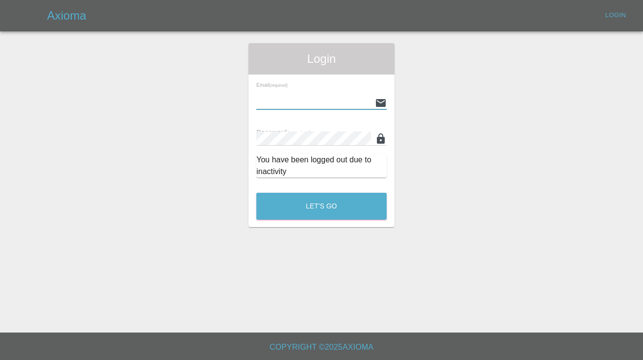
type input "[EMAIL_ADDRESS][DOMAIN_NAME]"
click at [321, 206] on button "Let's Go" at bounding box center [321, 206] width 130 height 27
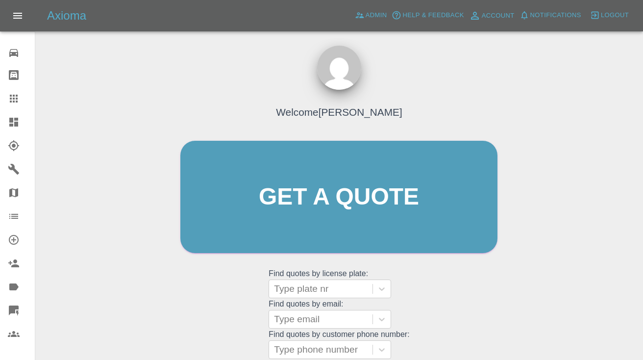
click at [570, 285] on div "Welcome [PERSON_NAME] Get a quote Get a quote Find quotes by license plate: Typ…" at bounding box center [339, 244] width 592 height 352
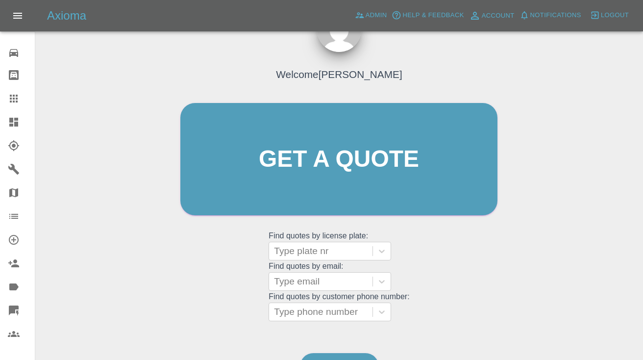
scroll to position [99, 0]
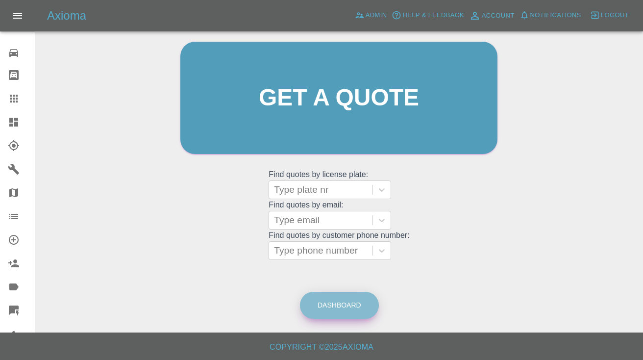
click at [366, 305] on link "Dashboard" at bounding box center [339, 305] width 79 height 27
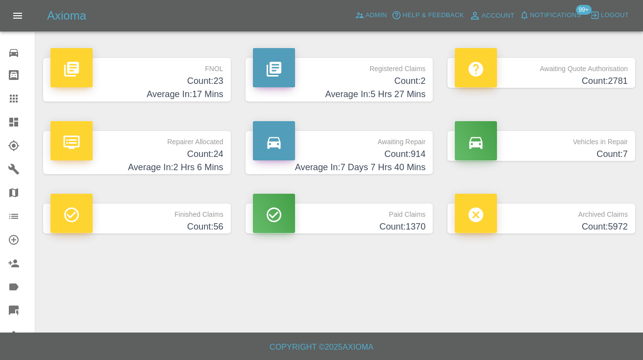
click at [414, 159] on h4 "Count: 914" at bounding box center [339, 153] width 173 height 13
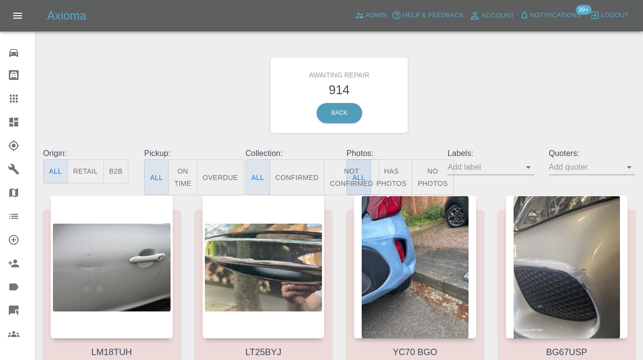
click at [365, 172] on button "All" at bounding box center [358, 177] width 25 height 36
click at [341, 176] on button "Not Confirmed" at bounding box center [351, 177] width 55 height 36
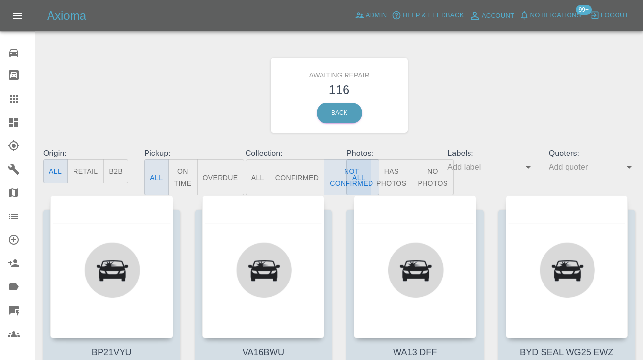
click at [473, 96] on div "Awaiting Repair 116 Back" at bounding box center [339, 95] width 607 height 104
click at [439, 85] on div "Awaiting Repair 116 Back" at bounding box center [339, 95] width 607 height 104
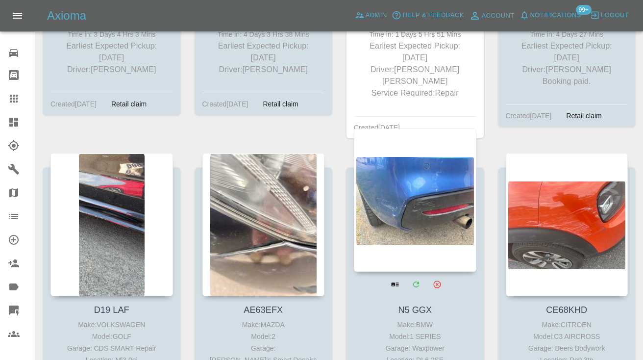
scroll to position [6751, 0]
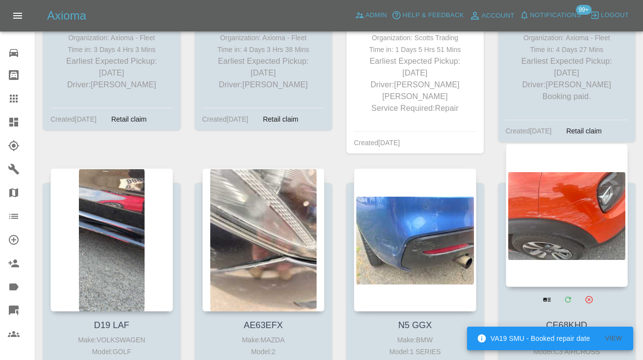
click at [556, 178] on div at bounding box center [567, 215] width 123 height 143
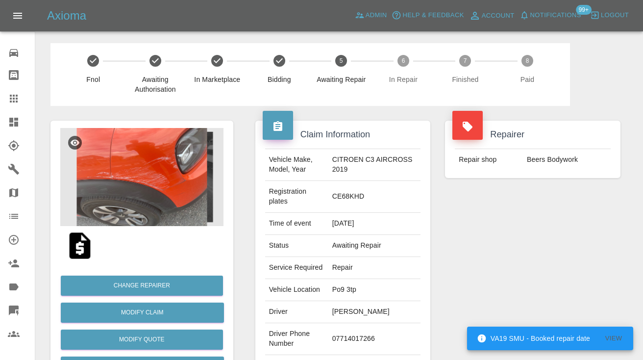
click at [348, 351] on td "07714017266" at bounding box center [374, 339] width 93 height 32
copy td "07714017266"
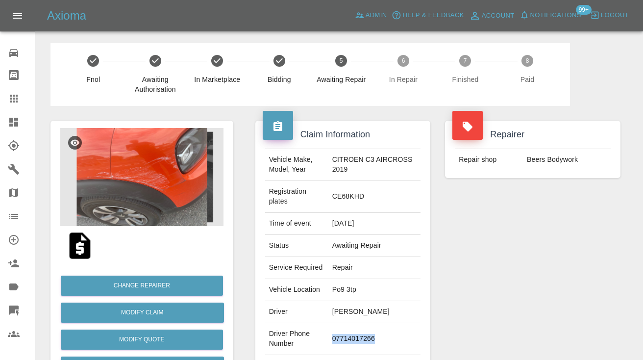
click at [540, 250] on div "Repairer Repair shop Beers Bodywork" at bounding box center [533, 257] width 190 height 302
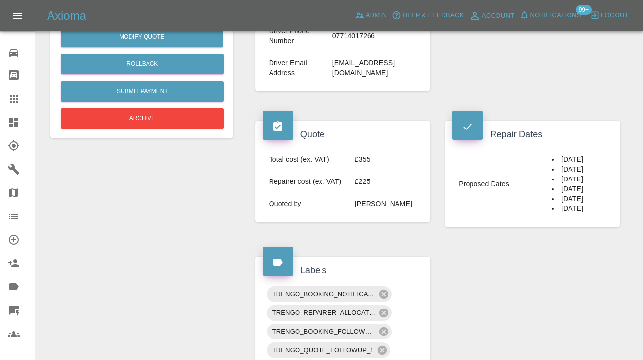
scroll to position [298, 0]
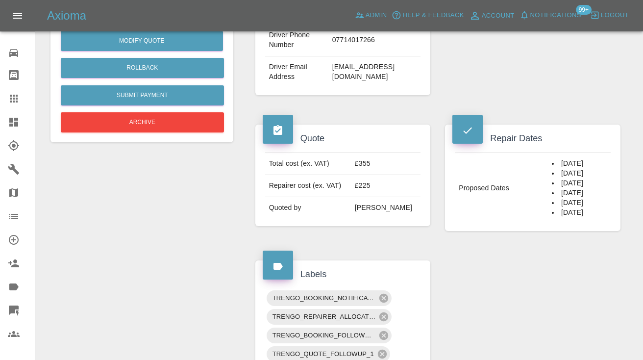
click at [12, 100] on icon at bounding box center [14, 99] width 12 height 12
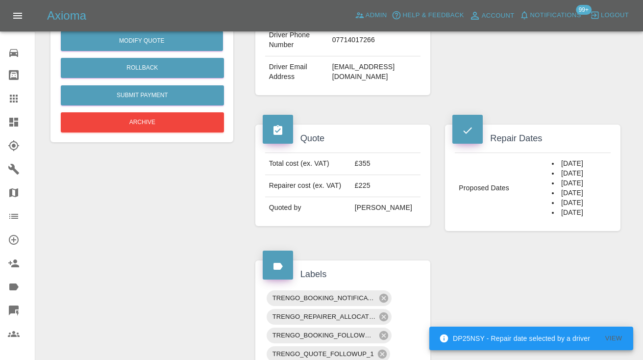
scroll to position [66, 0]
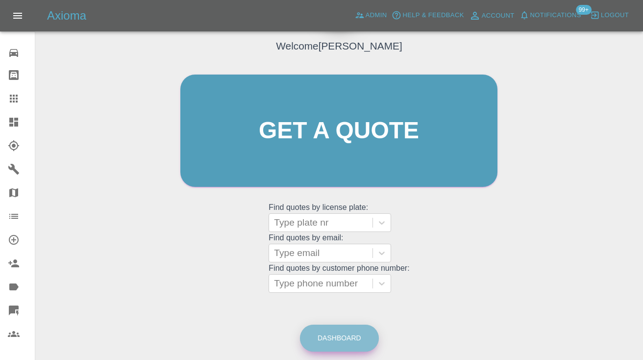
click at [344, 337] on link "Dashboard" at bounding box center [339, 337] width 79 height 27
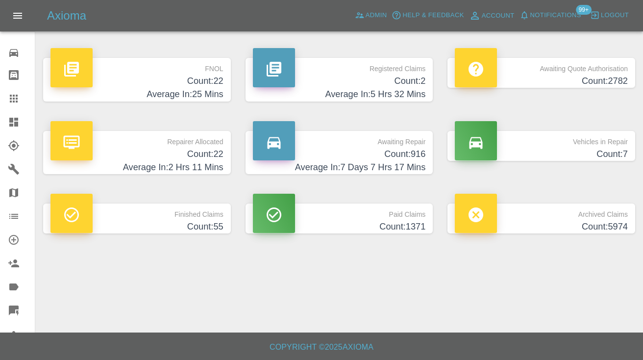
click at [393, 161] on h4 "Average In: 7 Days 7 Hrs 17 Mins" at bounding box center [339, 167] width 173 height 13
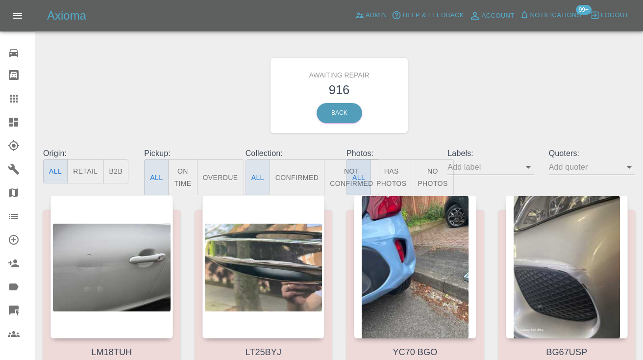
click at [347, 174] on button "All" at bounding box center [358, 177] width 25 height 36
type button "all"
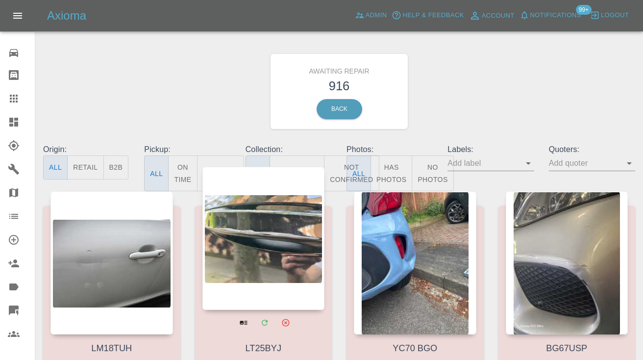
scroll to position [-1, 0]
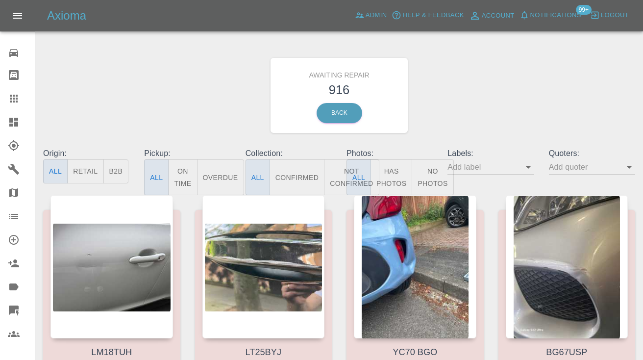
click at [331, 178] on button "Not Confirmed" at bounding box center [351, 177] width 55 height 36
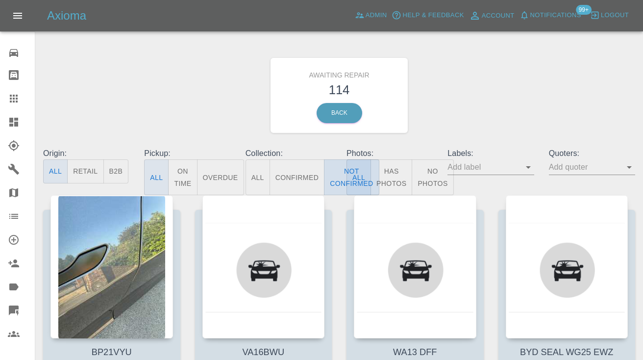
scroll to position [0, 0]
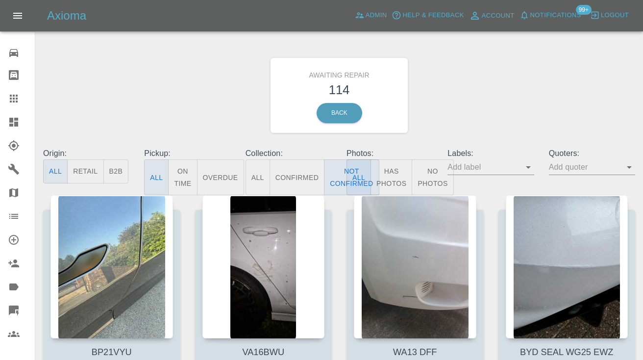
click at [518, 89] on div "Awaiting Repair 114 Back" at bounding box center [339, 95] width 607 height 104
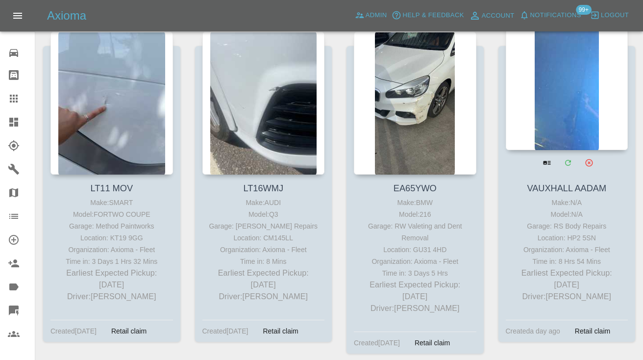
scroll to position [5184, 0]
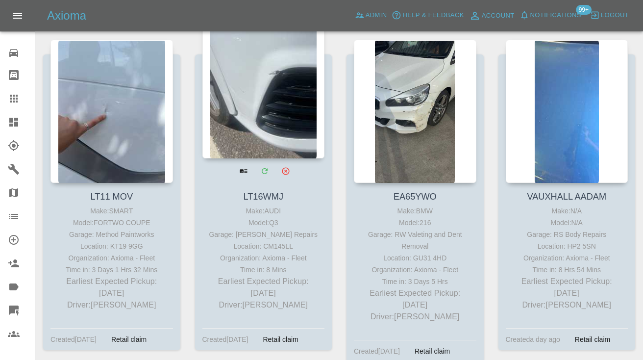
click at [296, 85] on div at bounding box center [263, 86] width 123 height 143
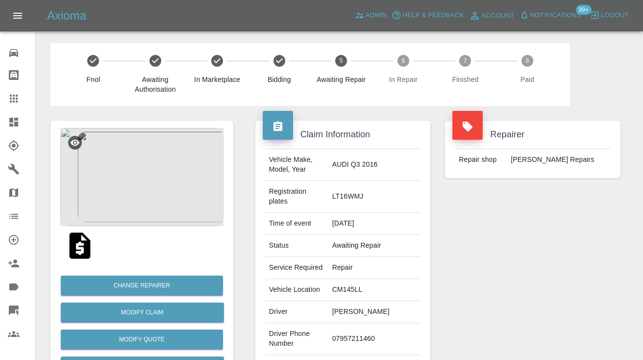
click at [349, 337] on td "07957211460" at bounding box center [374, 339] width 93 height 32
copy td "07957211460"
click at [512, 262] on div "Repairer Repair shop J Freeman SMART Repairs" at bounding box center [533, 257] width 190 height 302
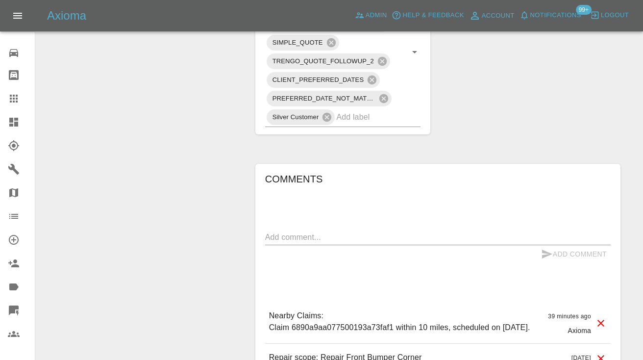
scroll to position [710, 0]
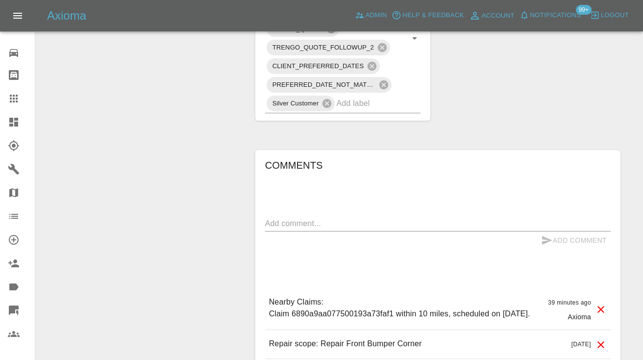
click at [276, 213] on div "Comments x Add Comment Nearby Claims: Claim 6890a9aa077500193a73faf1 within 10 …" at bounding box center [437, 271] width 345 height 229
click at [276, 217] on div "x" at bounding box center [437, 224] width 345 height 16
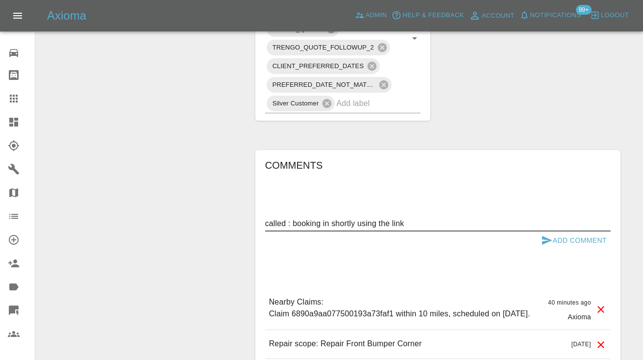
type textarea "called : booking in shortly using the link"
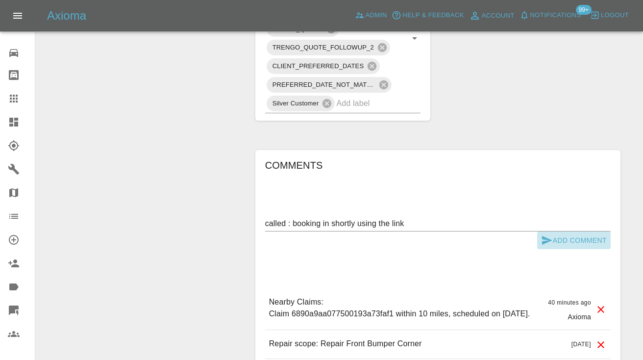
click at [558, 236] on button "Add Comment" at bounding box center [574, 240] width 74 height 18
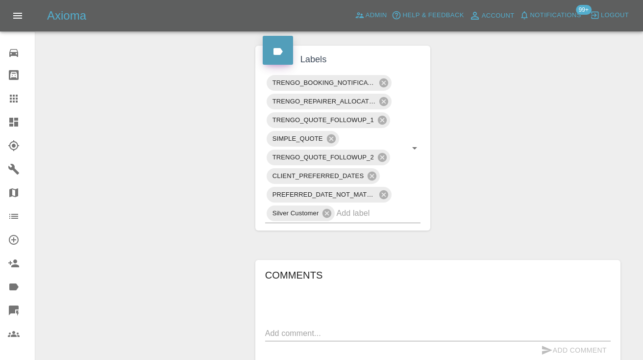
scroll to position [575, 0]
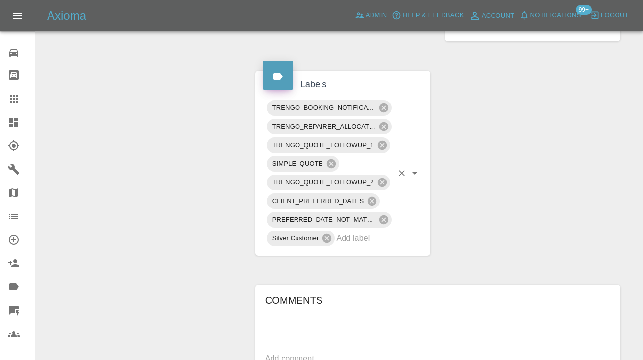
click at [388, 240] on input "text" at bounding box center [364, 237] width 57 height 15
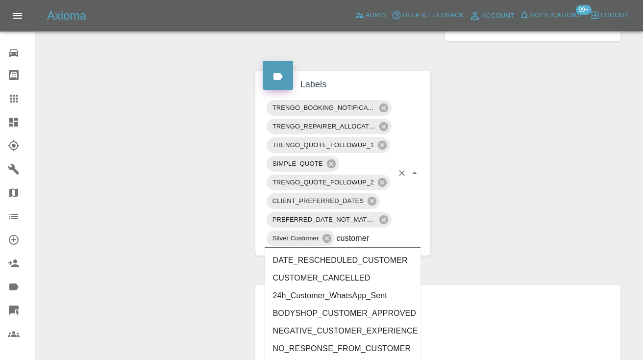
type input "customer_"
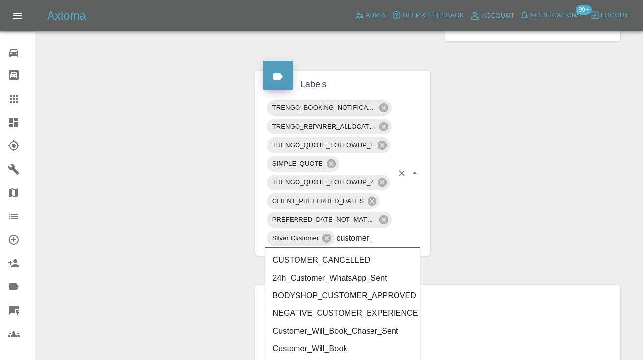
click at [364, 351] on li "Customer_Will_Book" at bounding box center [343, 349] width 156 height 18
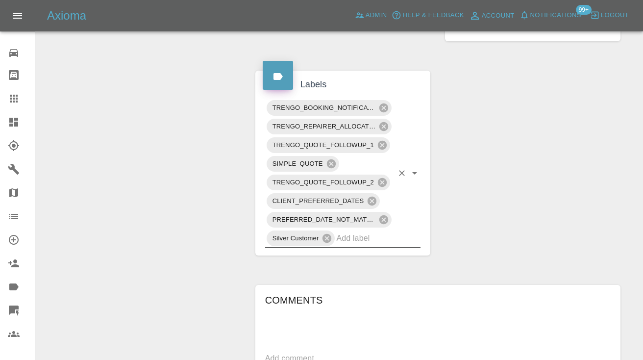
click at [134, 188] on div "Change Repairer Modify Claim Modify Quote Rollback Submit Payment Archive" at bounding box center [141, 58] width 197 height 1055
click at [18, 98] on icon at bounding box center [14, 99] width 12 height 12
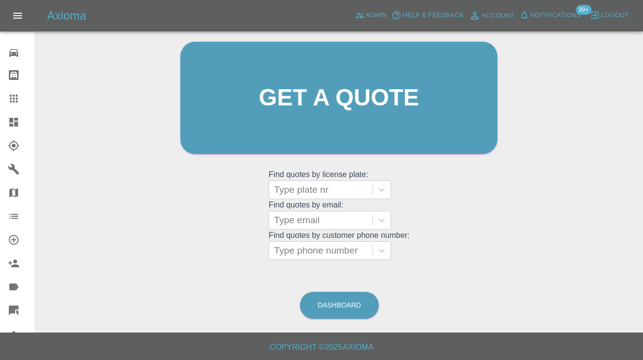
scroll to position [98, 0]
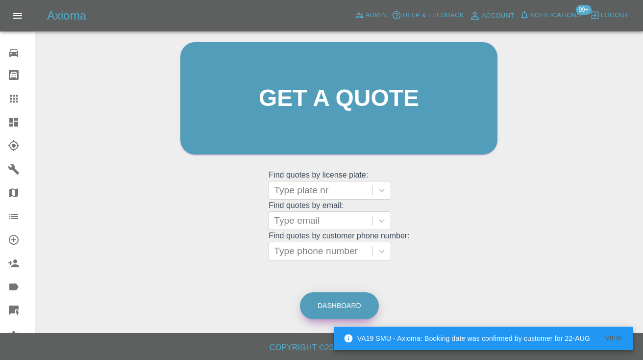
click at [333, 301] on link "Dashboard" at bounding box center [339, 305] width 79 height 27
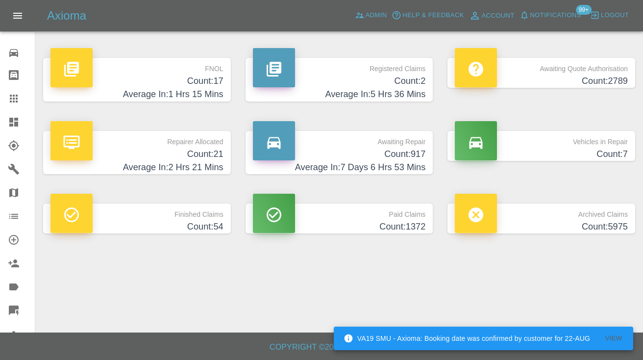
click at [407, 166] on h4 "Average In: 7 Days 6 Hrs 53 Mins" at bounding box center [339, 167] width 173 height 13
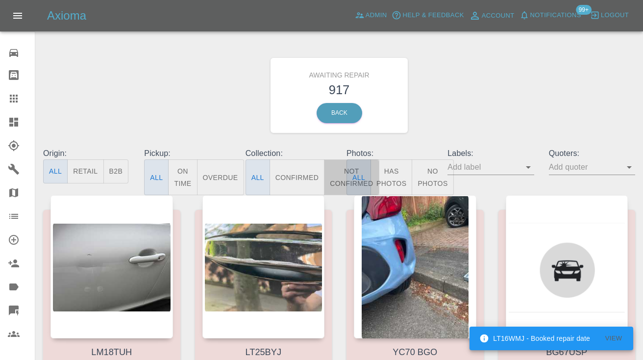
click at [340, 182] on button "Not Confirmed" at bounding box center [351, 177] width 55 height 36
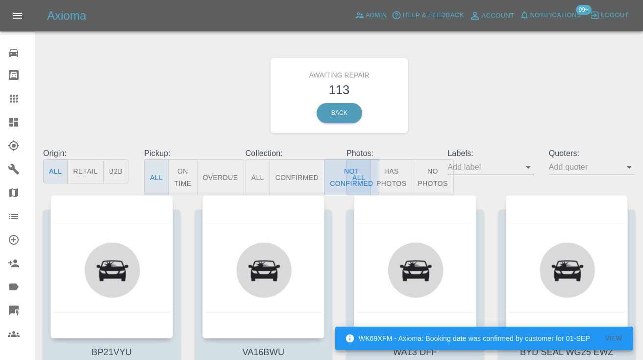
click at [340, 182] on button "Not Confirmed" at bounding box center [351, 177] width 55 height 36
click at [441, 126] on div "Awaiting Repair 113 Back" at bounding box center [339, 95] width 607 height 104
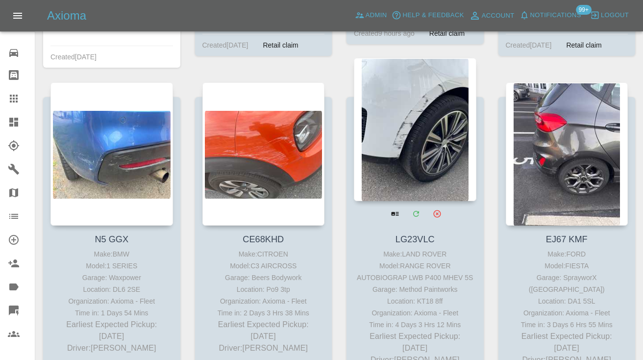
scroll to position [6845, 0]
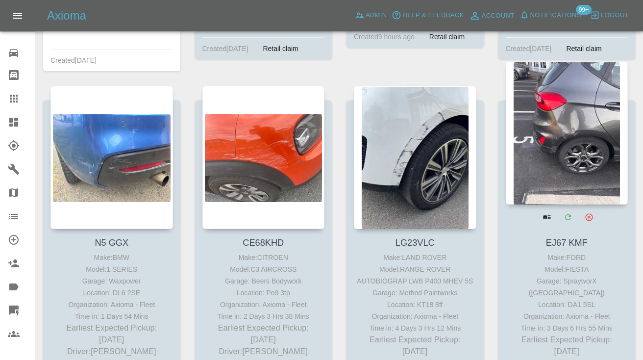
click at [550, 84] on div at bounding box center [567, 132] width 123 height 143
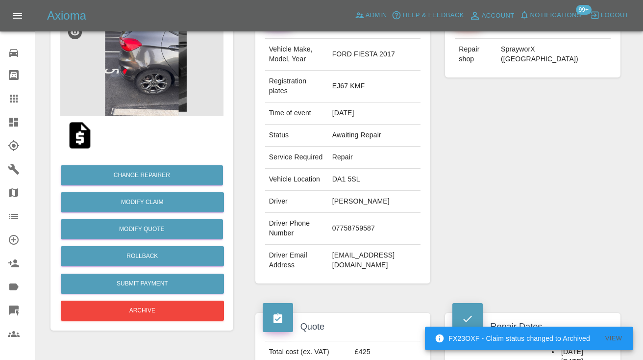
scroll to position [136, 0]
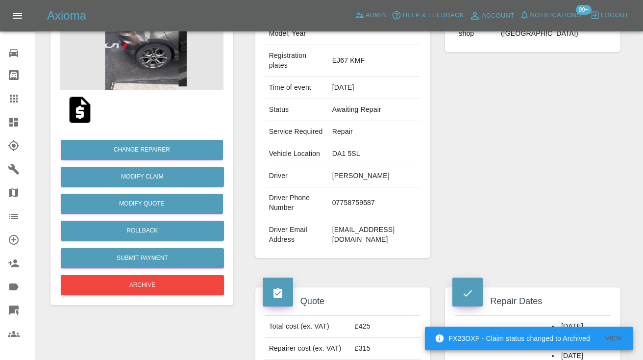
click at [341, 200] on td "07758759587" at bounding box center [374, 203] width 93 height 32
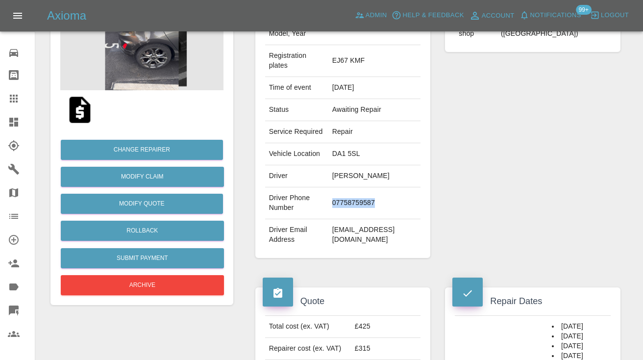
copy td "07758759587"
click at [503, 152] on div "Repairer Repair shop SprayworX (Kent)" at bounding box center [533, 121] width 190 height 302
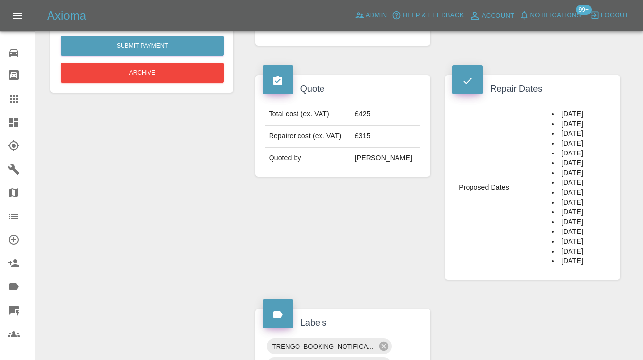
scroll to position [334, 0]
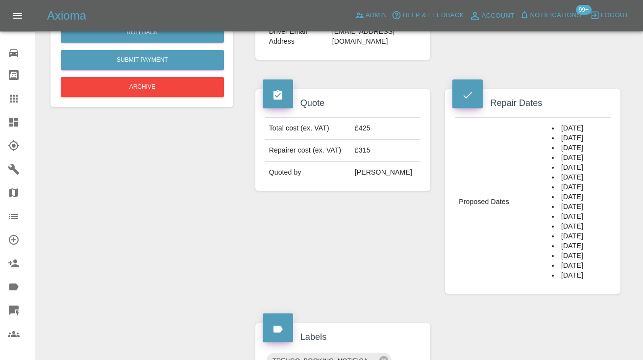
click at [20, 95] on div at bounding box center [21, 99] width 27 height 12
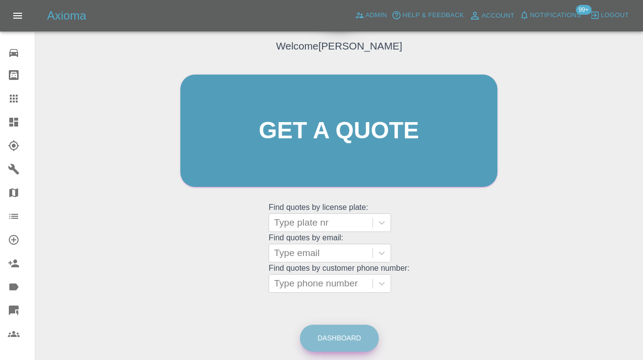
click at [350, 335] on link "Dashboard" at bounding box center [339, 337] width 79 height 27
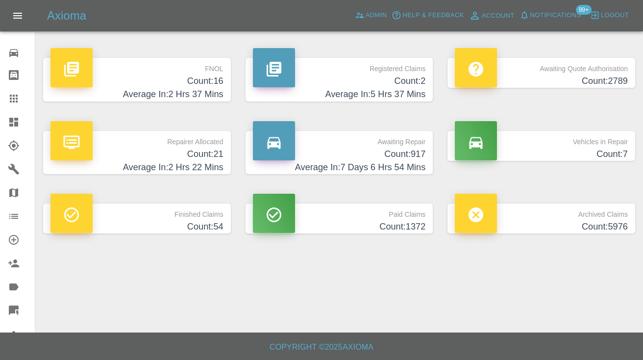
click at [388, 147] on h4 "Count: 917" at bounding box center [339, 153] width 173 height 13
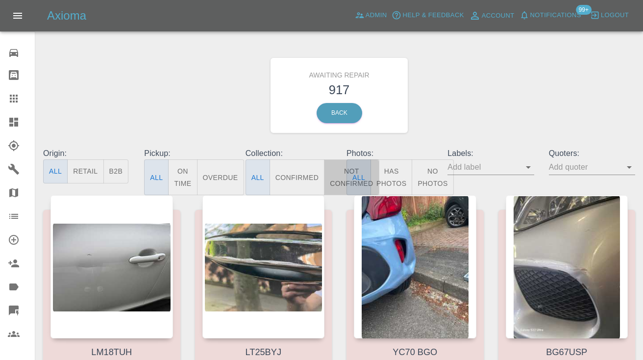
click at [329, 176] on button "Not Confirmed" at bounding box center [351, 177] width 55 height 36
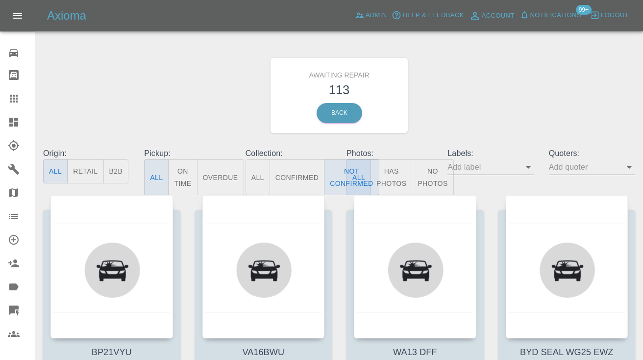
click at [477, 98] on div "Awaiting Repair 113 Back" at bounding box center [339, 95] width 607 height 104
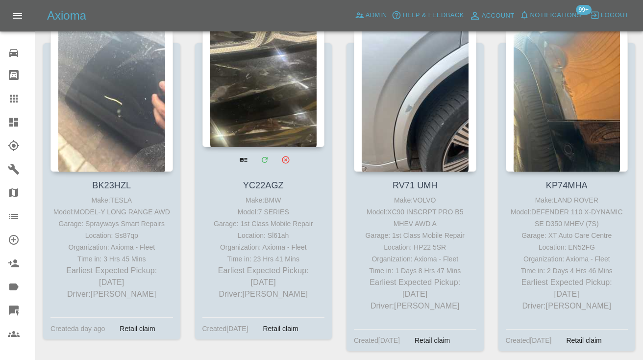
scroll to position [5540, 0]
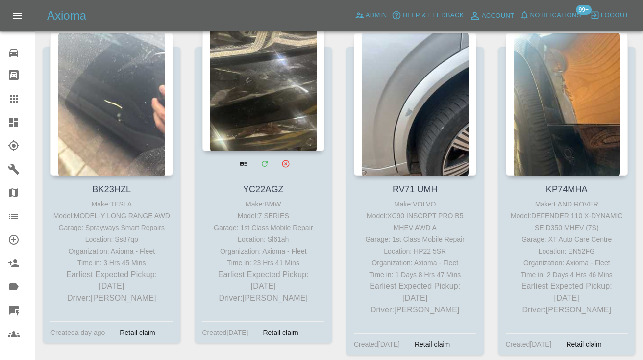
click at [249, 82] on div at bounding box center [263, 79] width 123 height 143
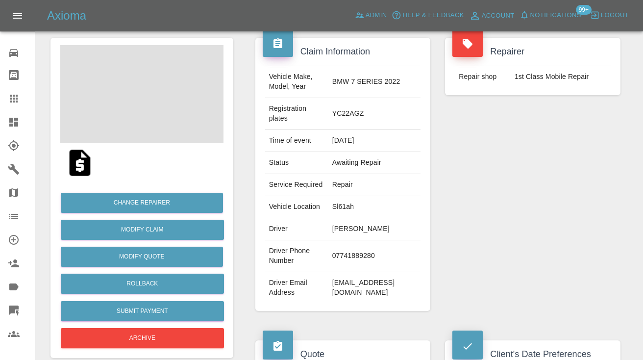
scroll to position [90, 0]
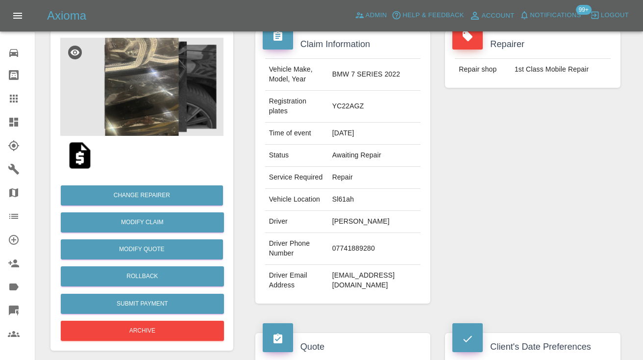
click at [363, 233] on td "07741889280" at bounding box center [374, 249] width 93 height 32
copy td "07741889280"
click at [515, 193] on div "Repairer Repair shop 1st Class Mobile Repair" at bounding box center [533, 167] width 190 height 302
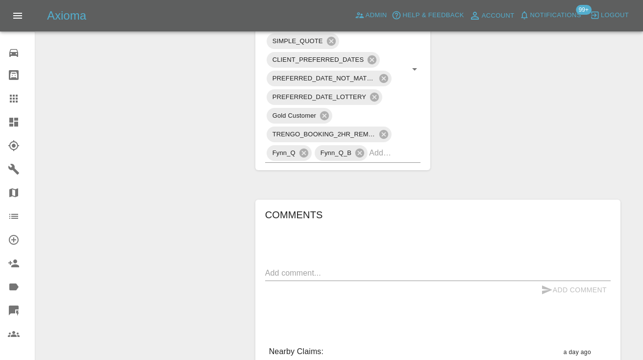
scroll to position [682, 0]
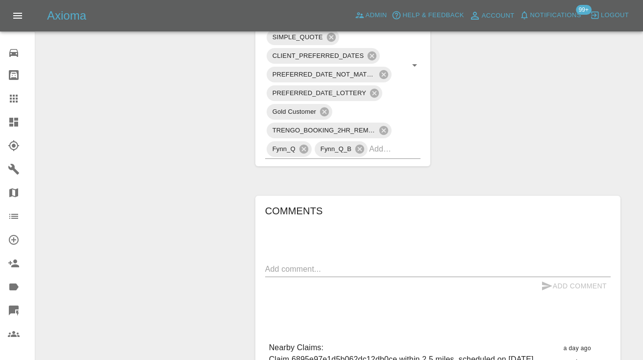
click at [277, 263] on textarea at bounding box center [437, 268] width 345 height 11
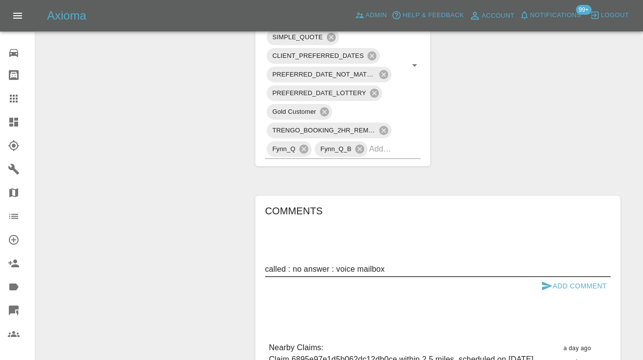
type textarea "called : no answer : voice mailbox"
click at [547, 281] on icon "submit" at bounding box center [547, 285] width 10 height 9
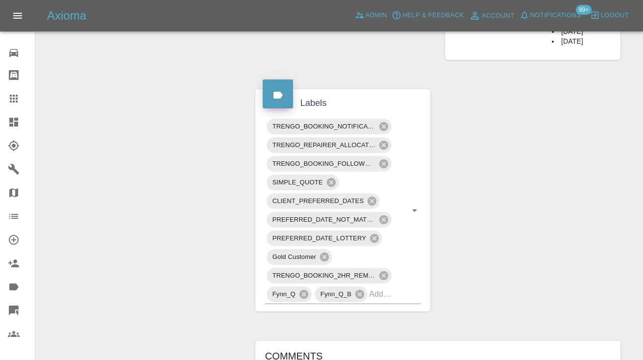
scroll to position [536, 0]
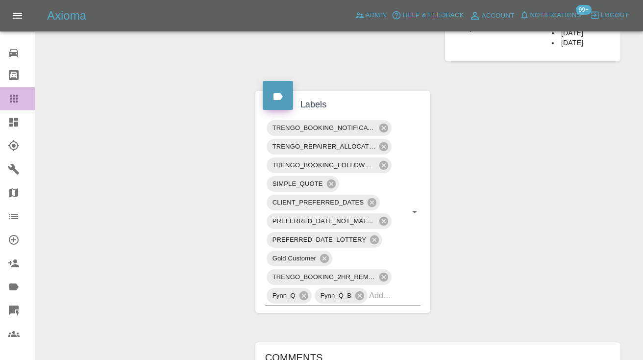
click at [3, 96] on link "Claims" at bounding box center [17, 99] width 35 height 24
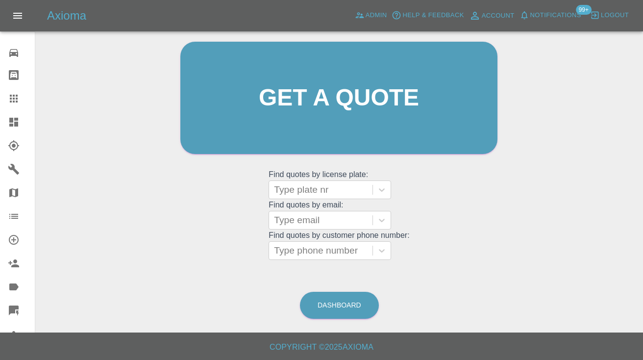
scroll to position [98, 0]
click at [320, 320] on main "Welcome [PERSON_NAME] Get a quote Get a quote Find quotes by license plate: Typ…" at bounding box center [321, 117] width 643 height 431
click at [322, 313] on link "Dashboard" at bounding box center [339, 305] width 79 height 27
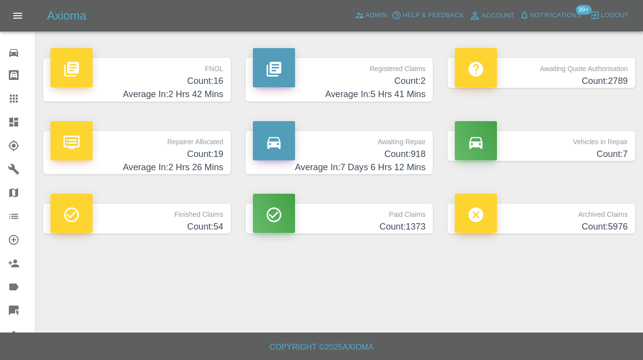
click at [391, 151] on h4 "Count: 918" at bounding box center [339, 153] width 173 height 13
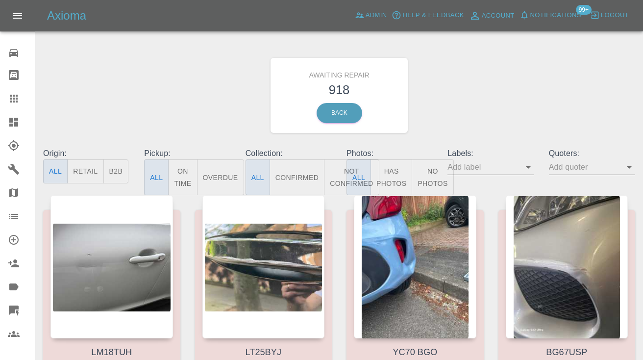
click at [332, 172] on button "Not Confirmed" at bounding box center [351, 177] width 55 height 36
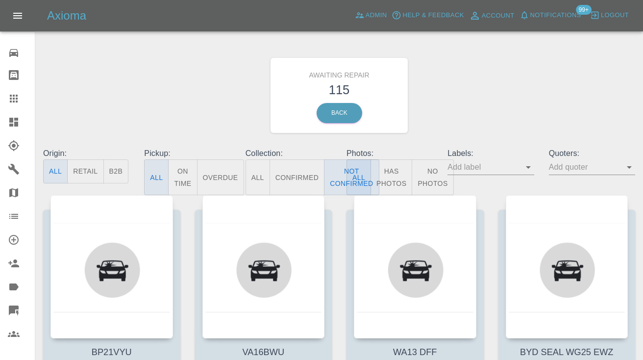
click at [515, 73] on div "Awaiting Repair 115 Back" at bounding box center [339, 95] width 607 height 104
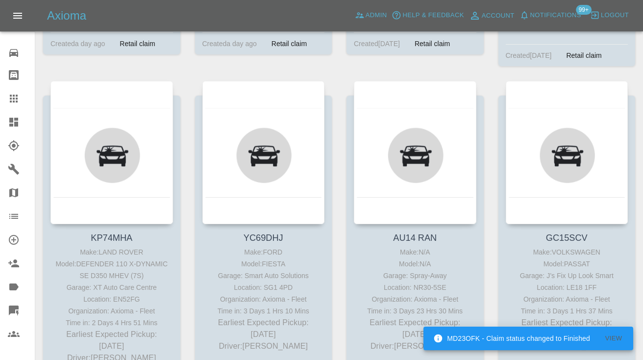
scroll to position [5831, 0]
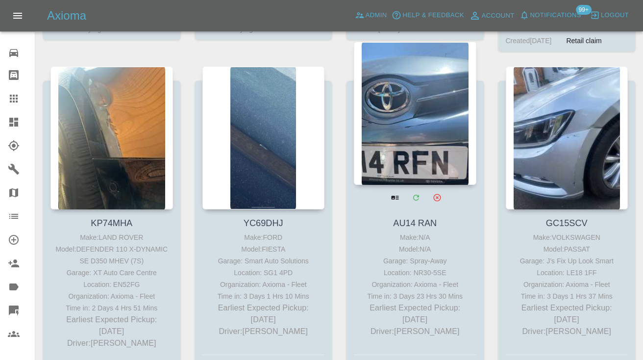
click at [419, 119] on div at bounding box center [415, 113] width 123 height 143
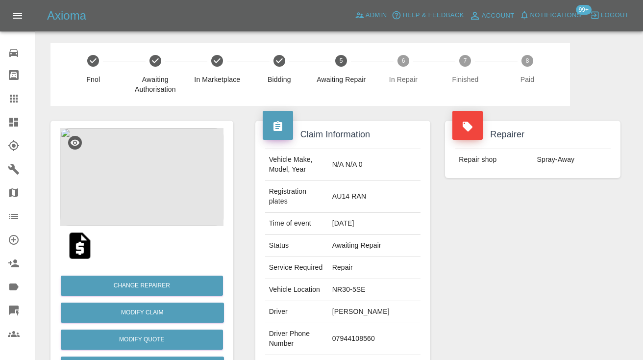
click td "07944108560"
copy td "07944108560"
click div "Repairer Repair shop Spray-Away"
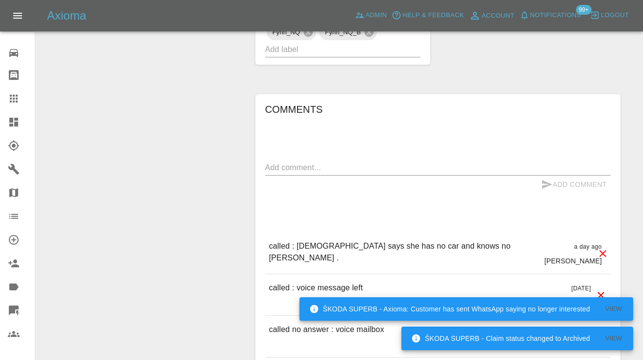
scroll to position [805, 0]
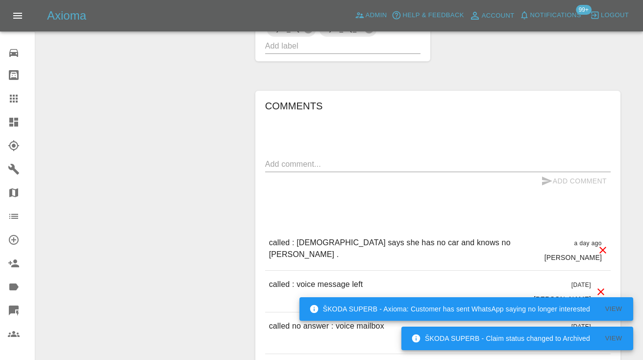
click div "x"
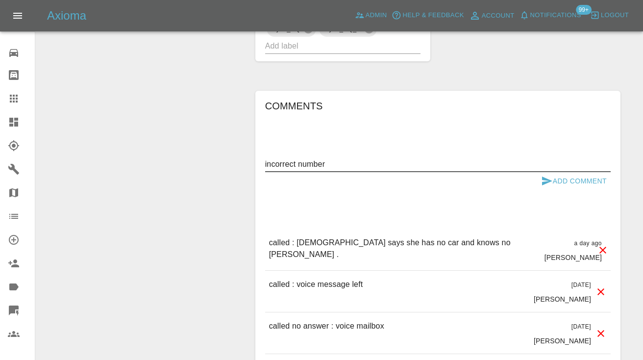
type textarea "incorrect number"
click button "Add Comment"
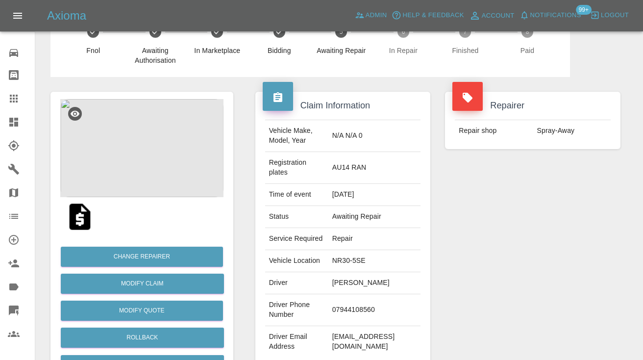
scroll to position [14, 0]
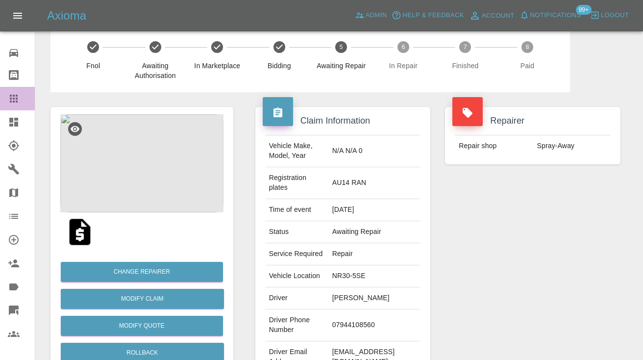
click div
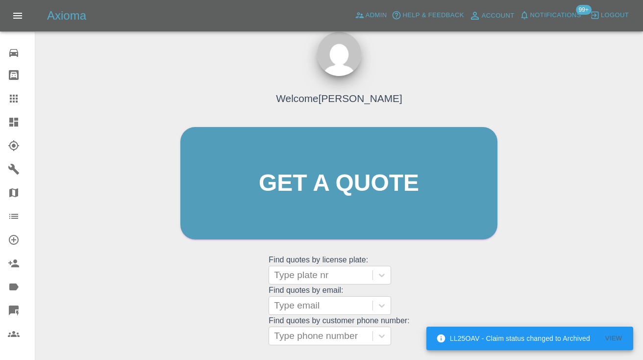
click div "Welcome Castro Get a quote Get a quote Find quotes by license plate: Type plate…"
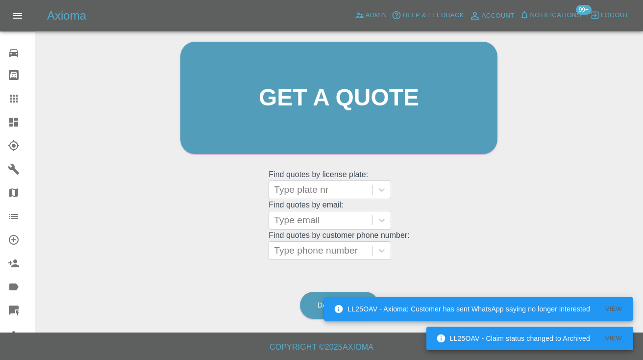
scroll to position [98, 0]
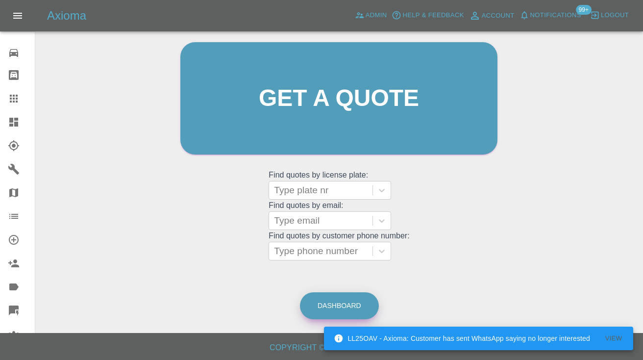
click link "Dashboard"
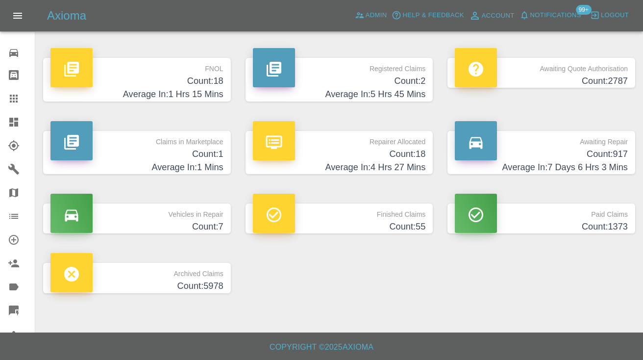
click h4 "Count: 917"
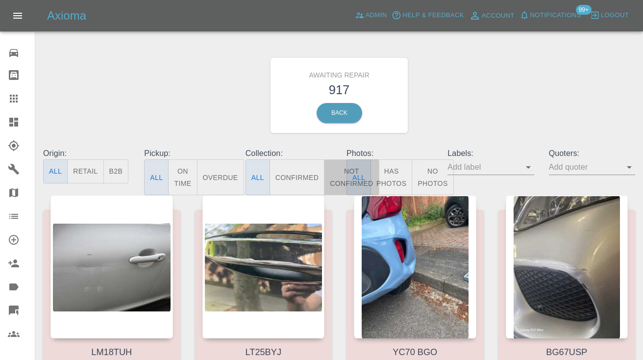
click button "Not Confirmed"
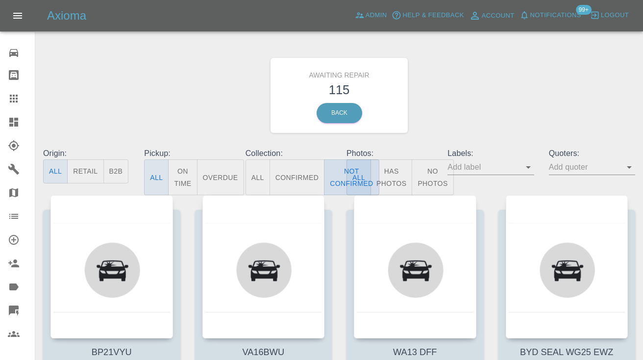
type button "false"
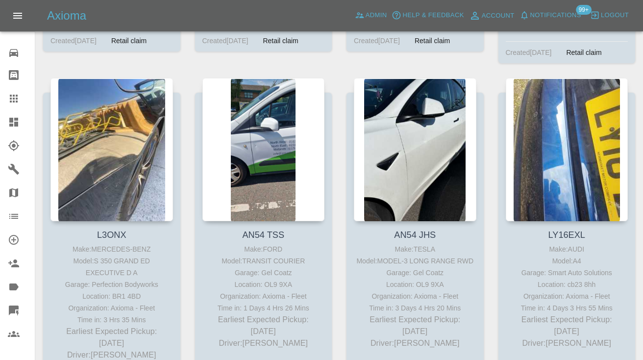
scroll to position [6161, 0]
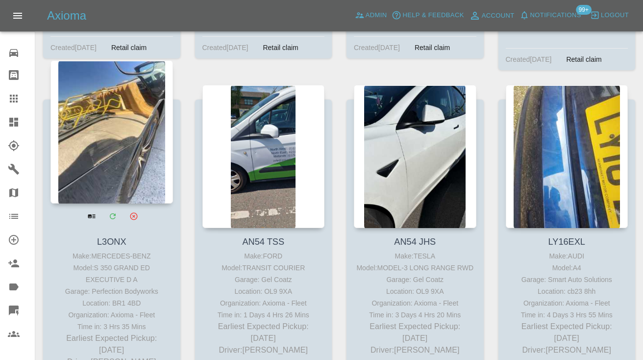
click div
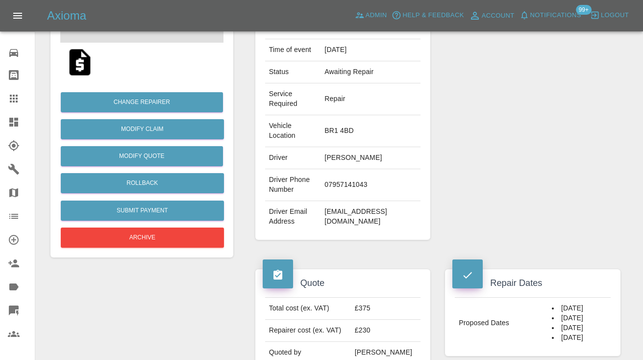
scroll to position [187, 0]
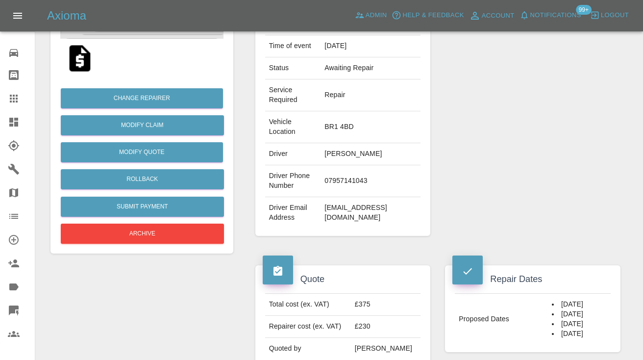
click td "07957141043"
copy td "07957141043"
click div "Repairer Repair shop Perfection Bodyworks"
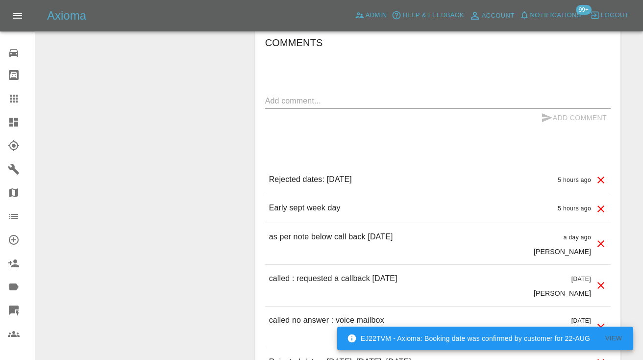
scroll to position [820, 0]
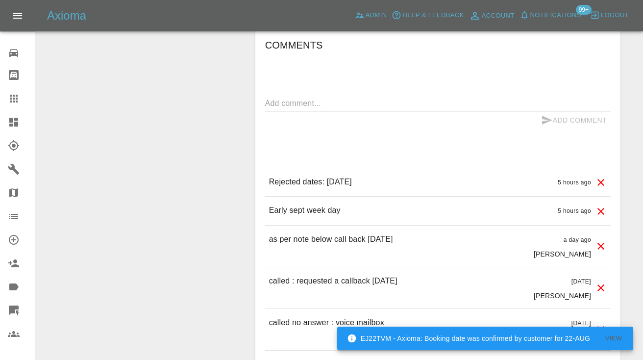
click textarea
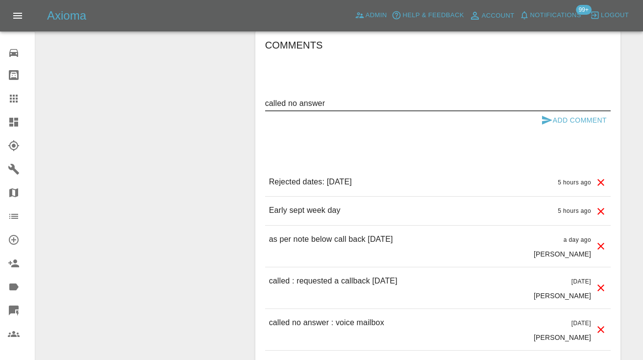
type textarea "called no answer"
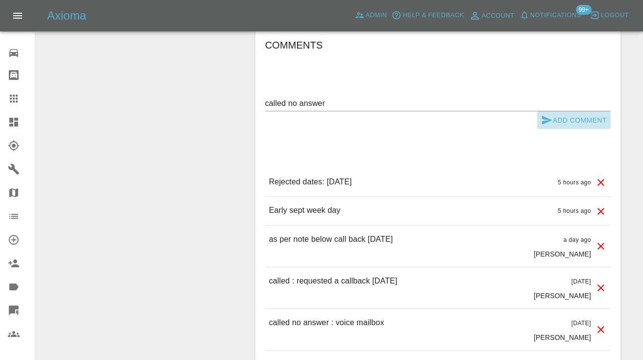
click icon "submit"
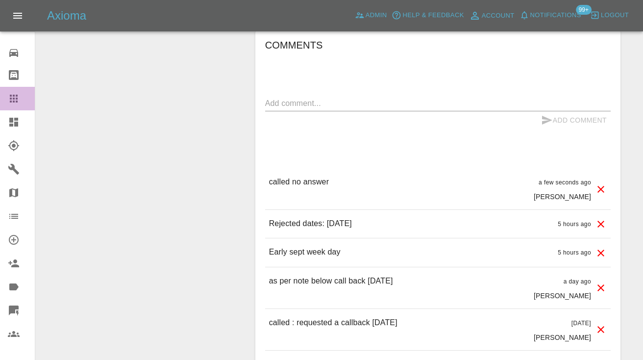
click icon
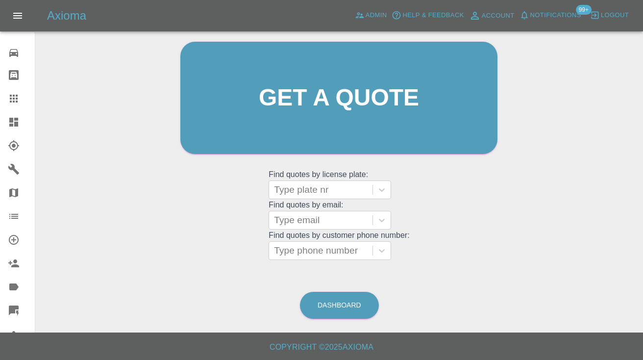
scroll to position [98, 0]
click link "Dashboard"
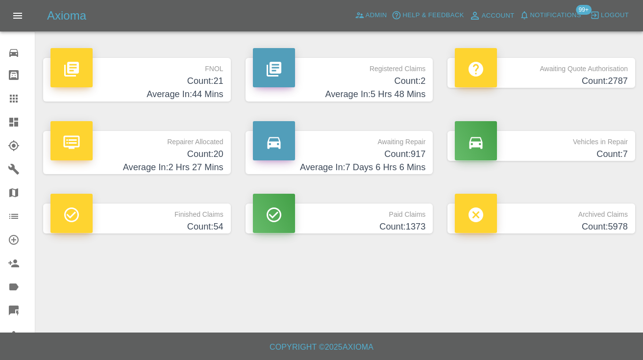
click h4 "Count: 917"
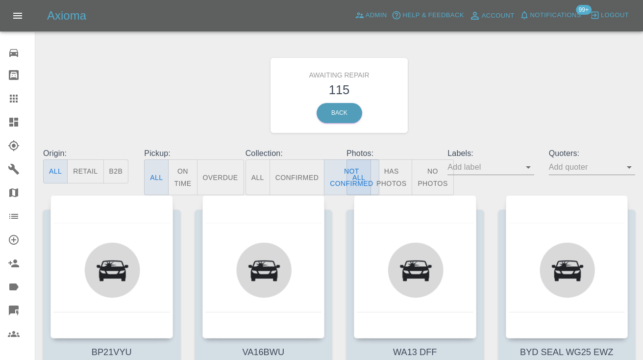
click at [481, 80] on div "Awaiting Repair 115 Back" at bounding box center [339, 95] width 607 height 104
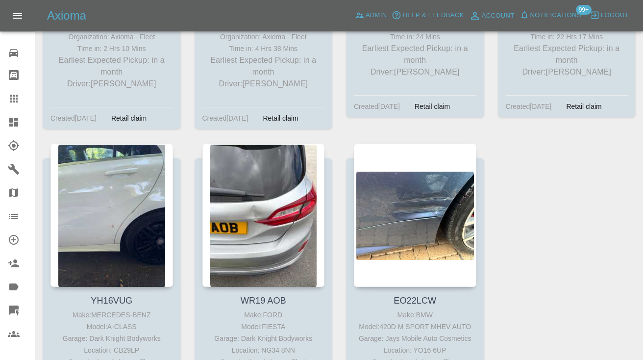
scroll to position [9493, 0]
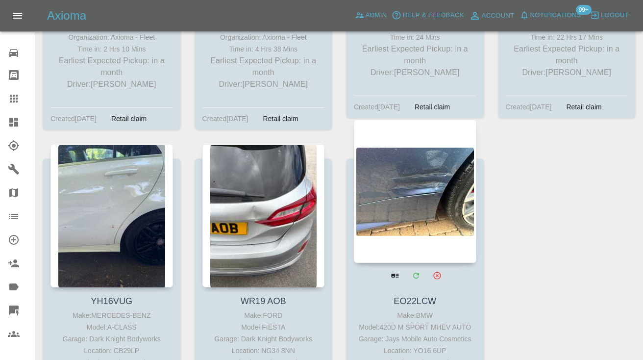
click at [399, 131] on div at bounding box center [415, 191] width 123 height 143
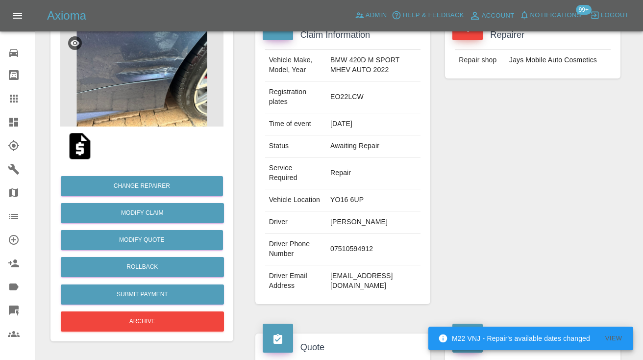
scroll to position [101, 0]
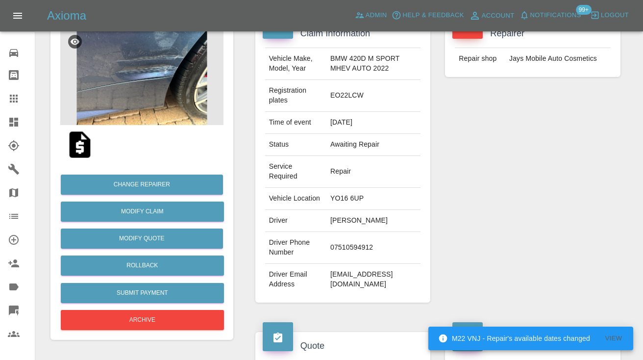
click at [349, 254] on td "07510594912" at bounding box center [373, 248] width 94 height 32
copy td "07510594912"
click at [568, 179] on div "Repairer Repair shop Jays Mobile Auto Cosmetics" at bounding box center [533, 161] width 190 height 312
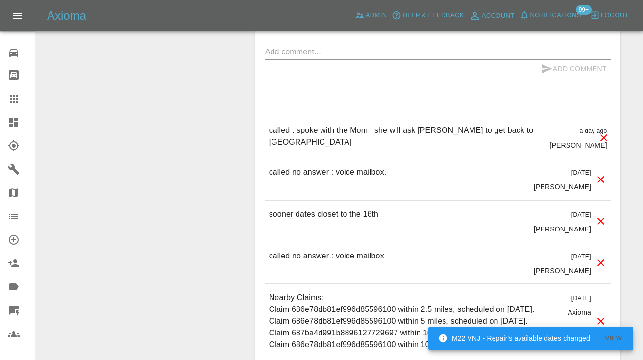
scroll to position [918, 0]
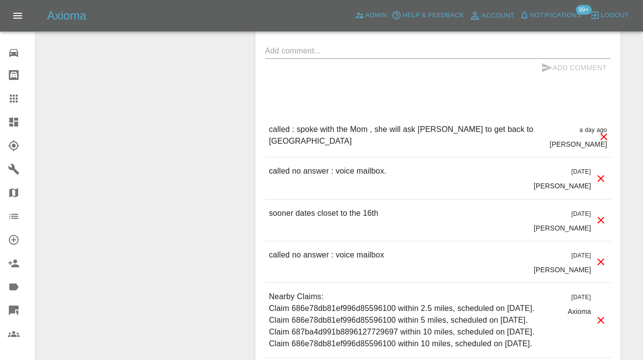
click at [317, 56] on textarea at bounding box center [437, 50] width 345 height 11
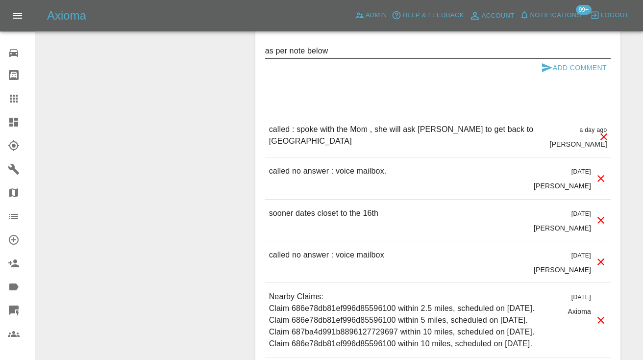
type textarea "as per note below"
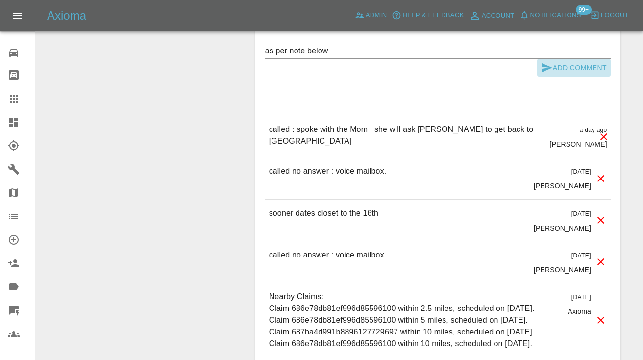
click at [546, 74] on icon "submit" at bounding box center [547, 68] width 12 height 12
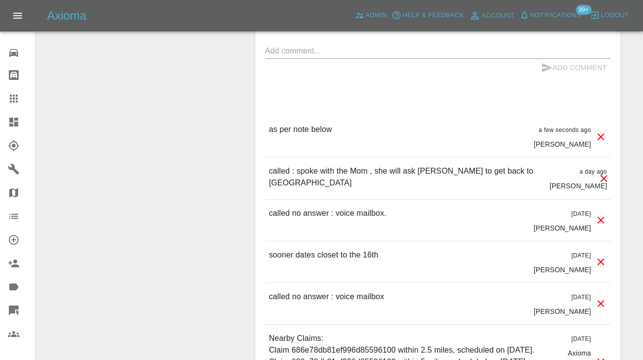
click at [9, 99] on icon at bounding box center [14, 99] width 12 height 12
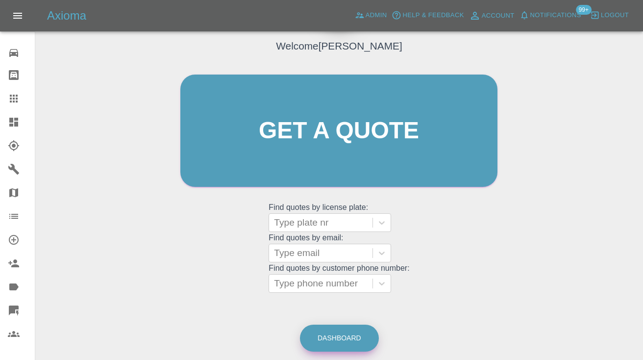
click at [323, 332] on link "Dashboard" at bounding box center [339, 337] width 79 height 27
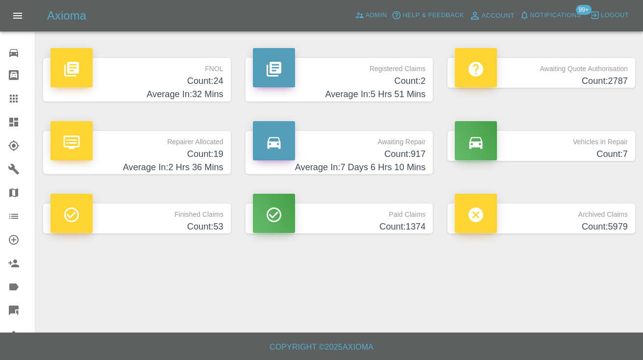
click at [418, 158] on h4 "Count: 917" at bounding box center [339, 153] width 173 height 13
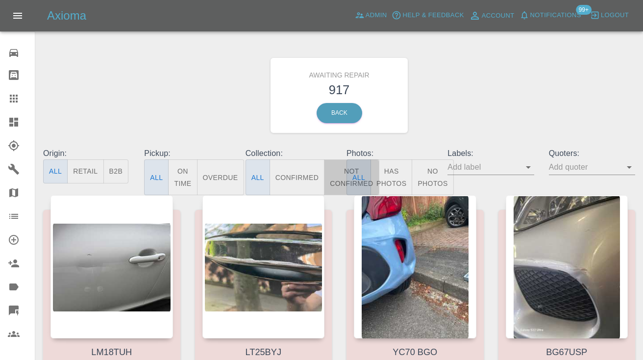
click at [336, 181] on button "Not Confirmed" at bounding box center [351, 177] width 55 height 36
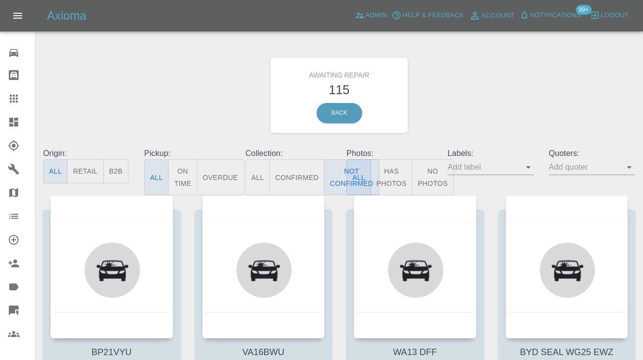
click at [457, 97] on div "Awaiting Repair 115 Back" at bounding box center [339, 95] width 607 height 104
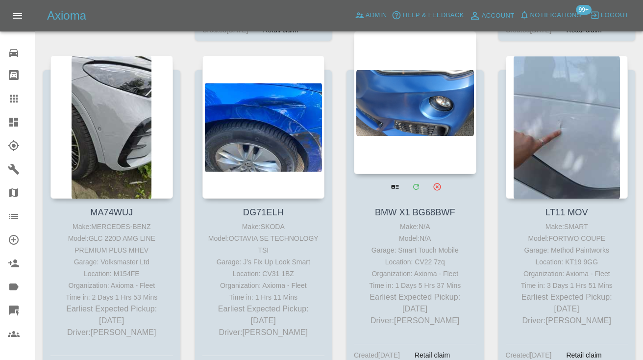
scroll to position [5143, 0]
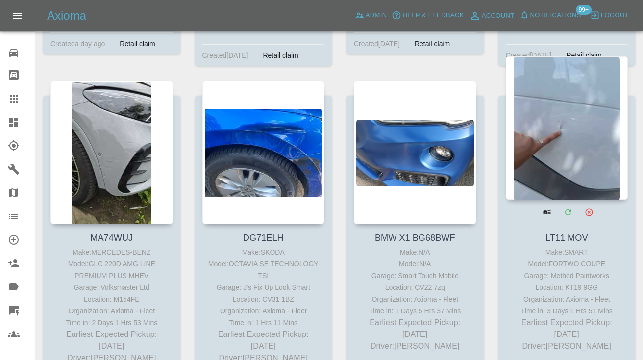
click at [541, 115] on div at bounding box center [567, 127] width 123 height 143
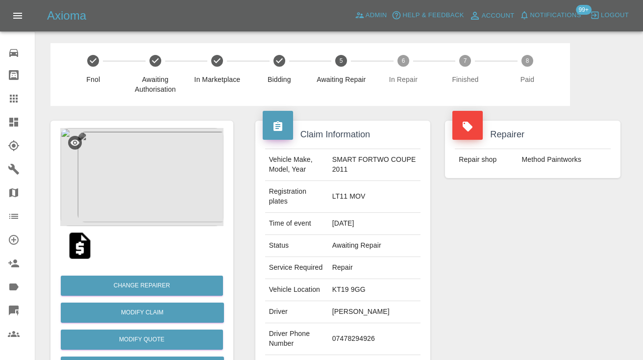
click at [360, 335] on td "07478294926" at bounding box center [374, 339] width 93 height 32
copy td "07478294926"
click at [527, 281] on div "Repairer Repair shop Method Paintworks" at bounding box center [533, 257] width 190 height 302
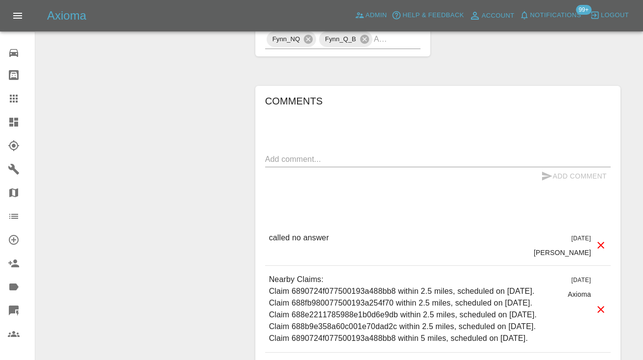
scroll to position [676, 0]
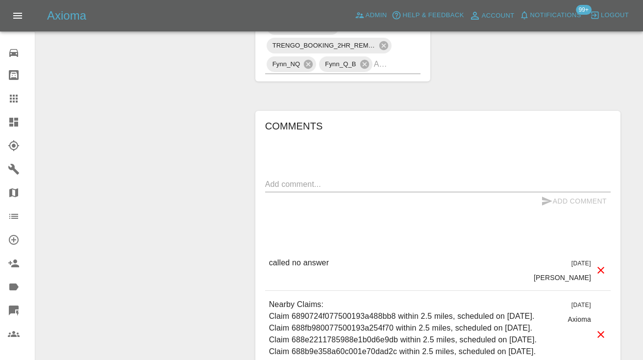
click at [283, 196] on div "Add Comment" at bounding box center [437, 201] width 345 height 18
click at [283, 188] on textarea at bounding box center [437, 183] width 345 height 11
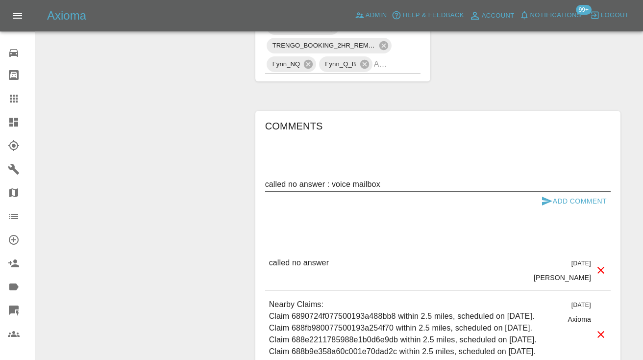
type textarea "called no answer : voice mailbox"
click at [540, 205] on button "Add Comment" at bounding box center [574, 201] width 74 height 18
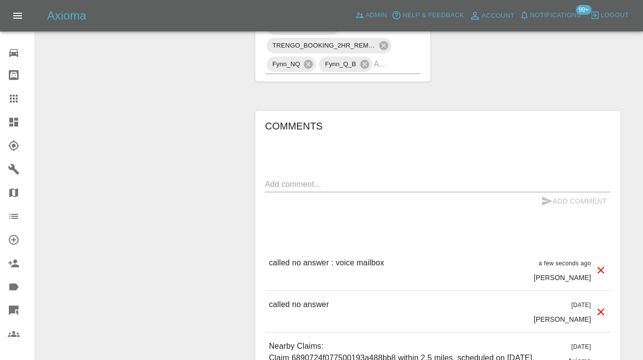
click at [21, 101] on div at bounding box center [21, 99] width 27 height 12
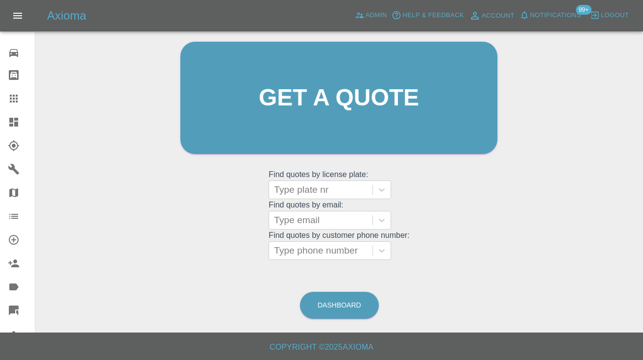
scroll to position [98, 0]
click at [348, 294] on link "Dashboard" at bounding box center [339, 305] width 79 height 27
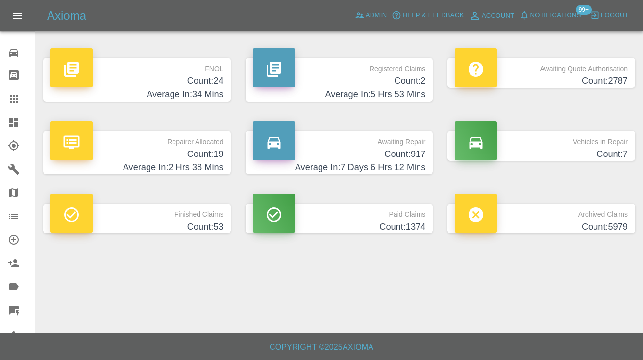
click at [412, 149] on h4 "Count: 917" at bounding box center [339, 153] width 173 height 13
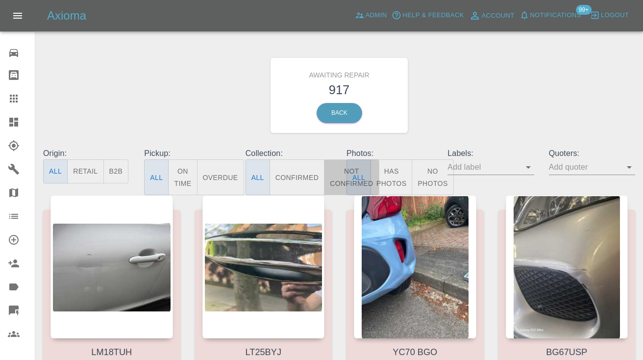
click at [337, 180] on button "Not Confirmed" at bounding box center [351, 177] width 55 height 36
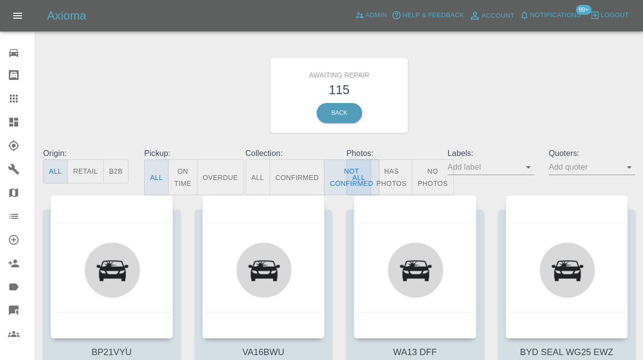
click at [467, 89] on div "Awaiting Repair 115 Back" at bounding box center [339, 95] width 607 height 104
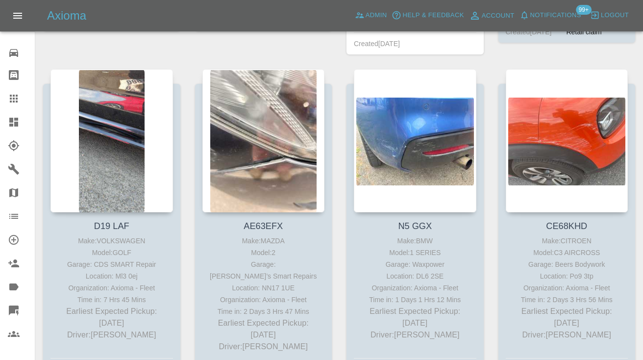
scroll to position [6865, 0]
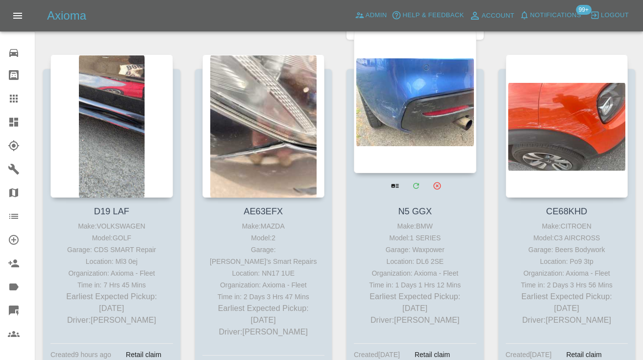
click at [420, 65] on div at bounding box center [415, 101] width 123 height 143
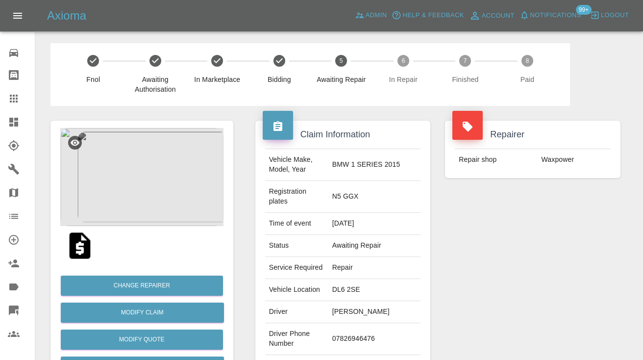
click at [361, 323] on td "07826946476" at bounding box center [374, 339] width 93 height 32
copy td "07826946476"
click at [580, 256] on div "Repairer Repair shop Waxpower" at bounding box center [533, 257] width 190 height 302
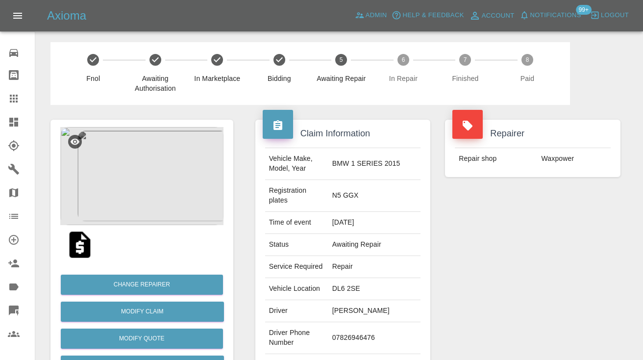
scroll to position [0, 0]
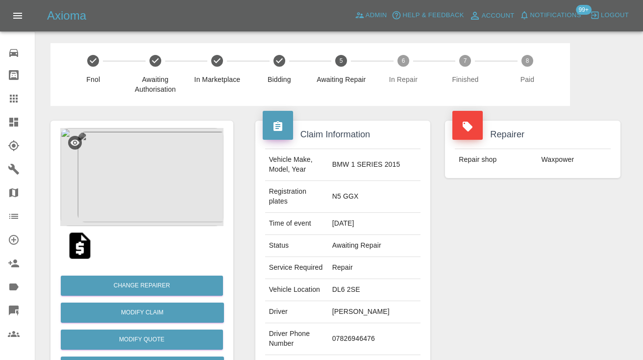
click at [189, 181] on img at bounding box center [141, 177] width 163 height 98
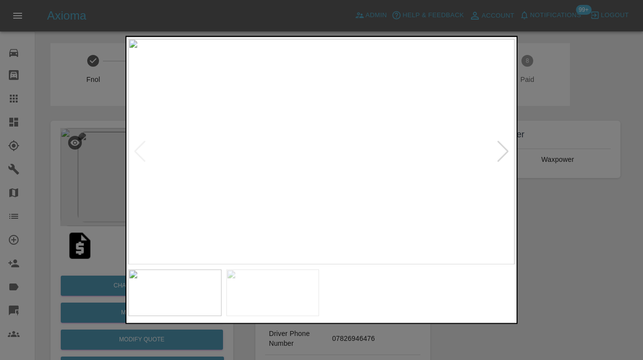
scroll to position [0, 0]
click at [567, 262] on div at bounding box center [321, 180] width 643 height 360
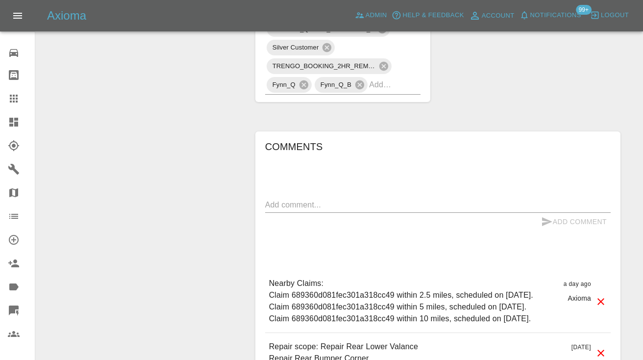
scroll to position [641, 0]
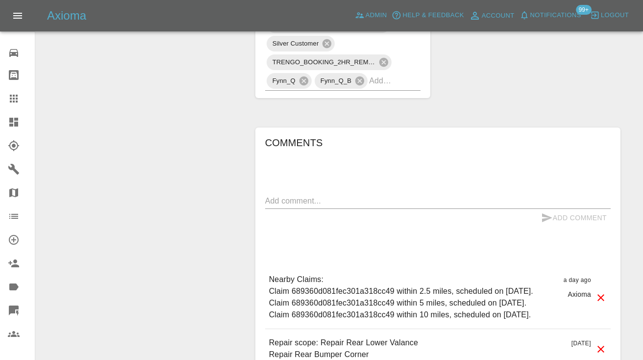
click at [292, 195] on textarea at bounding box center [437, 200] width 345 height 11
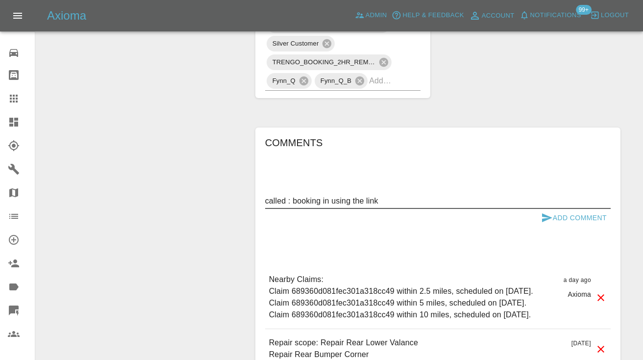
type textarea "called : booking in using the link"
click at [549, 213] on icon "submit" at bounding box center [547, 217] width 10 height 9
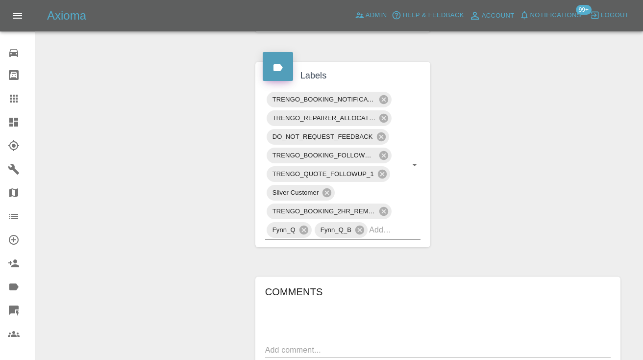
scroll to position [491, 0]
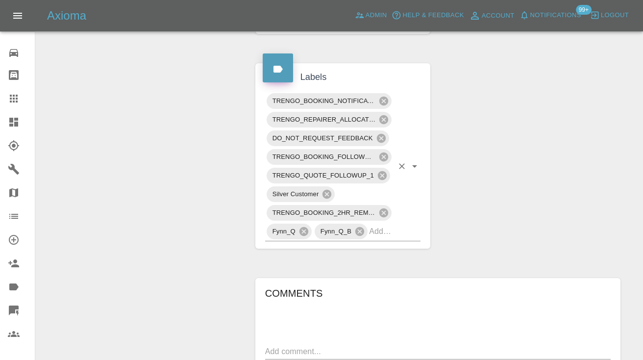
click at [388, 223] on input "text" at bounding box center [381, 230] width 24 height 15
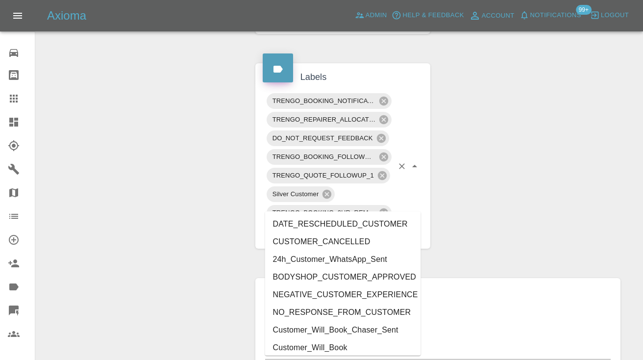
type input "cust"
click at [331, 350] on li "Customer_Will_Book" at bounding box center [343, 348] width 156 height 18
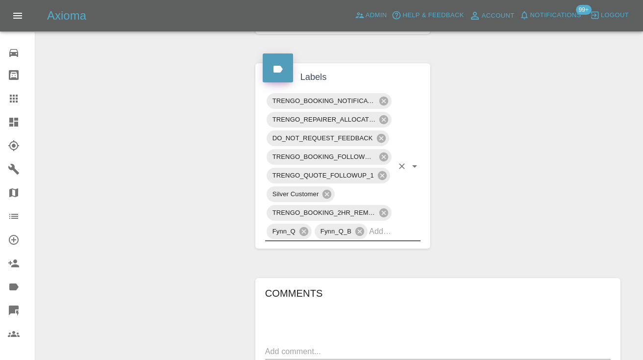
click at [190, 217] on div "Change Repairer Modify Claim Modify Quote Rollback Submit Payment Archive" at bounding box center [141, 118] width 197 height 1007
click at [15, 105] on link "Claims" at bounding box center [17, 99] width 35 height 24
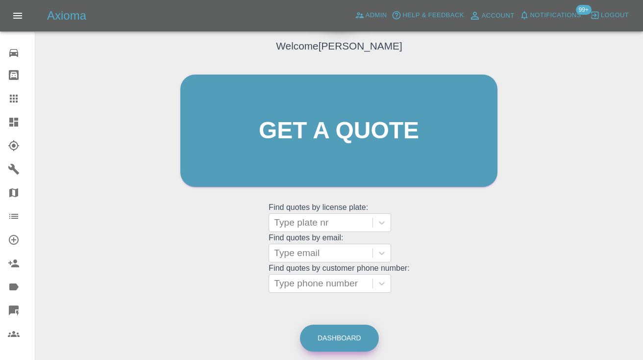
click at [315, 327] on link "Dashboard" at bounding box center [339, 337] width 79 height 27
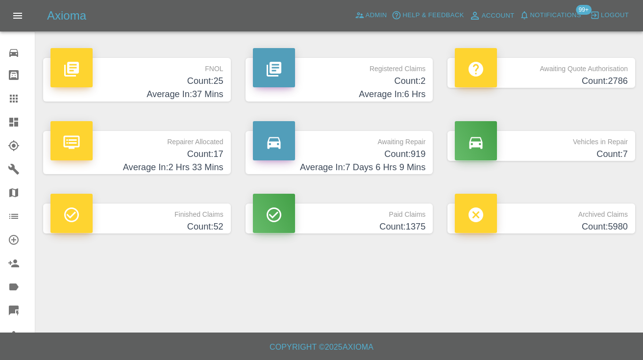
click at [412, 168] on h4 "Average In: 7 Days 6 Hrs 9 Mins" at bounding box center [339, 167] width 173 height 13
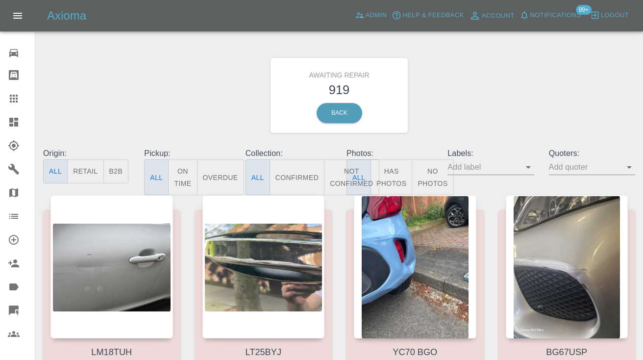
click at [339, 170] on button "Not Confirmed" at bounding box center [351, 177] width 55 height 36
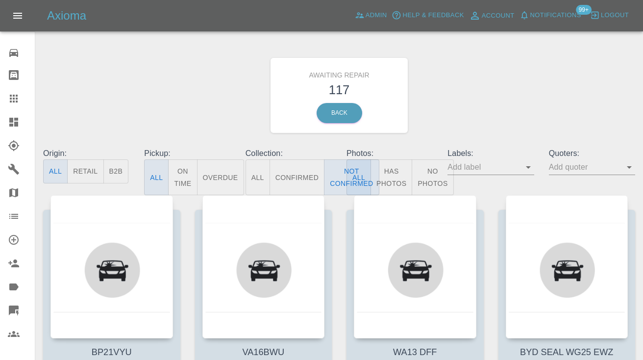
click at [500, 90] on div "Awaiting Repair 117 Back" at bounding box center [339, 95] width 607 height 104
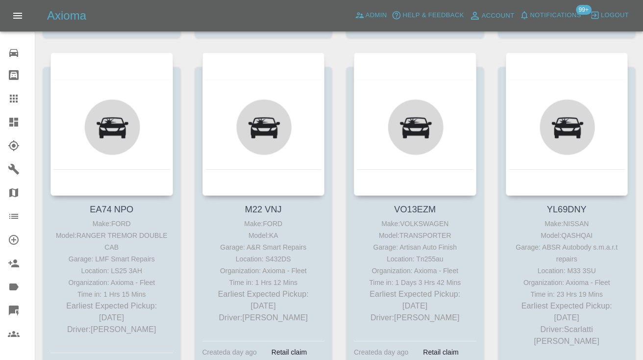
scroll to position [829, 0]
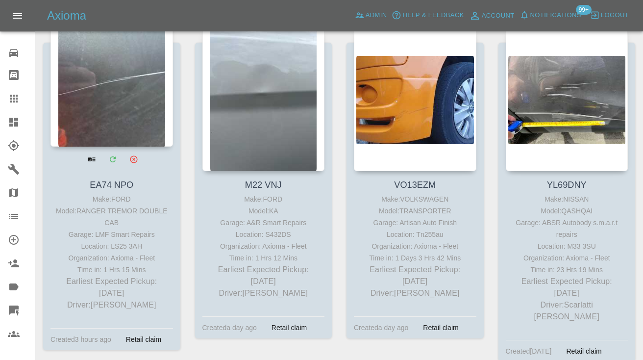
click at [98, 89] on div at bounding box center [111, 74] width 123 height 143
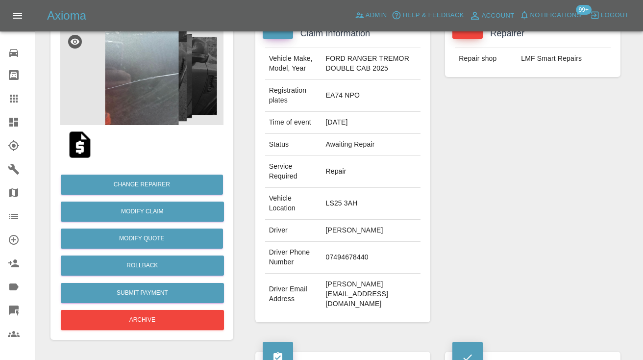
scroll to position [102, 0]
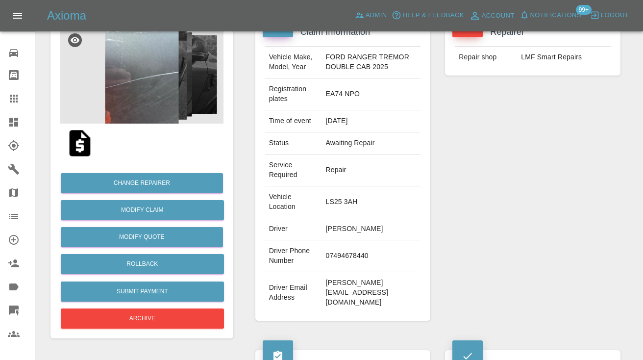
click at [359, 253] on td "07494678440" at bounding box center [370, 256] width 99 height 32
copy td "07494678440"
click at [520, 209] on div "Repairer Repair shop LMF Smart Repairs" at bounding box center [533, 169] width 190 height 332
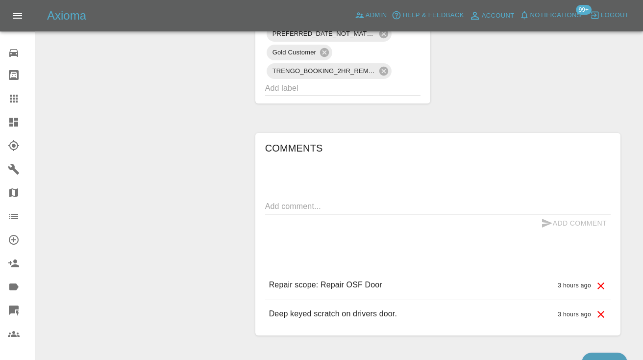
scroll to position [799, 0]
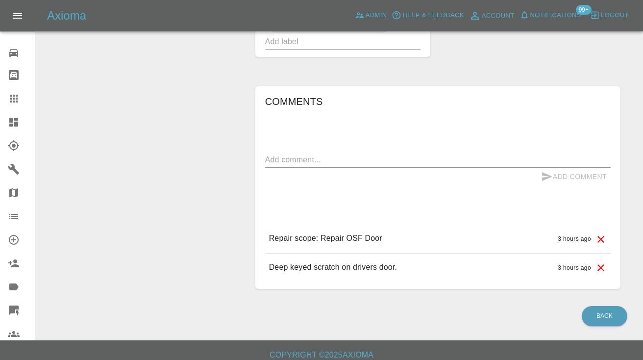
click at [340, 156] on div "x" at bounding box center [437, 160] width 345 height 16
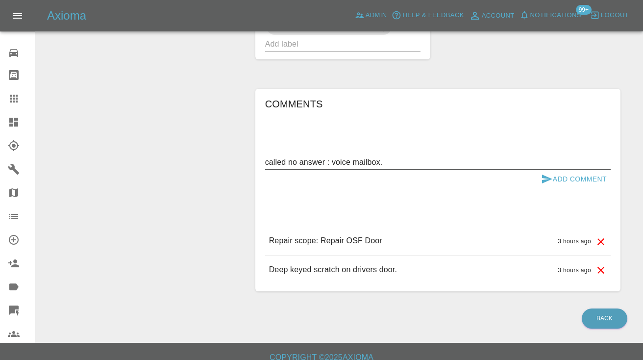
type textarea "called no answer : voice mailbox."
click at [546, 174] on icon "submit" at bounding box center [547, 178] width 10 height 9
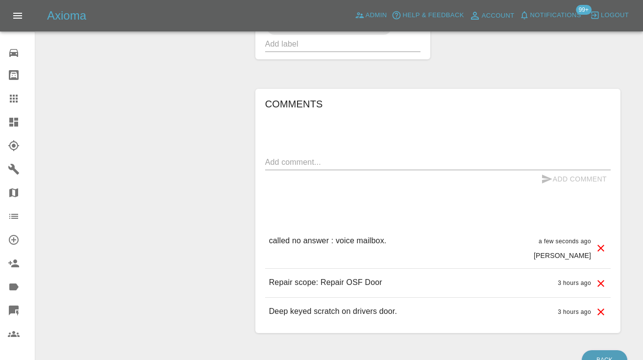
click at [362, 138] on div "Comments x Add Comment called no answer : voice mailbox. a few seconds ago [PER…" at bounding box center [437, 210] width 345 height 229
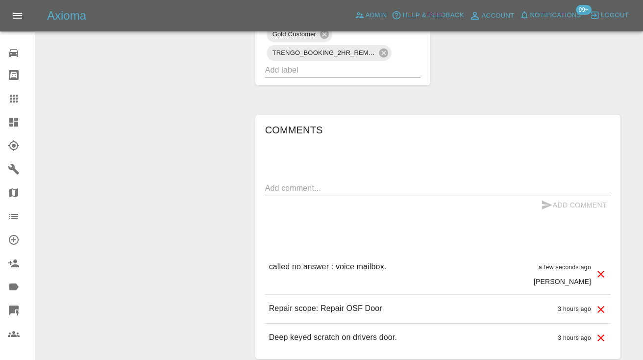
scroll to position [774, 0]
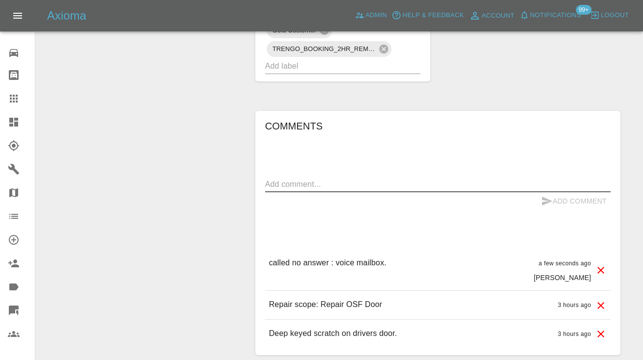
click at [278, 178] on textarea at bounding box center [437, 183] width 345 height 11
type textarea "called no answer"
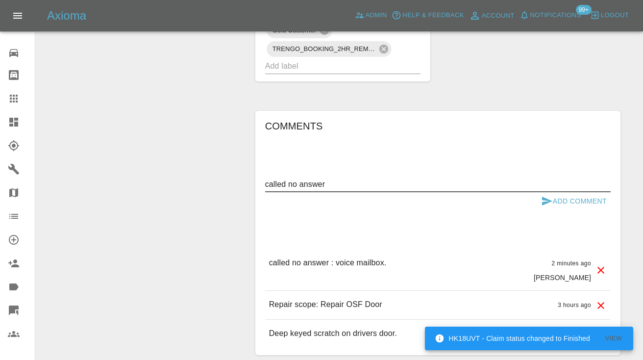
click at [306, 178] on textarea "called no answer" at bounding box center [437, 183] width 345 height 11
click at [18, 96] on icon at bounding box center [14, 99] width 12 height 12
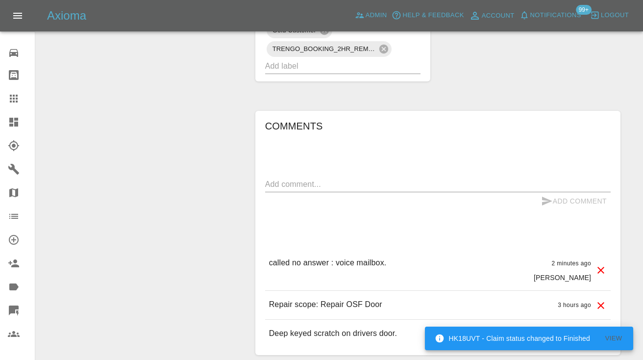
scroll to position [98, 0]
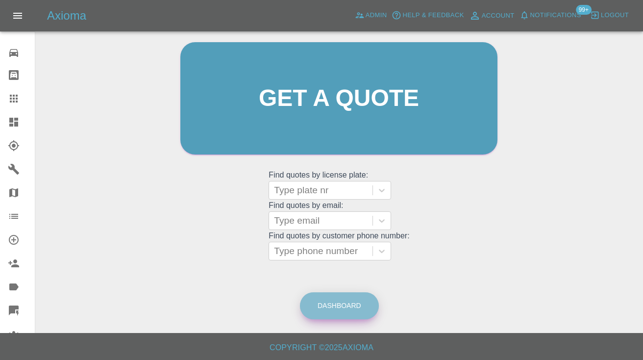
click at [350, 306] on link "Dashboard" at bounding box center [339, 305] width 79 height 27
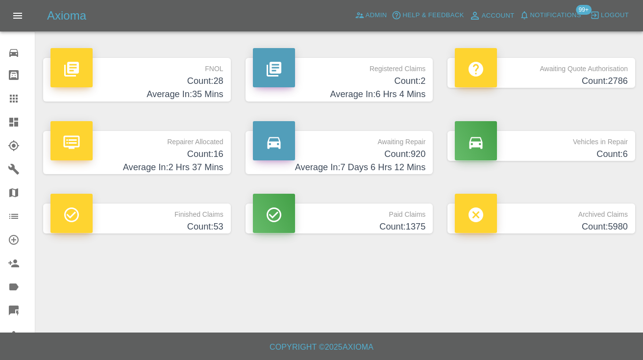
click at [427, 153] on link "Awaiting Repair Count: 920 Average In: 7 Days 6 Hrs 12 Mins" at bounding box center [340, 153] width 188 height 44
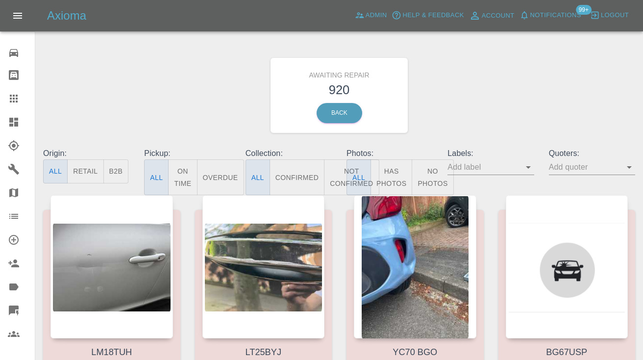
click at [335, 174] on button "Not Confirmed" at bounding box center [351, 177] width 55 height 36
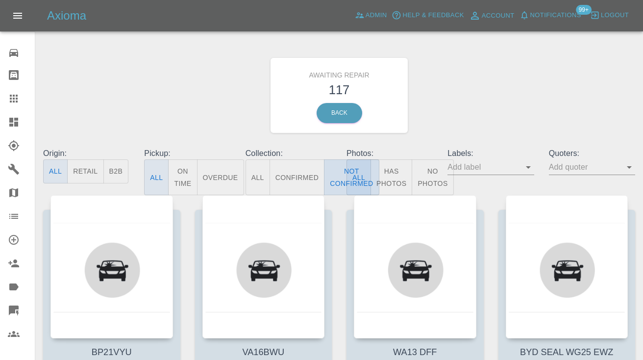
type button "false"
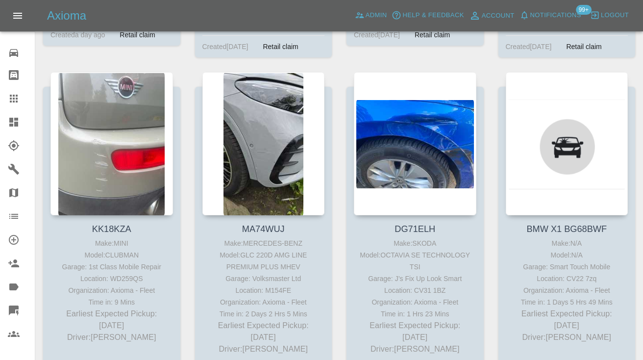
scroll to position [5166, 0]
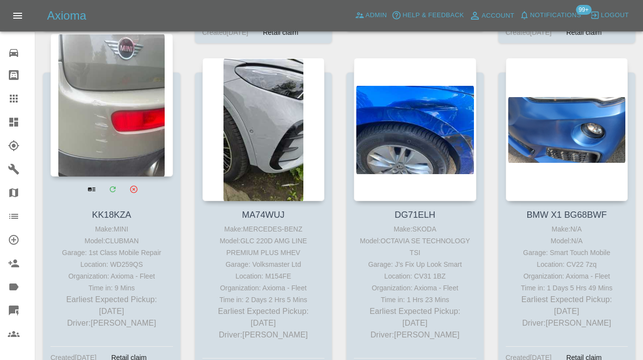
click at [123, 90] on div at bounding box center [111, 104] width 123 height 143
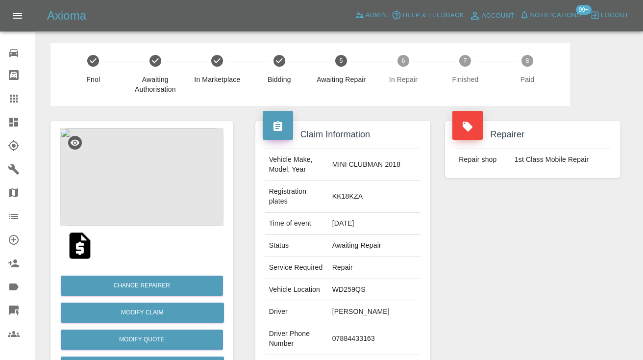
click at [350, 339] on td "07884433163" at bounding box center [374, 339] width 93 height 32
copy td "07884433163"
click at [501, 272] on div "Repairer Repair shop 1st Class Mobile Repair" at bounding box center [533, 257] width 190 height 302
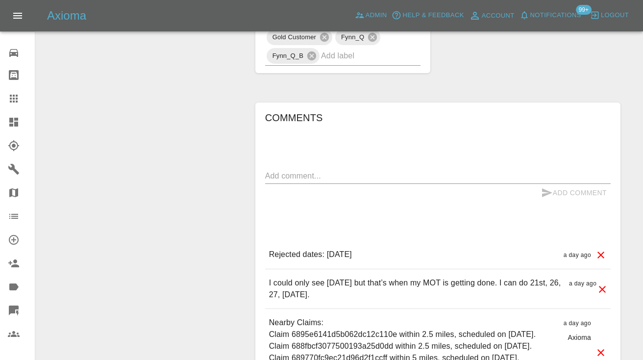
scroll to position [686, 0]
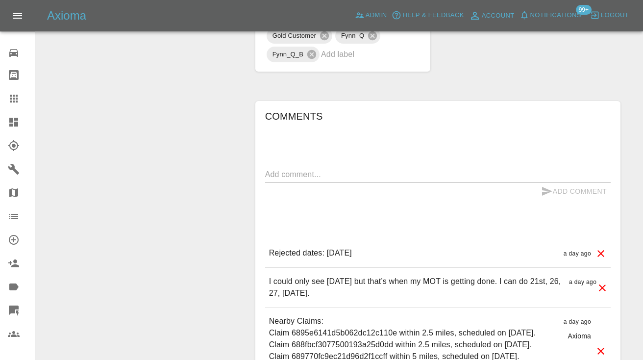
click at [278, 174] on textarea at bounding box center [437, 174] width 345 height 11
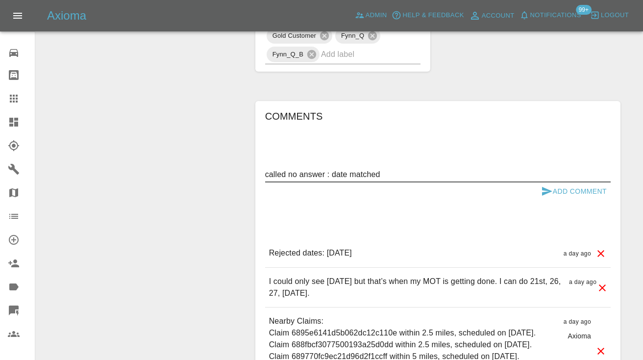
type textarea "called no answer : date matched"
click at [544, 187] on icon "submit" at bounding box center [547, 191] width 10 height 9
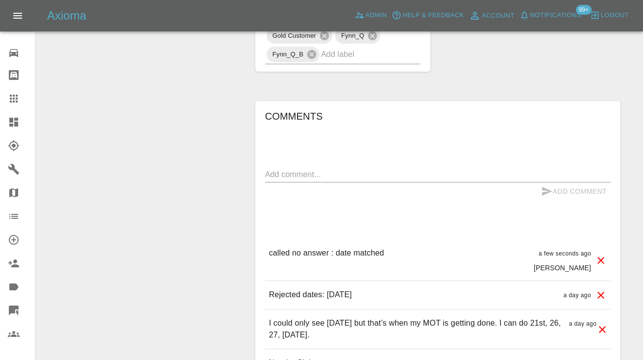
click at [353, 55] on input "text" at bounding box center [357, 54] width 72 height 15
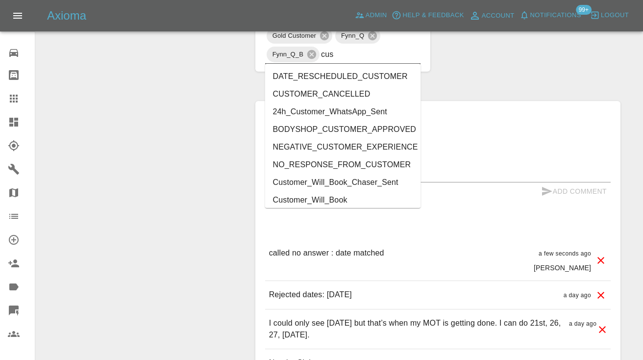
type input "cust"
click at [312, 203] on li "Customer_Will_Book" at bounding box center [343, 200] width 156 height 18
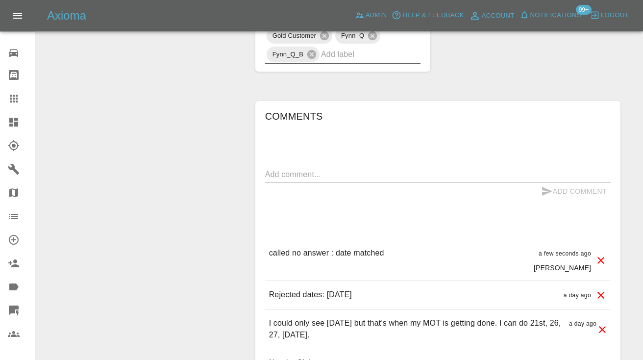
click at [16, 101] on icon at bounding box center [14, 99] width 8 height 8
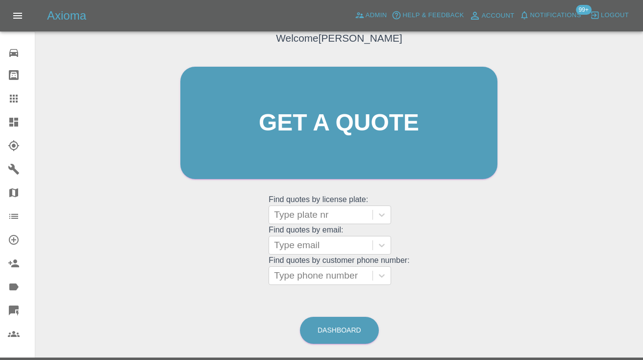
scroll to position [66, 0]
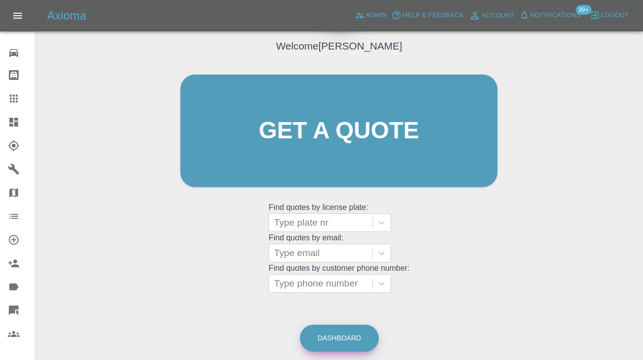
click at [364, 332] on link "Dashboard" at bounding box center [339, 337] width 79 height 27
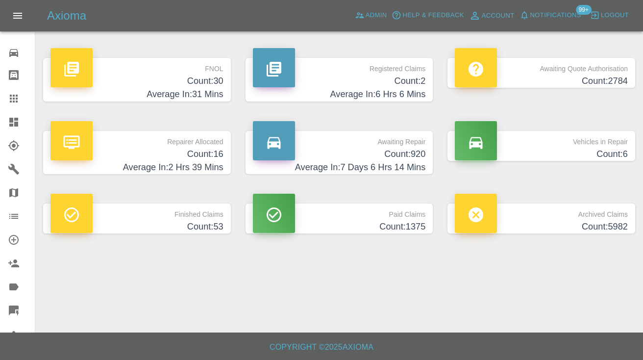
click at [417, 147] on h4 "Count: 920" at bounding box center [339, 153] width 173 height 13
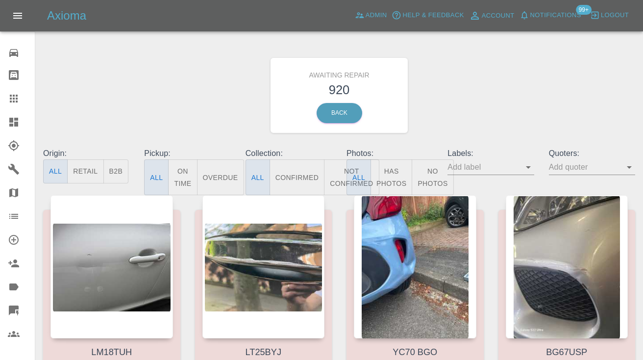
click at [335, 177] on button "Not Confirmed" at bounding box center [351, 177] width 55 height 36
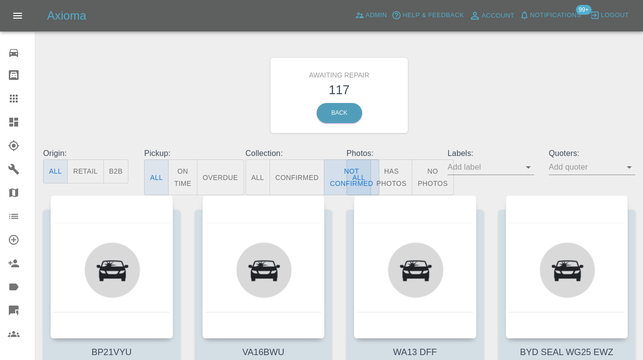
type button "false"
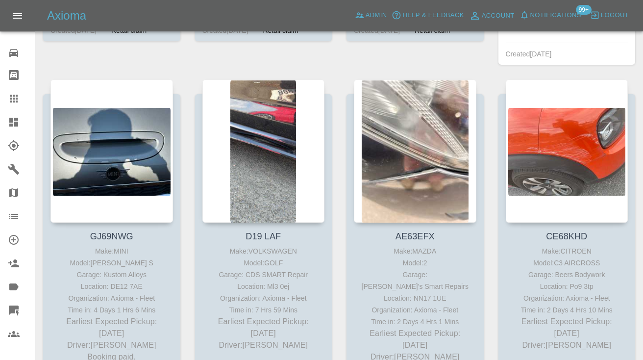
scroll to position [6830, 0]
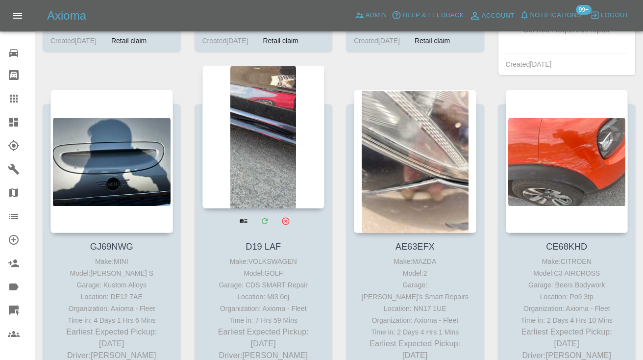
click at [269, 127] on div at bounding box center [263, 136] width 123 height 143
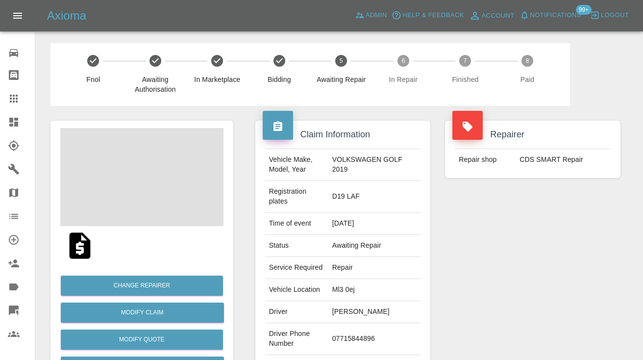
click at [353, 340] on td "07715844896" at bounding box center [374, 339] width 93 height 32
copy td "07715844896"
click at [488, 295] on div "Repairer Repair shop CDS SMART Repair" at bounding box center [533, 257] width 190 height 302
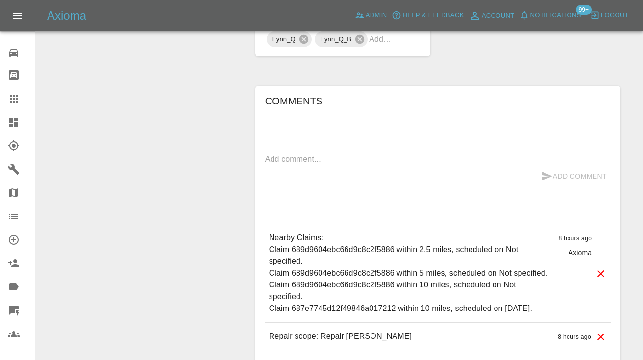
scroll to position [655, 0]
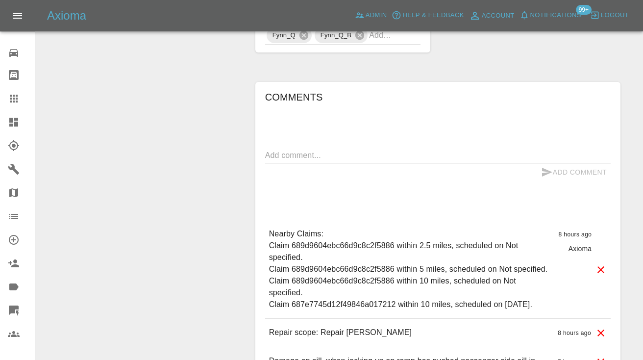
click at [278, 156] on textarea at bounding box center [437, 154] width 345 height 11
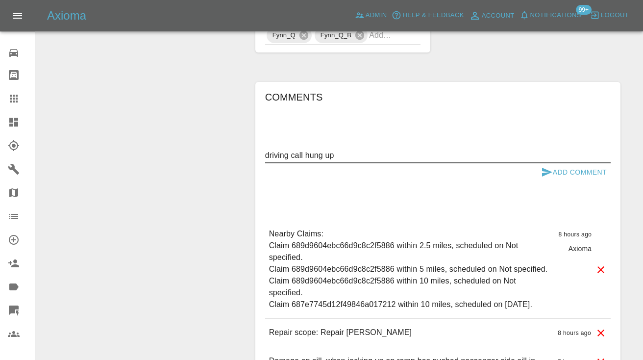
type textarea "driving call hung up"
click at [542, 173] on icon "submit" at bounding box center [547, 172] width 10 height 9
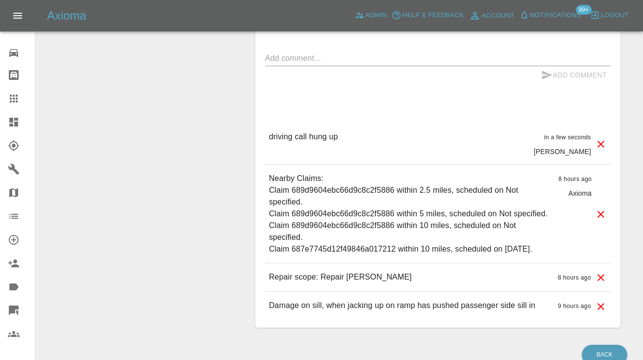
scroll to position [754, 0]
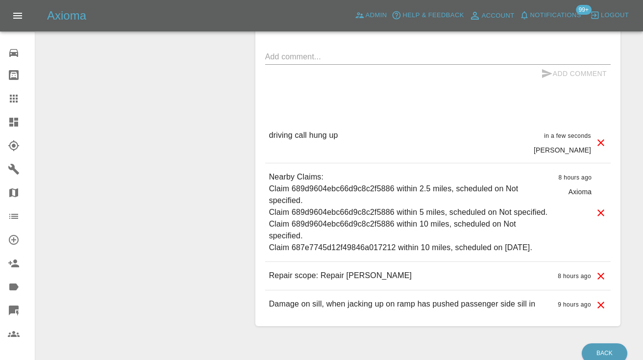
click at [13, 94] on icon at bounding box center [14, 99] width 12 height 12
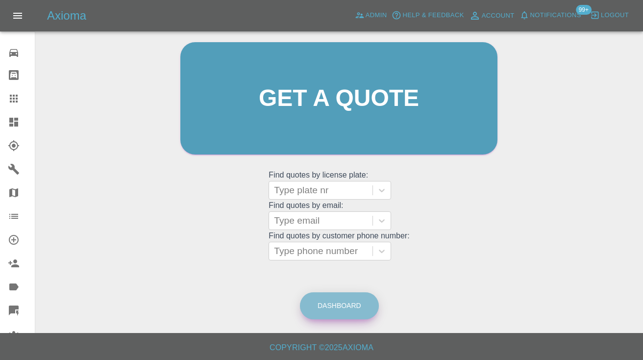
click at [346, 304] on link "Dashboard" at bounding box center [339, 305] width 79 height 27
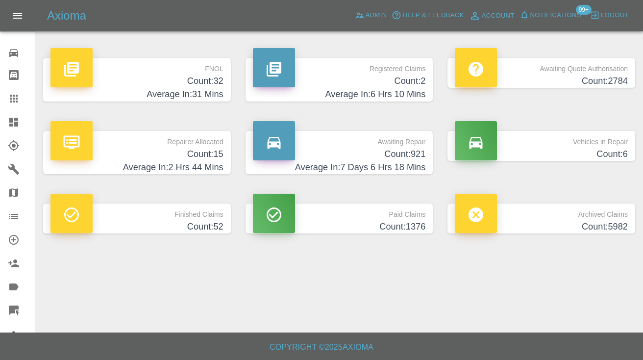
click at [380, 152] on h4 "Count: 921" at bounding box center [339, 153] width 173 height 13
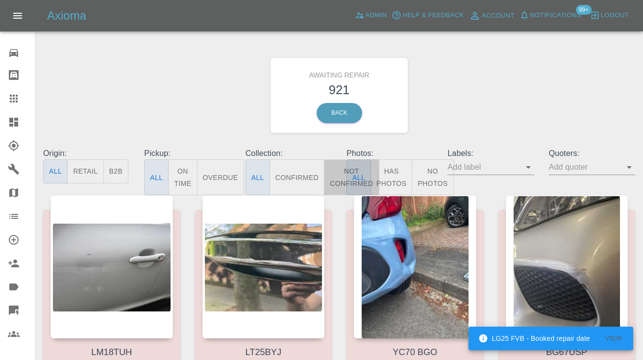
click at [336, 171] on button "Not Confirmed" at bounding box center [351, 177] width 55 height 36
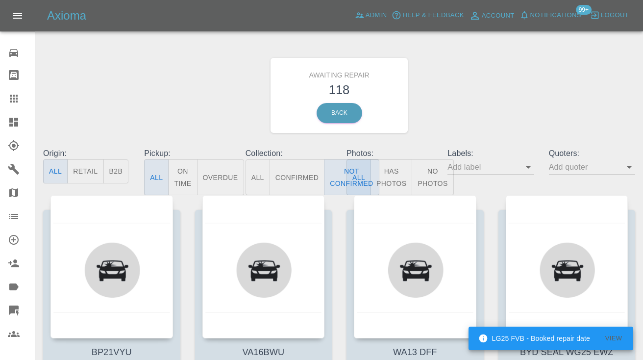
click at [484, 94] on div "Awaiting Repair 118 Back" at bounding box center [339, 95] width 607 height 104
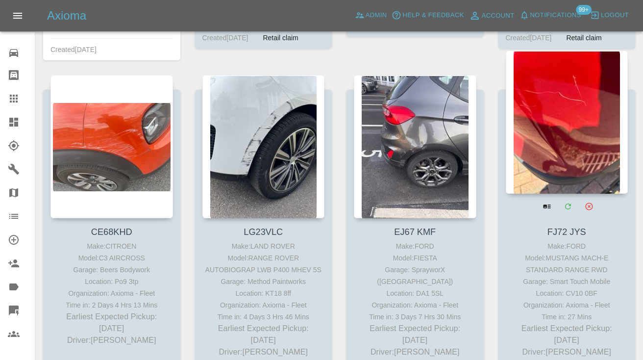
scroll to position [7178, 0]
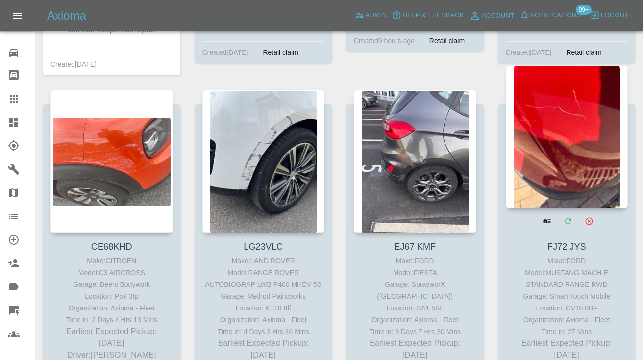
click at [557, 84] on div at bounding box center [567, 136] width 123 height 143
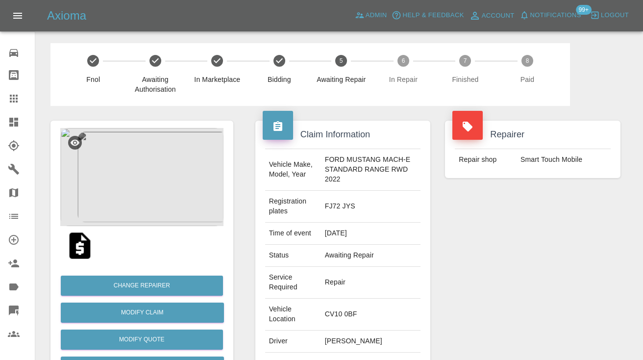
click at [471, 201] on div "Repairer Repair shop Smart Touch Mobile" at bounding box center [533, 272] width 190 height 332
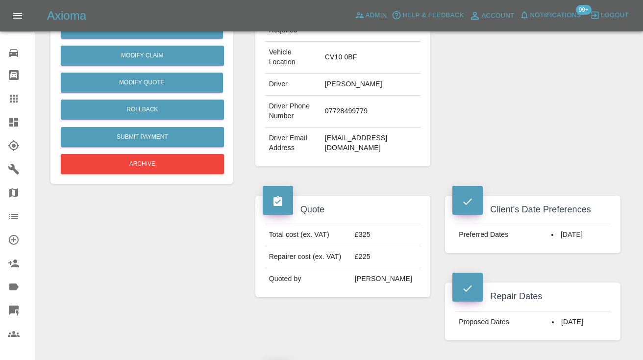
scroll to position [248, 0]
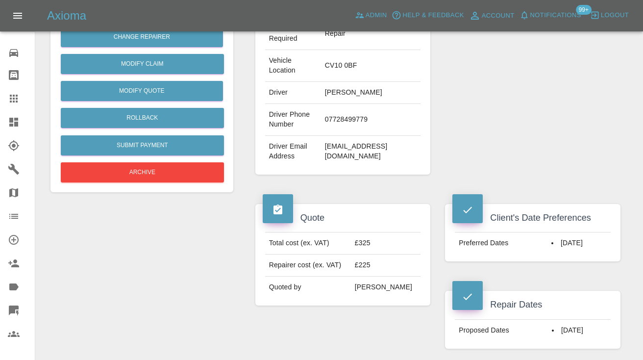
click at [347, 118] on td "07728499779" at bounding box center [371, 120] width 100 height 32
copy td "07728499779"
click at [561, 166] on div "Repairer Repair shop Smart Touch Mobile" at bounding box center [533, 23] width 190 height 332
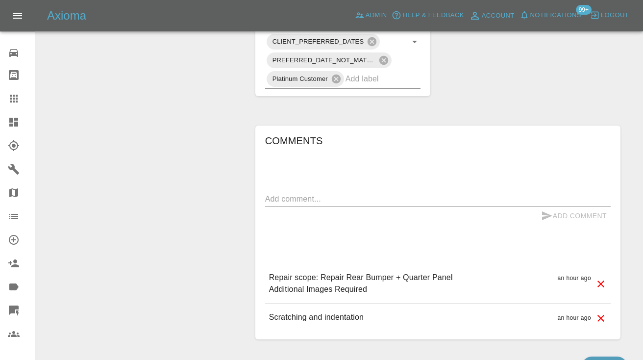
scroll to position [667, 0]
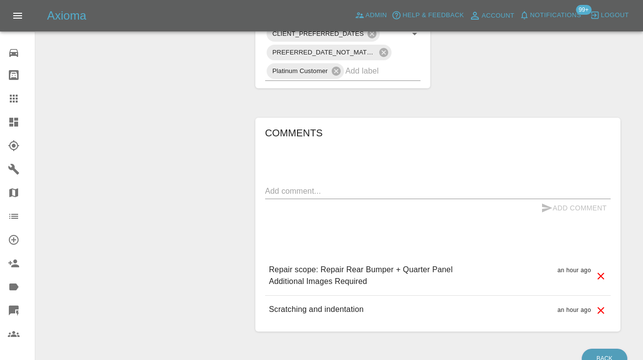
click at [267, 183] on div "x" at bounding box center [437, 191] width 345 height 16
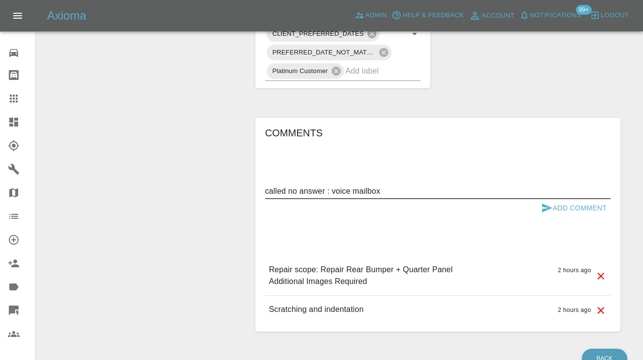
type textarea "called no answer : voice mailbox"
click at [547, 199] on button "Add Comment" at bounding box center [574, 208] width 74 height 18
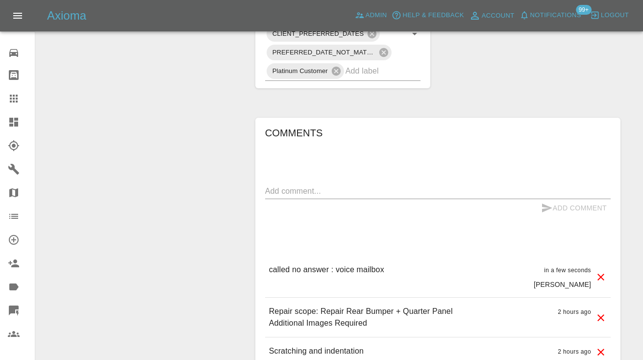
click at [18, 94] on icon at bounding box center [14, 99] width 12 height 12
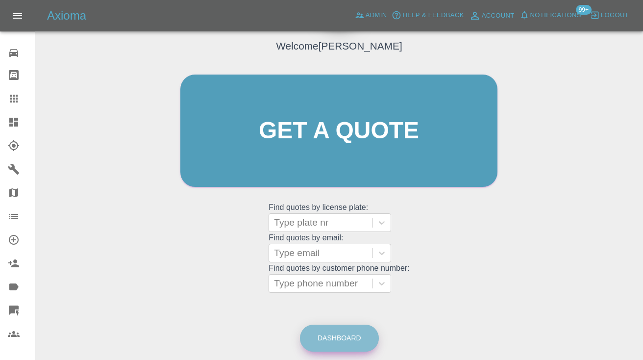
click at [349, 328] on link "Dashboard" at bounding box center [339, 337] width 79 height 27
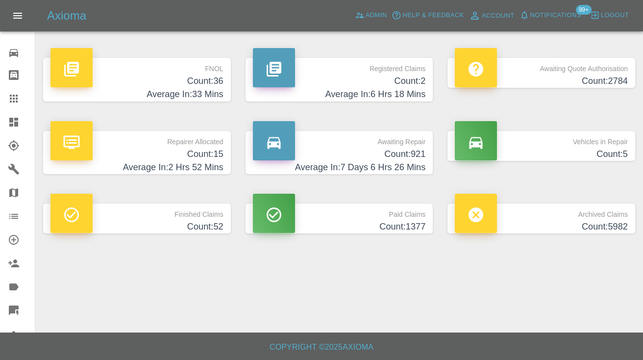
click at [388, 153] on h4 "Count: 921" at bounding box center [339, 153] width 173 height 13
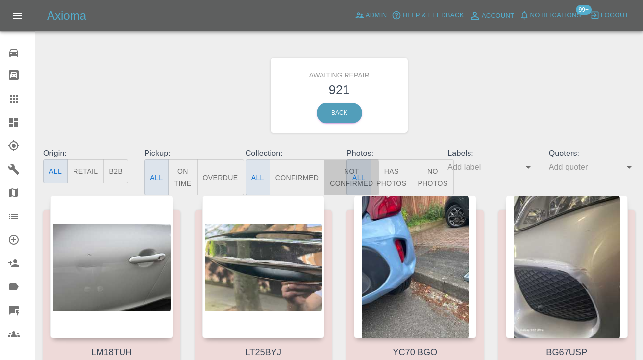
click at [336, 174] on button "Not Confirmed" at bounding box center [351, 177] width 55 height 36
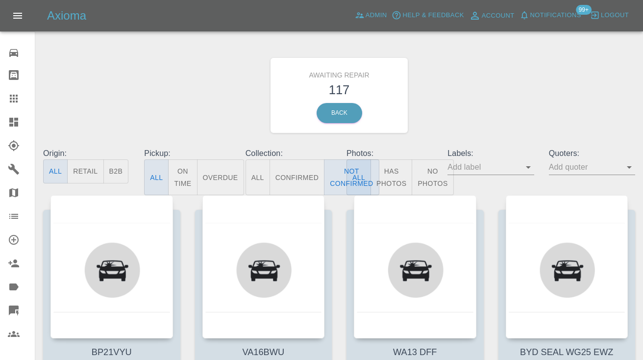
click at [480, 101] on div "Awaiting Repair 117 Back" at bounding box center [339, 95] width 607 height 104
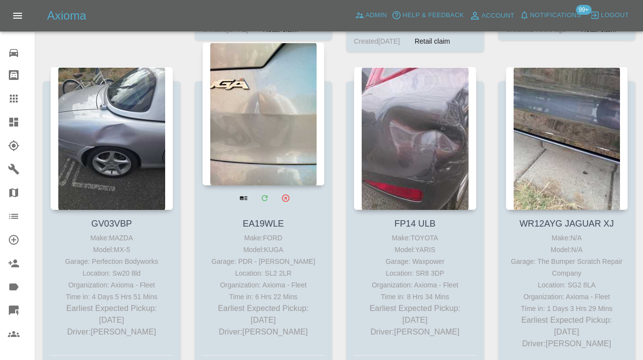
scroll to position [7543, 0]
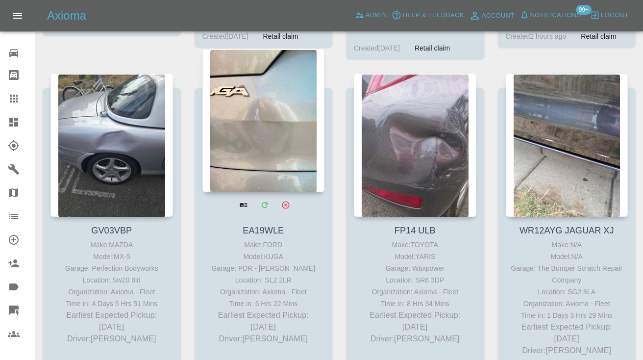
click at [292, 72] on div at bounding box center [263, 120] width 123 height 143
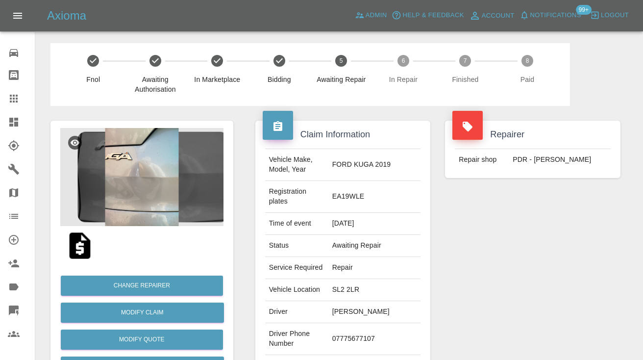
click at [375, 323] on td "07775677107" at bounding box center [374, 339] width 93 height 32
copy td "07775677107"
click at [547, 300] on div "Repairer Repair shop PDR - [PERSON_NAME]" at bounding box center [533, 257] width 190 height 302
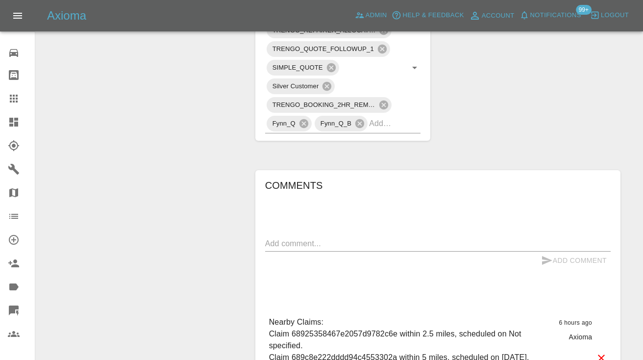
scroll to position [604, 0]
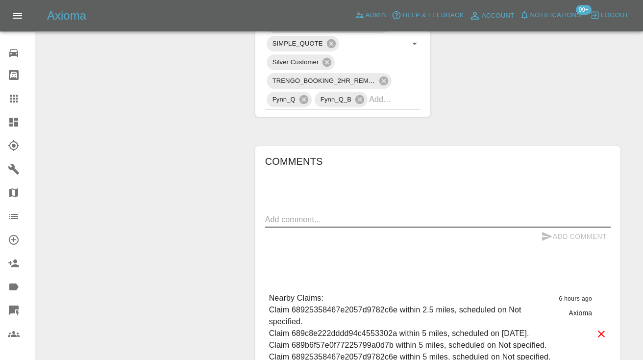
click at [285, 214] on textarea at bounding box center [437, 219] width 345 height 11
type textarea "called : going away in September . August dates"
click at [548, 230] on icon "submit" at bounding box center [547, 236] width 12 height 12
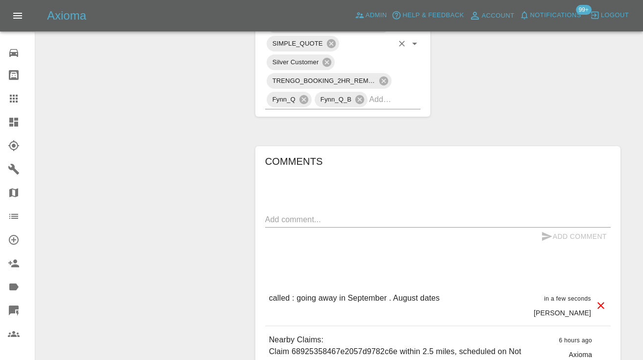
click at [389, 92] on input "text" at bounding box center [381, 99] width 24 height 15
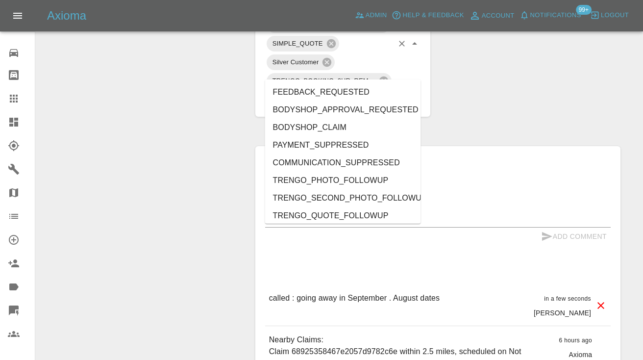
paste input "07775677107"
type input "07775677107"
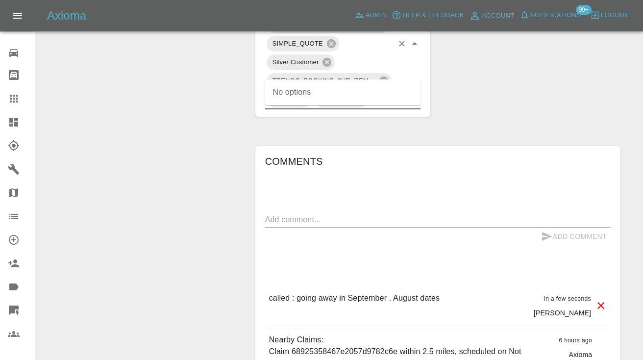
click at [389, 92] on input "07775677107" at bounding box center [381, 99] width 24 height 15
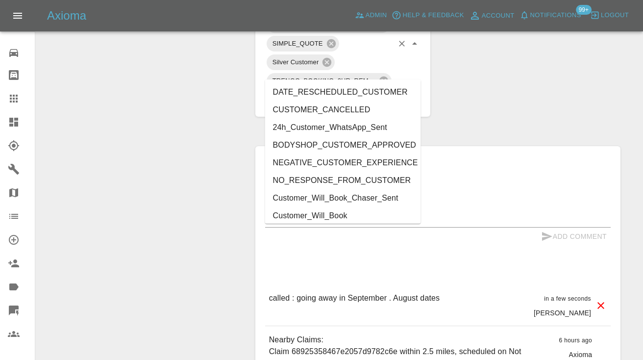
type input "cust"
click at [339, 212] on li "Customer_Will_Book" at bounding box center [343, 216] width 156 height 18
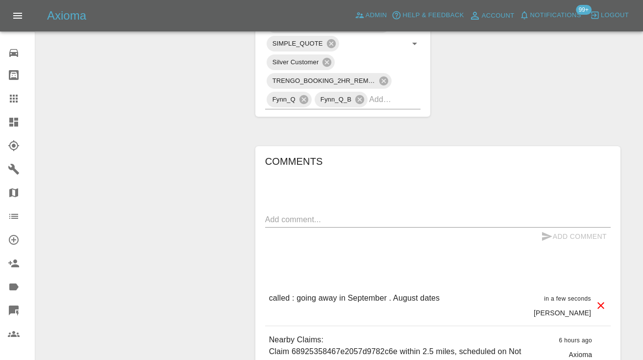
click at [492, 89] on div "Claim Information Vehicle Make, Model, Year FORD KUGA 2019 Registration plates …" at bounding box center [438, 2] width 380 height 1001
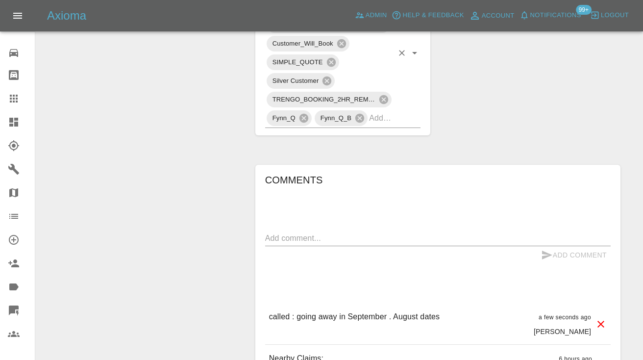
click at [402, 91] on div "TRENGO_BOOKING_NOTIFICATION TRENGO_REPAIRER_ALLOCATED TRENGO_QUOTE_FOLLOWUP_1 C…" at bounding box center [343, 52] width 156 height 149
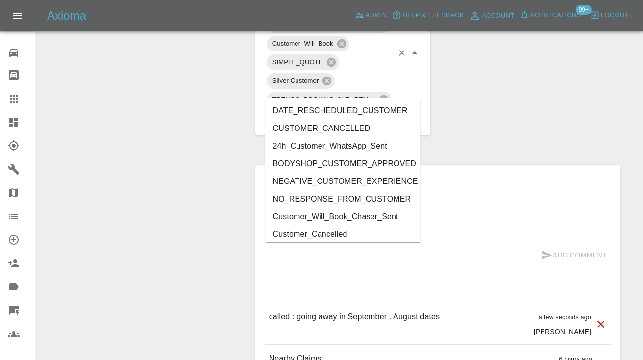
type input "cust"
click at [200, 131] on div "Change Repairer Modify Claim Modify Quote Rollback Submit Payment Archive" at bounding box center [141, 12] width 197 height 1020
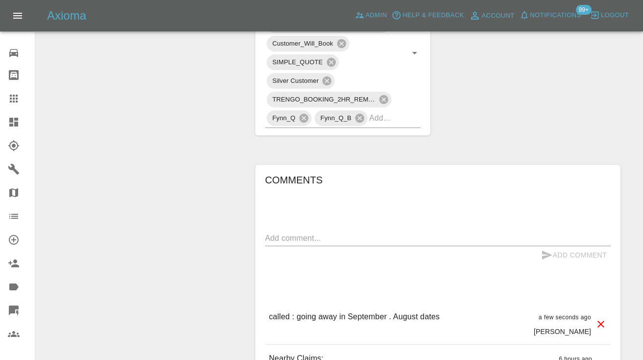
click at [20, 94] on div at bounding box center [21, 99] width 27 height 12
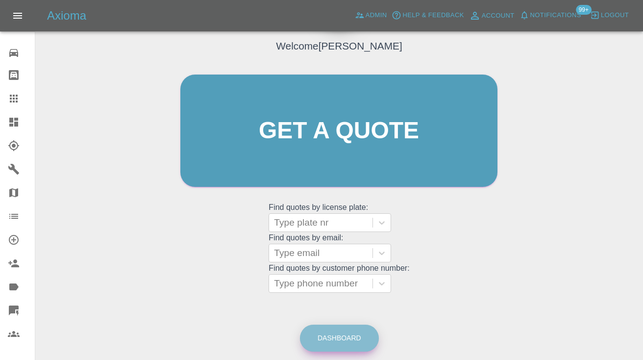
click at [345, 331] on link "Dashboard" at bounding box center [339, 337] width 79 height 27
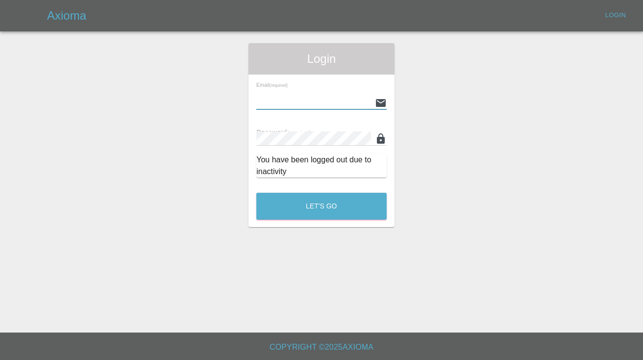
type input "[EMAIL_ADDRESS][DOMAIN_NAME]"
click at [321, 206] on button "Let's Go" at bounding box center [321, 206] width 130 height 27
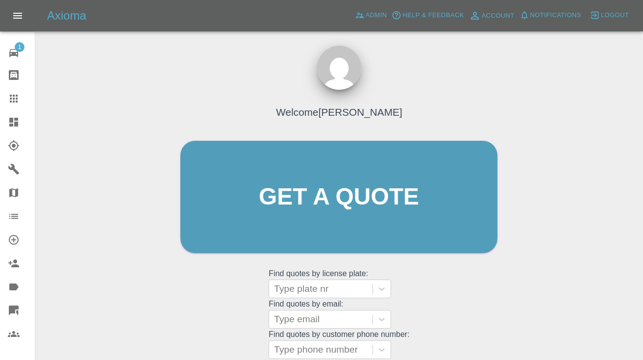
click at [527, 326] on div "Welcome [PERSON_NAME] Get a quote Get a quote Find quotes by license plate: Typ…" at bounding box center [339, 244] width 592 height 352
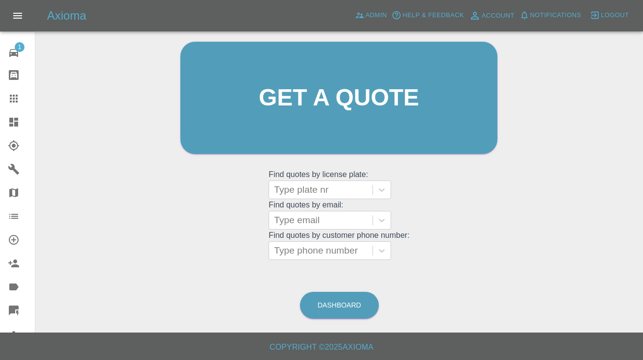
scroll to position [98, 0]
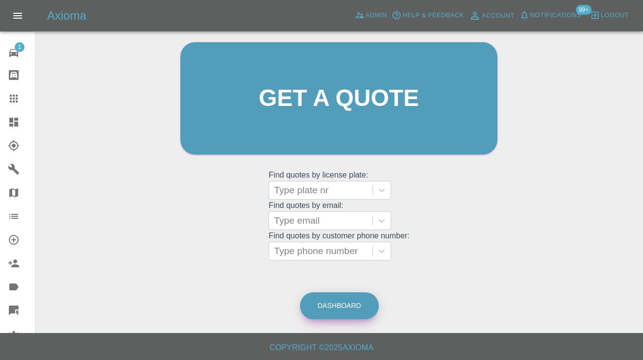
click at [358, 304] on link "Dashboard" at bounding box center [339, 305] width 79 height 27
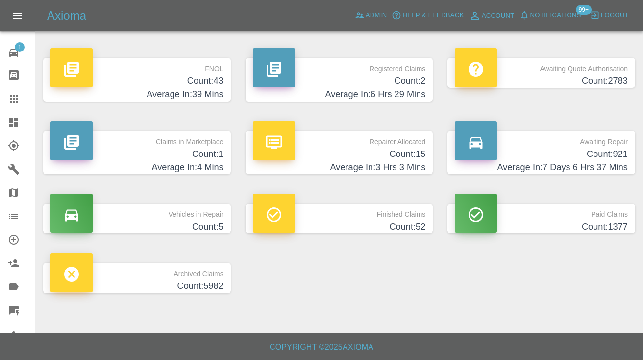
click at [587, 155] on h4 "Count: 921" at bounding box center [541, 153] width 173 height 13
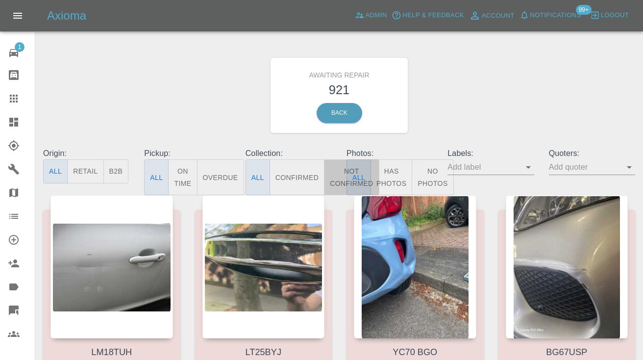
click at [341, 178] on button "Not Confirmed" at bounding box center [351, 177] width 55 height 36
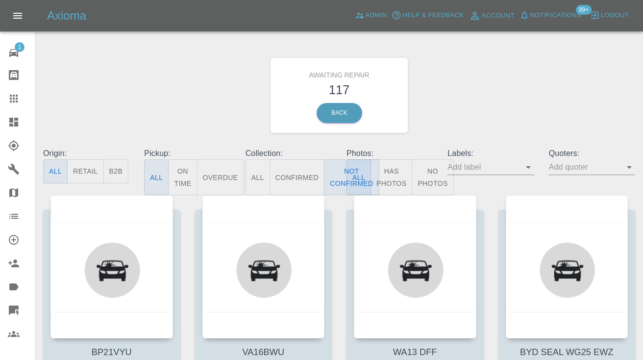
click at [467, 90] on div "Awaiting Repair 117 Back" at bounding box center [339, 95] width 607 height 104
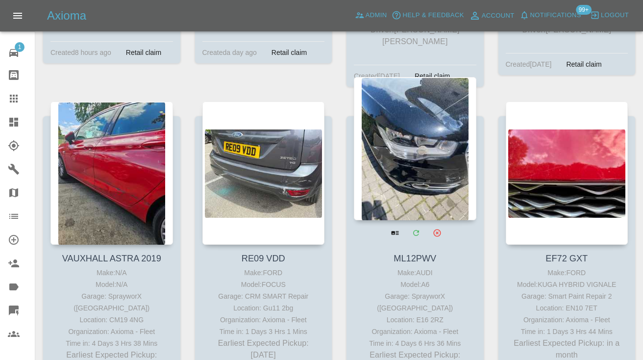
scroll to position [8525, 0]
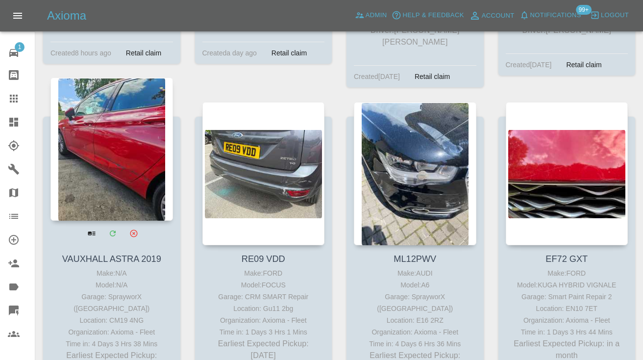
click at [100, 77] on div at bounding box center [111, 148] width 123 height 143
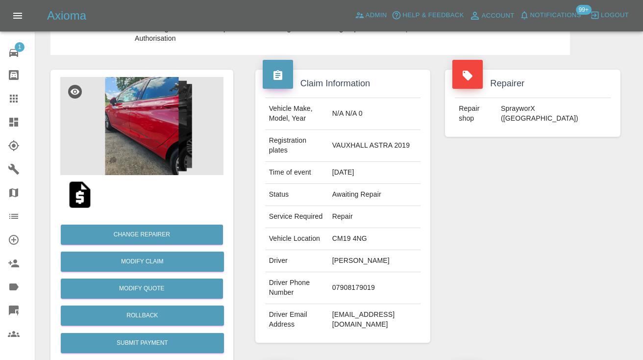
scroll to position [62, 0]
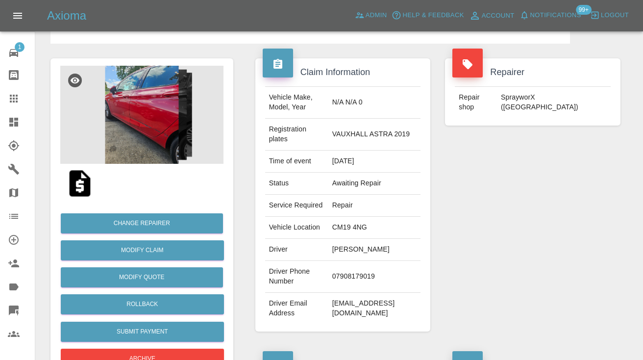
click at [342, 277] on td "07908179019" at bounding box center [374, 277] width 93 height 32
copy td "07908179019"
drag, startPoint x: 543, startPoint y: 218, endPoint x: 555, endPoint y: 213, distance: 12.9
click at [543, 218] on div "Repairer Repair shop SprayworX ([GEOGRAPHIC_DATA])" at bounding box center [533, 195] width 190 height 302
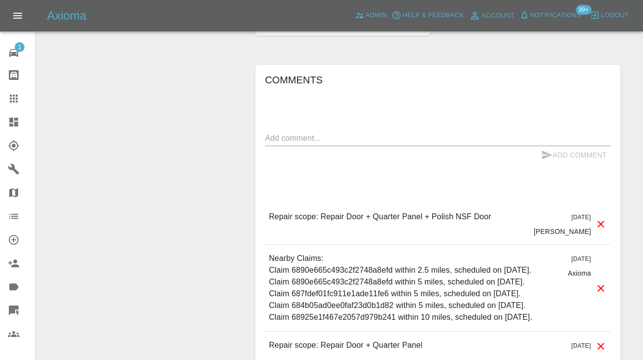
scroll to position [1006, 0]
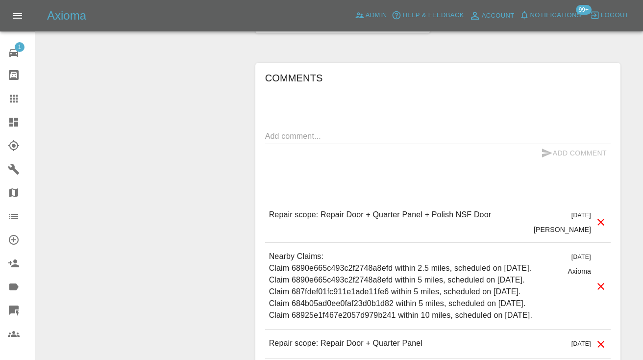
click at [279, 141] on div "x" at bounding box center [437, 136] width 345 height 16
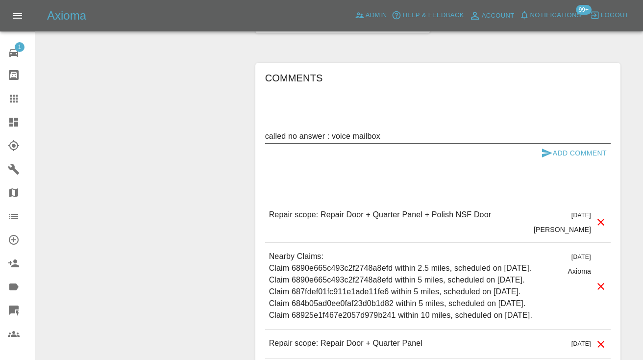
type textarea "called no answer : voice mailbox"
click at [541, 156] on icon "submit" at bounding box center [547, 153] width 12 height 12
